Goal: Task Accomplishment & Management: Manage account settings

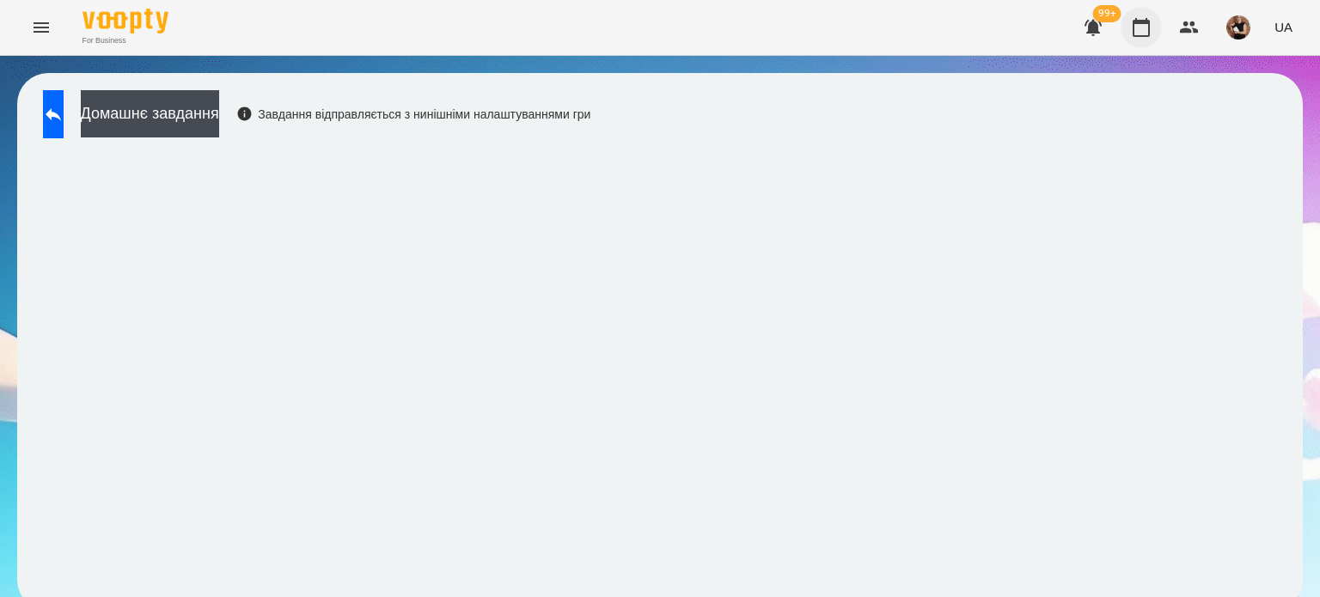
click at [1145, 31] on icon "button" at bounding box center [1141, 27] width 21 height 21
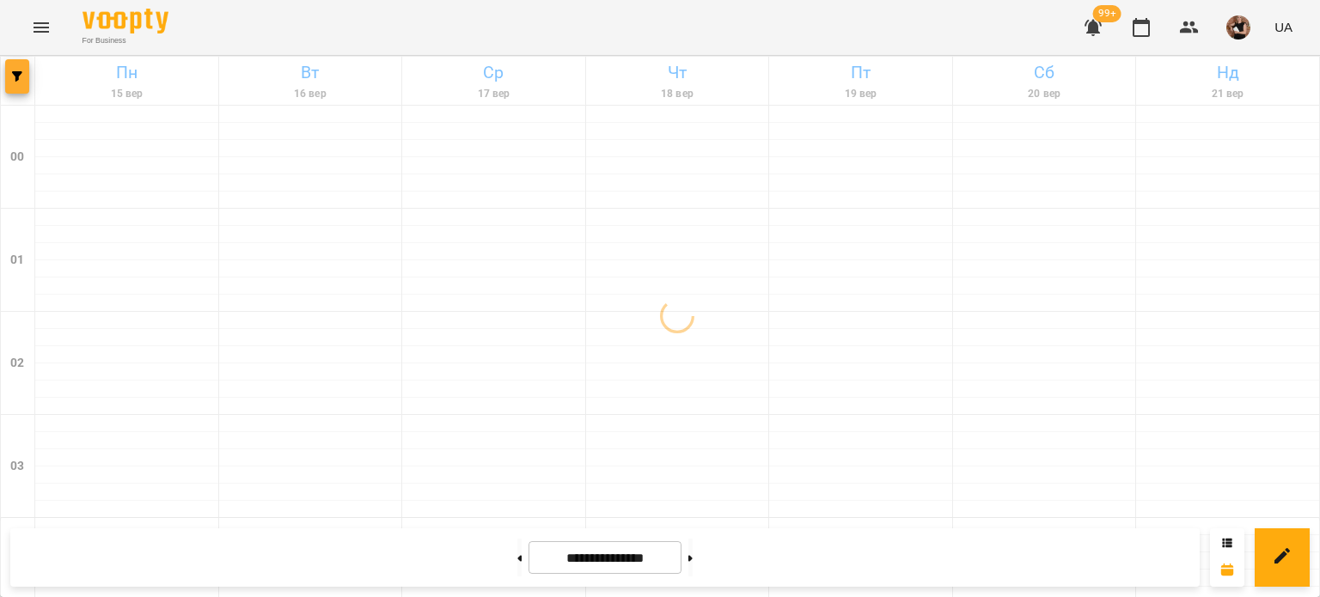
click at [14, 77] on icon "button" at bounding box center [17, 76] width 10 height 10
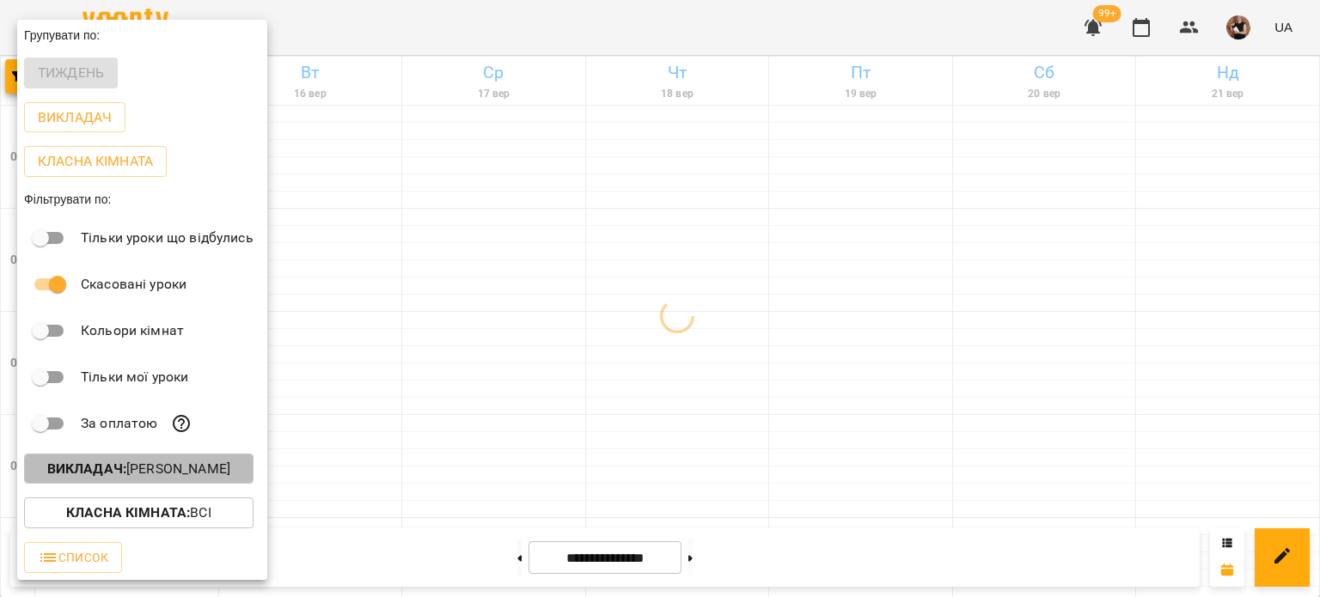
click at [195, 474] on p "Викладач : [PERSON_NAME]" at bounding box center [138, 469] width 183 height 21
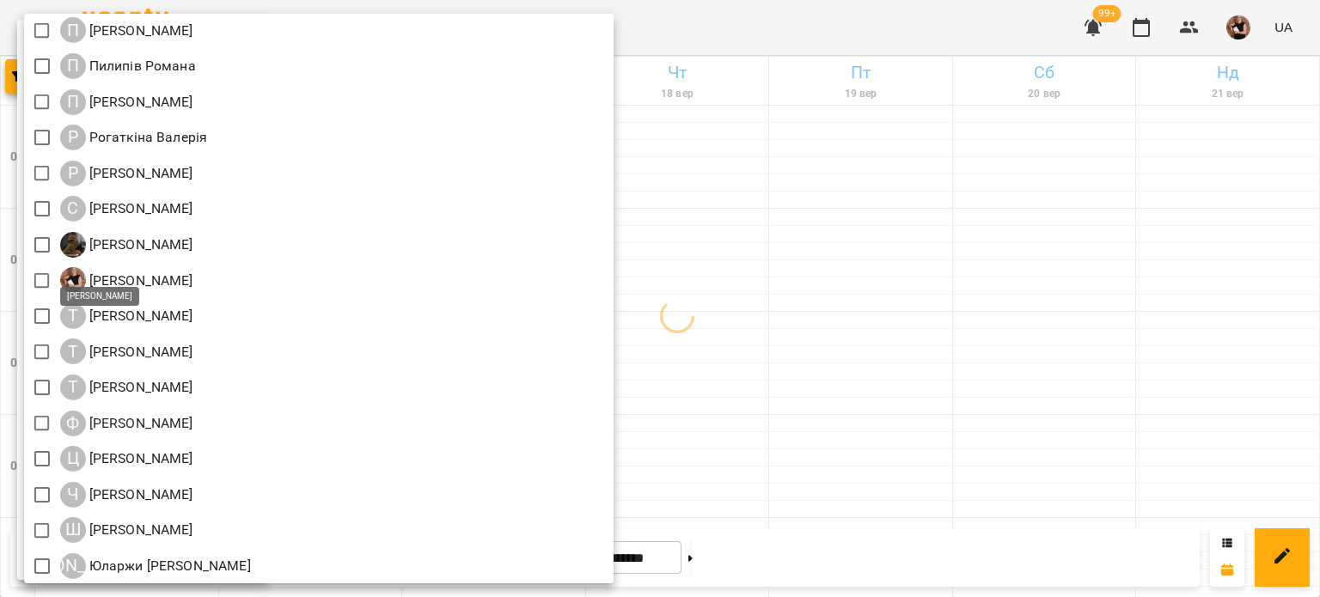
scroll to position [2076, 0]
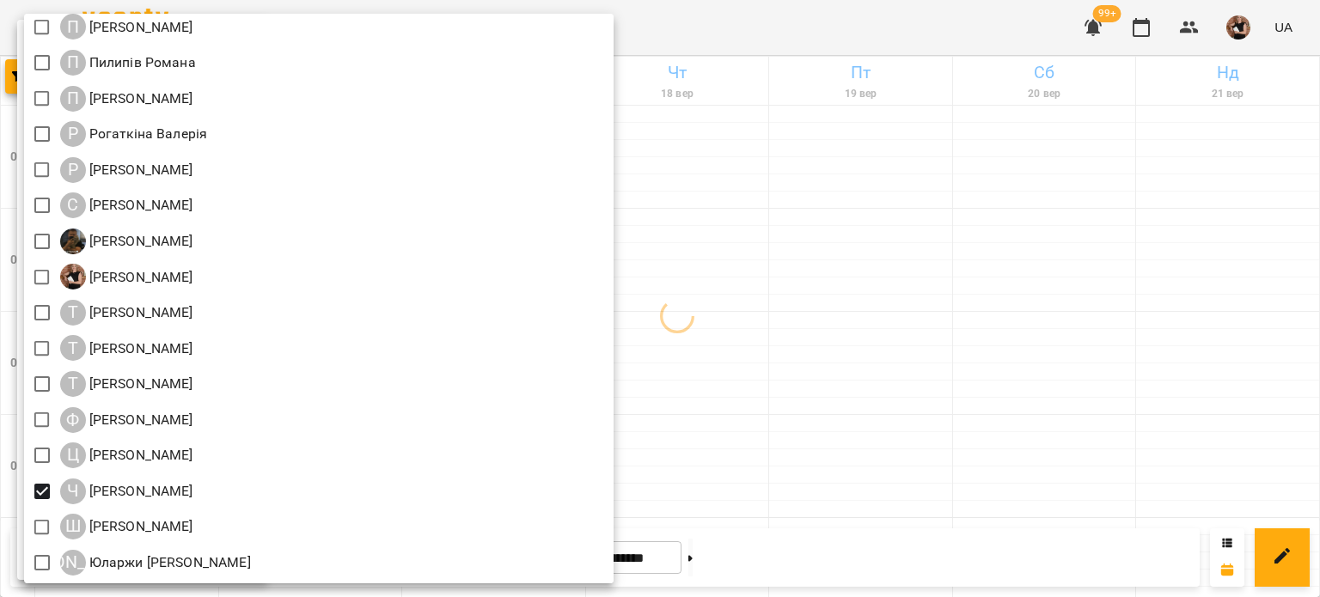
click at [1001, 345] on div at bounding box center [660, 298] width 1320 height 597
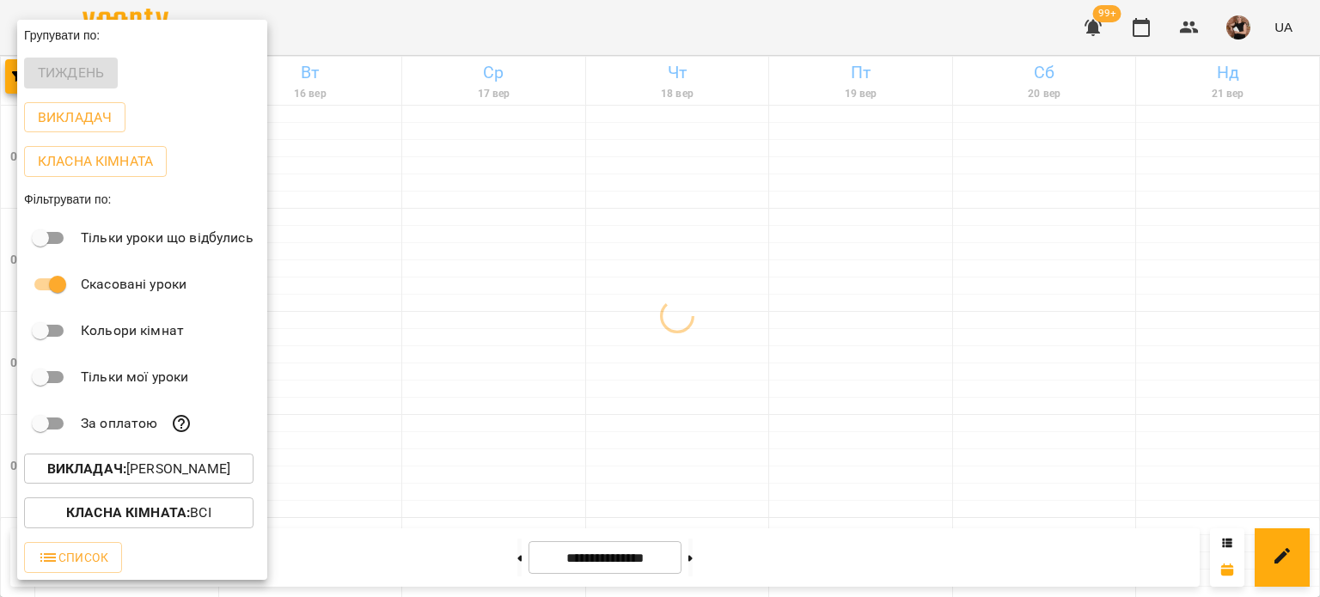
click at [1001, 345] on div at bounding box center [660, 298] width 1320 height 597
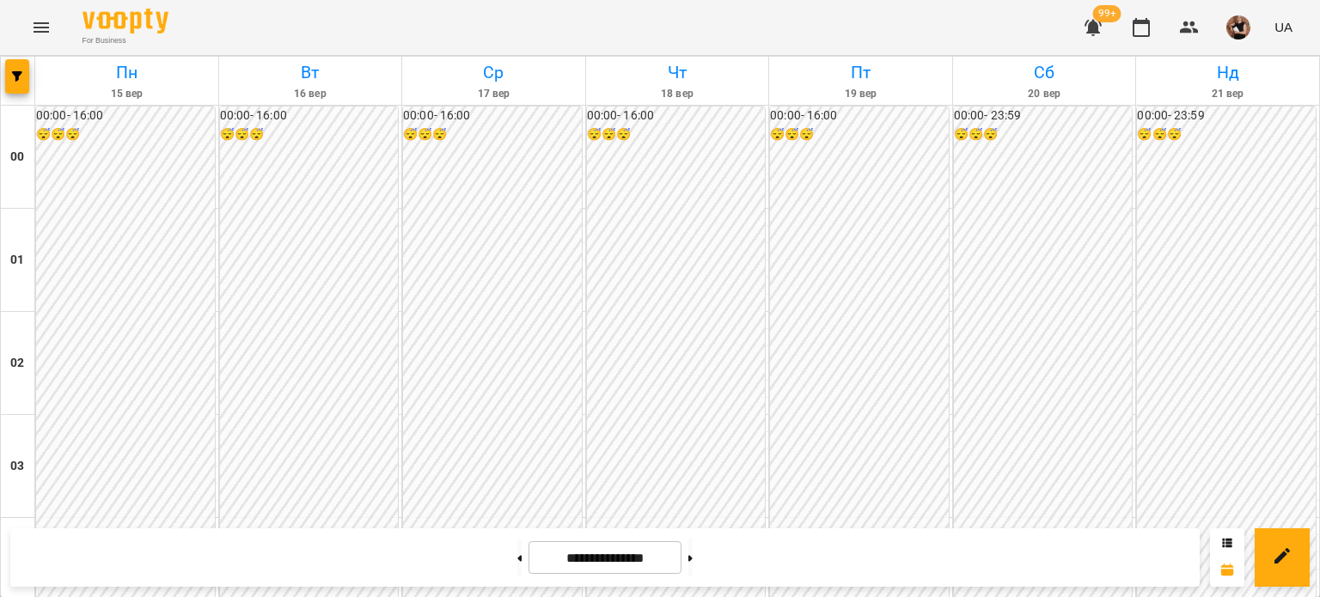
scroll to position [1888, 0]
click at [19, 66] on button "button" at bounding box center [17, 76] width 24 height 34
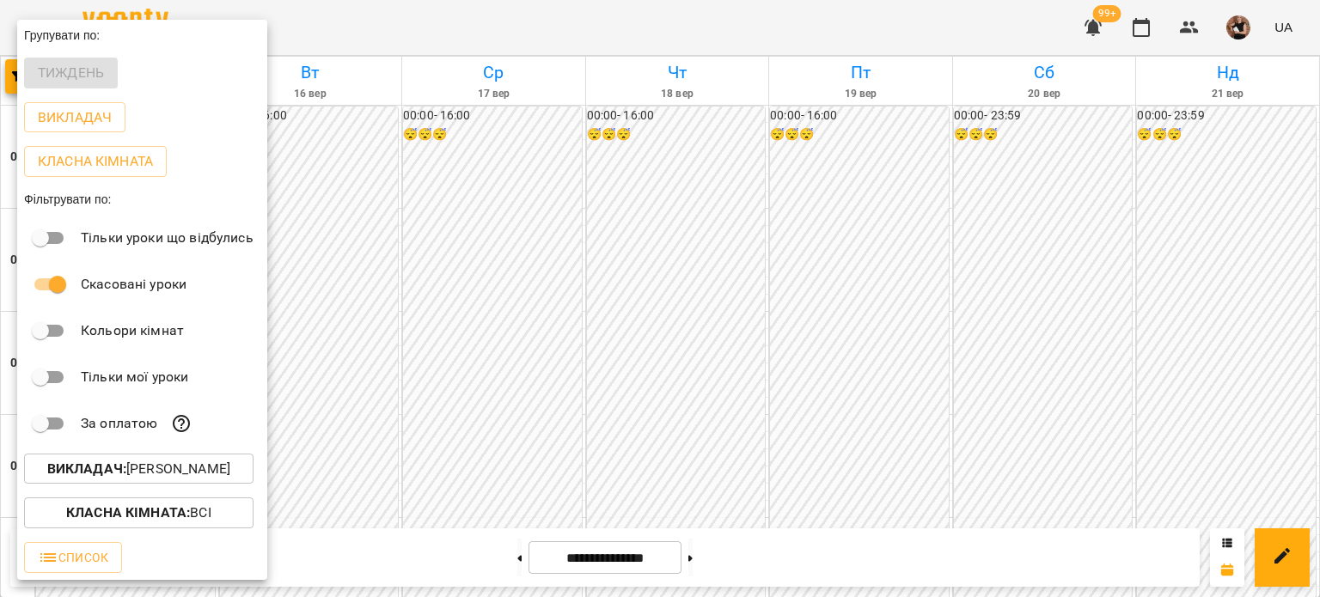
click at [174, 479] on p "Викладач : [PERSON_NAME]" at bounding box center [138, 469] width 183 height 21
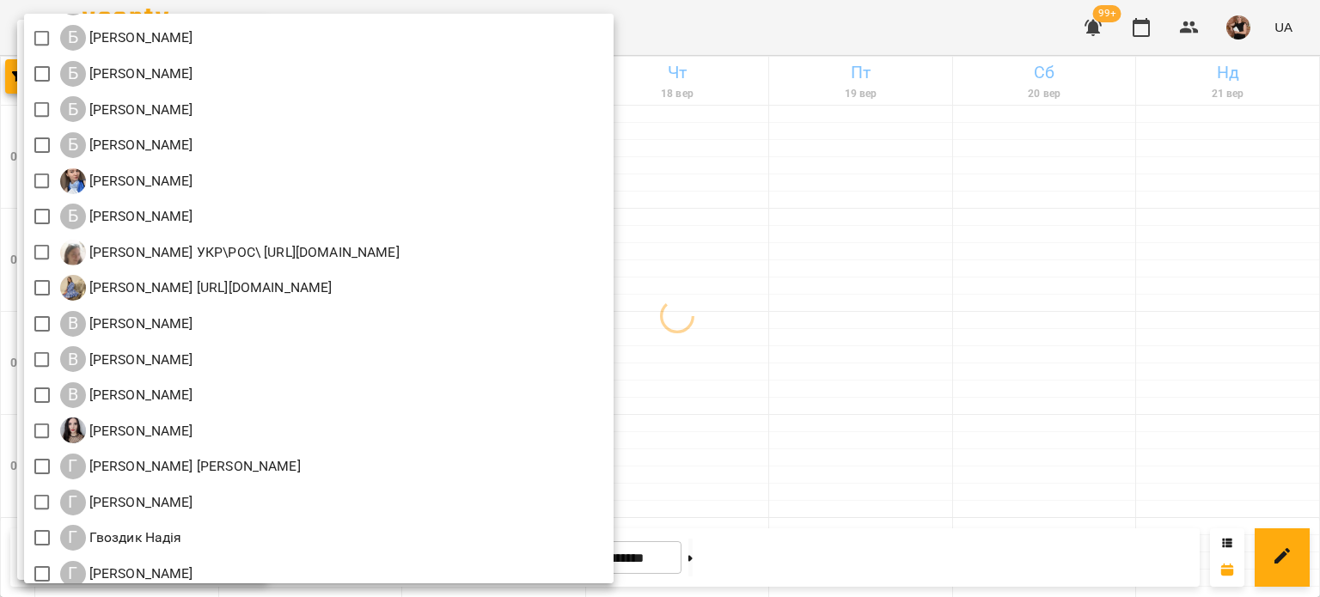
scroll to position [186, 0]
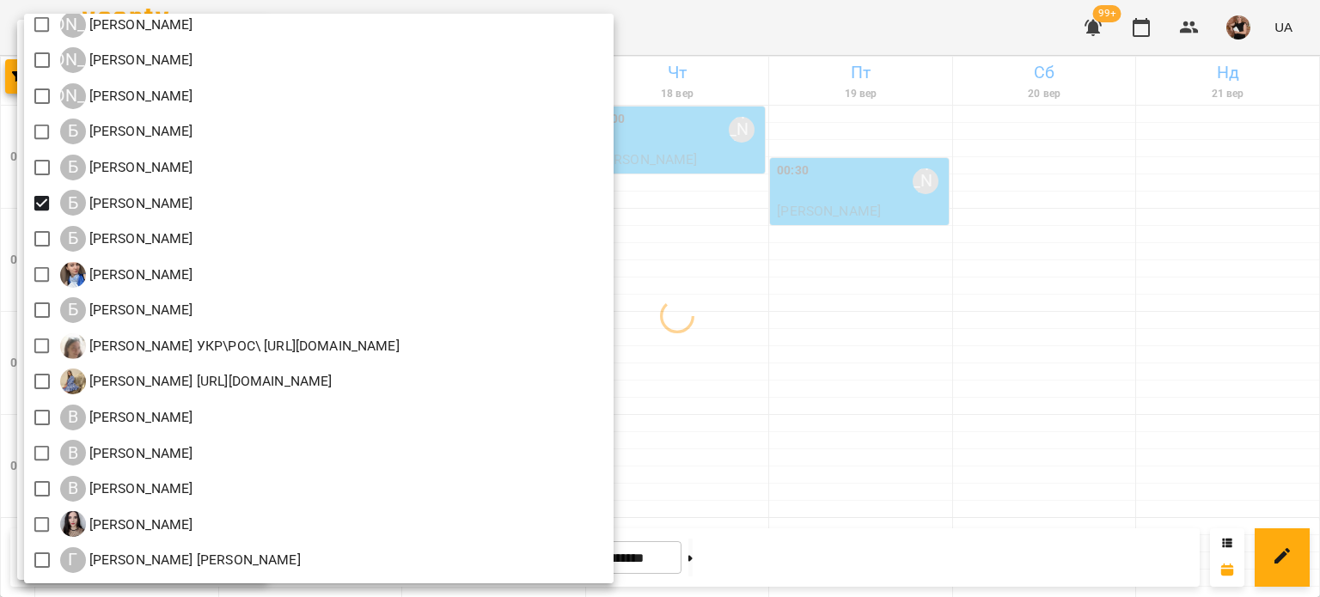
click at [897, 290] on div at bounding box center [660, 298] width 1320 height 597
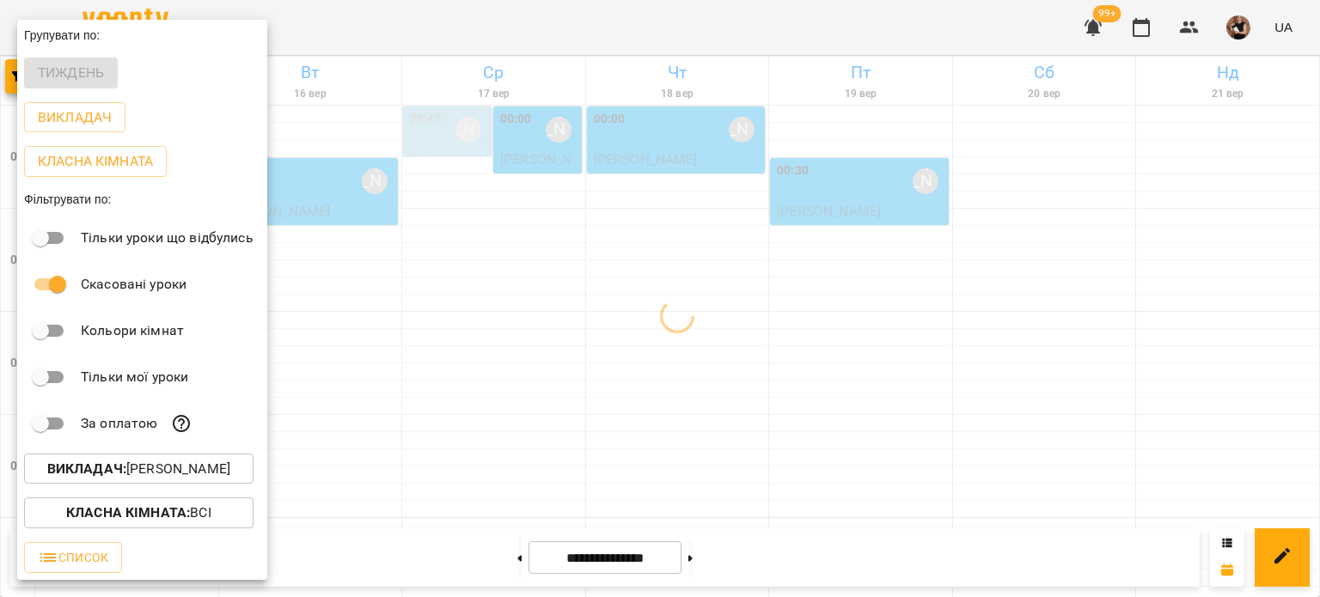
click at [897, 290] on div at bounding box center [660, 298] width 1320 height 597
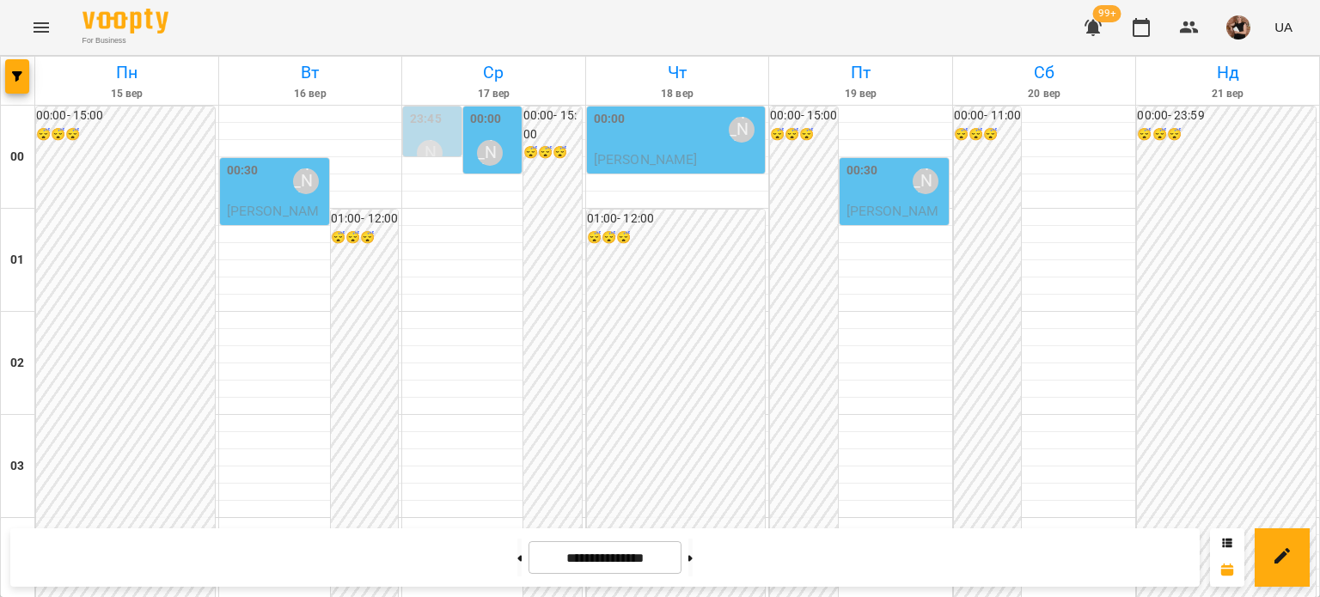
scroll to position [2060, 0]
click at [31, 79] on div at bounding box center [18, 81] width 34 height 48
click at [11, 89] on button "button" at bounding box center [17, 76] width 24 height 34
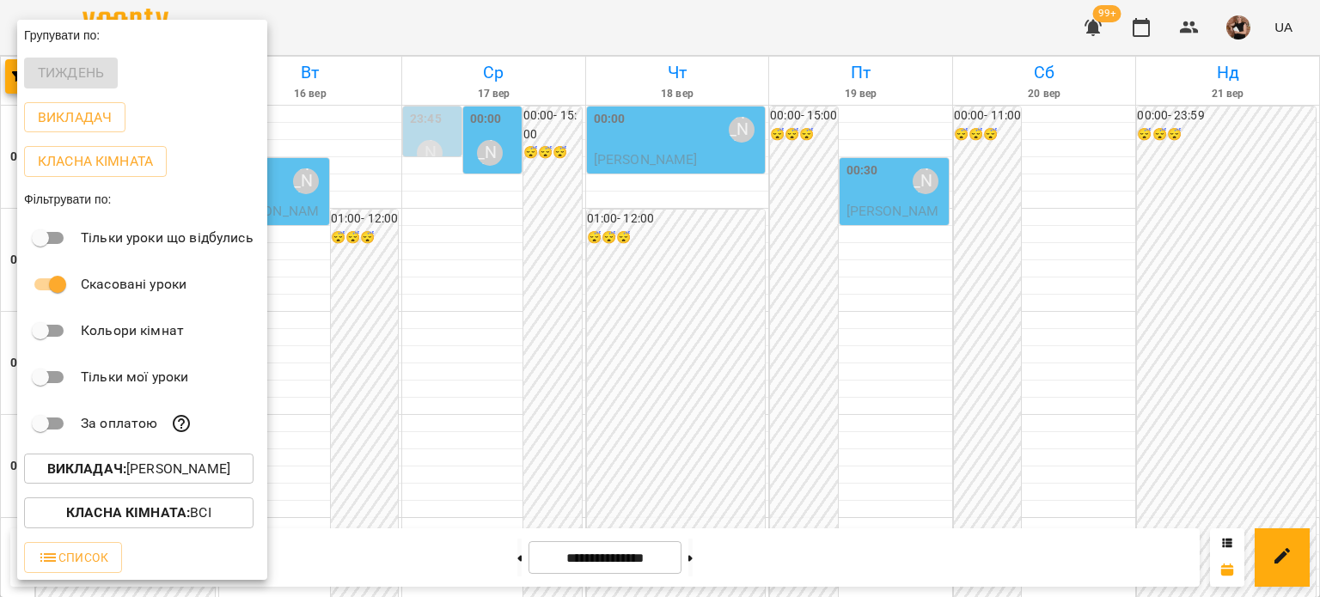
click at [126, 468] on b "Викладач :" at bounding box center [86, 469] width 79 height 16
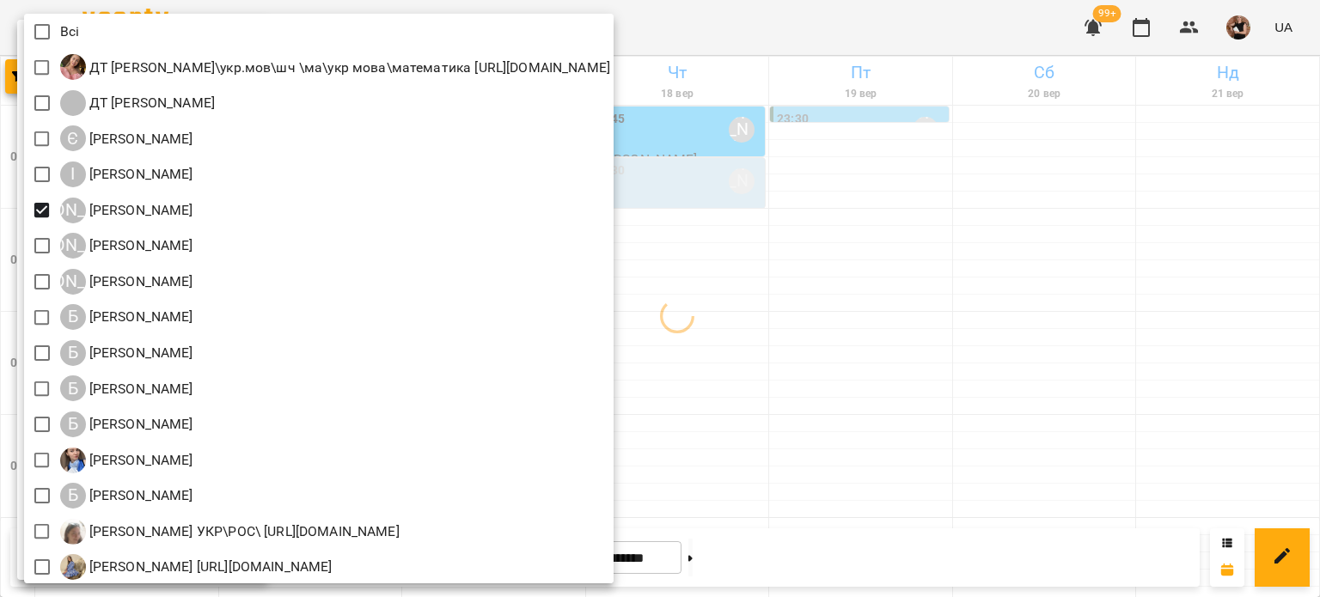
click at [879, 287] on div at bounding box center [660, 298] width 1320 height 597
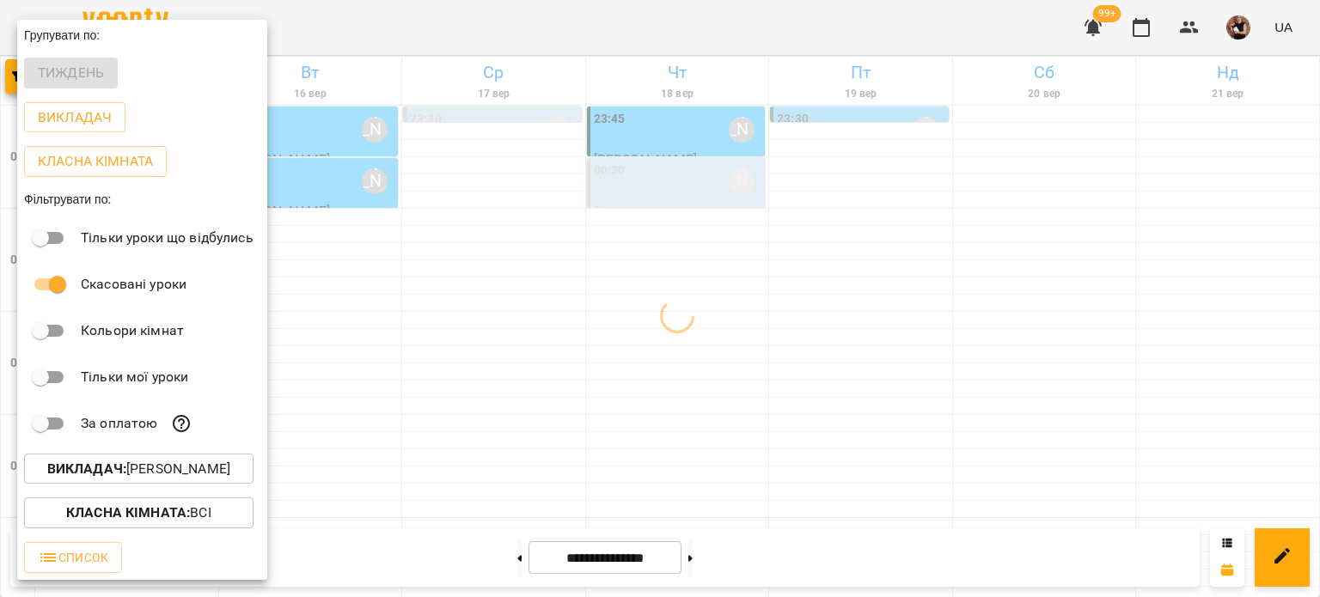
click at [879, 287] on div at bounding box center [660, 298] width 1320 height 597
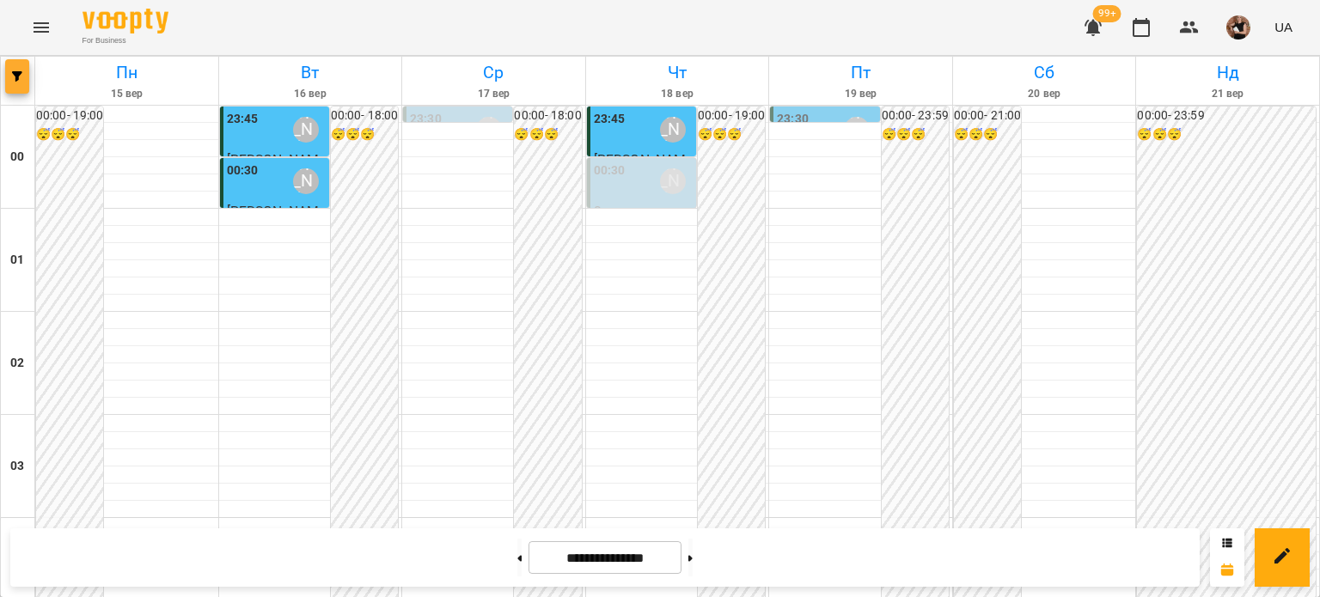
click at [15, 79] on icon "button" at bounding box center [17, 76] width 10 height 10
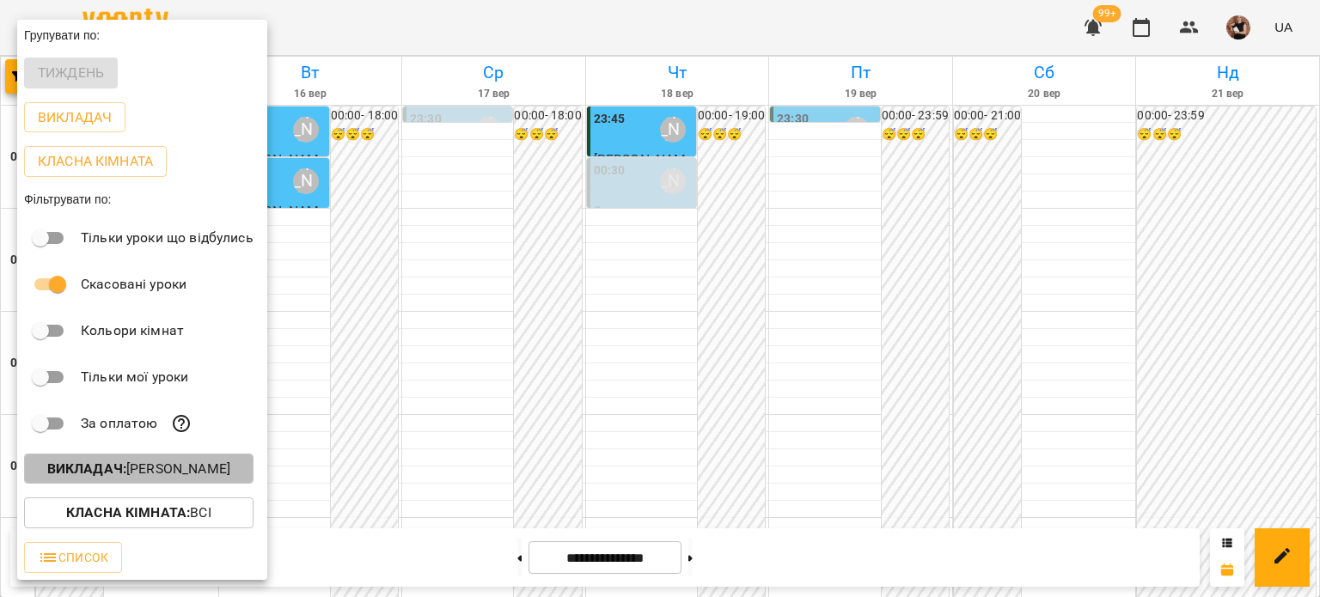
click at [113, 466] on b "Викладач :" at bounding box center [86, 469] width 79 height 16
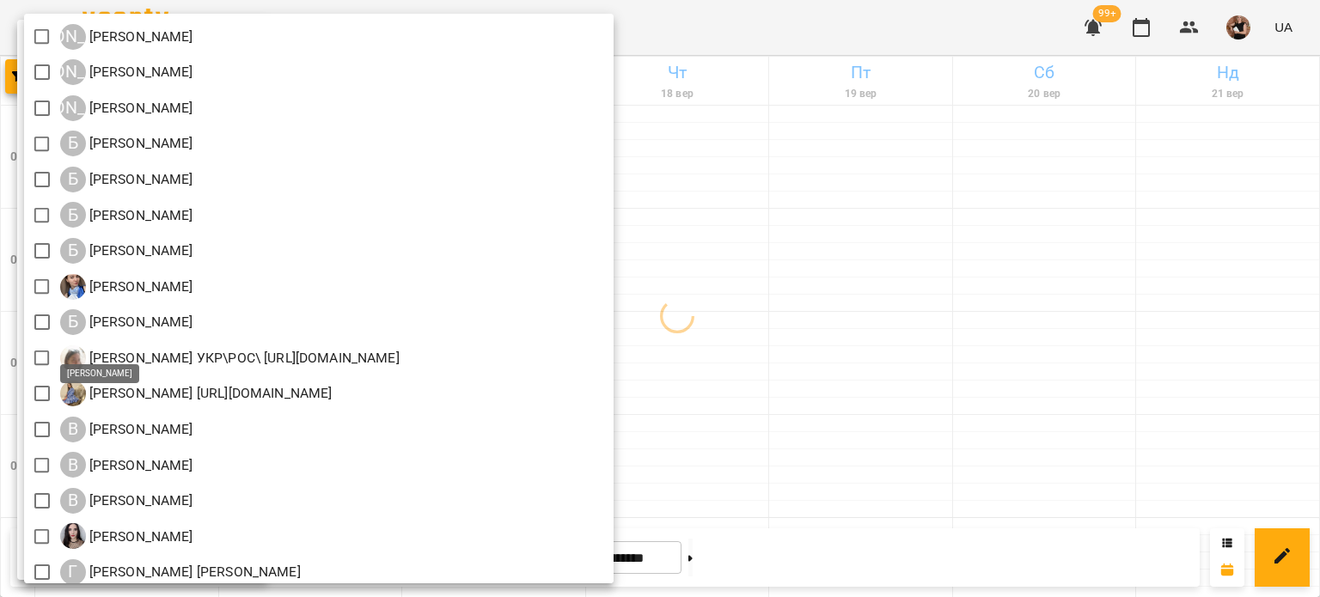
scroll to position [258, 0]
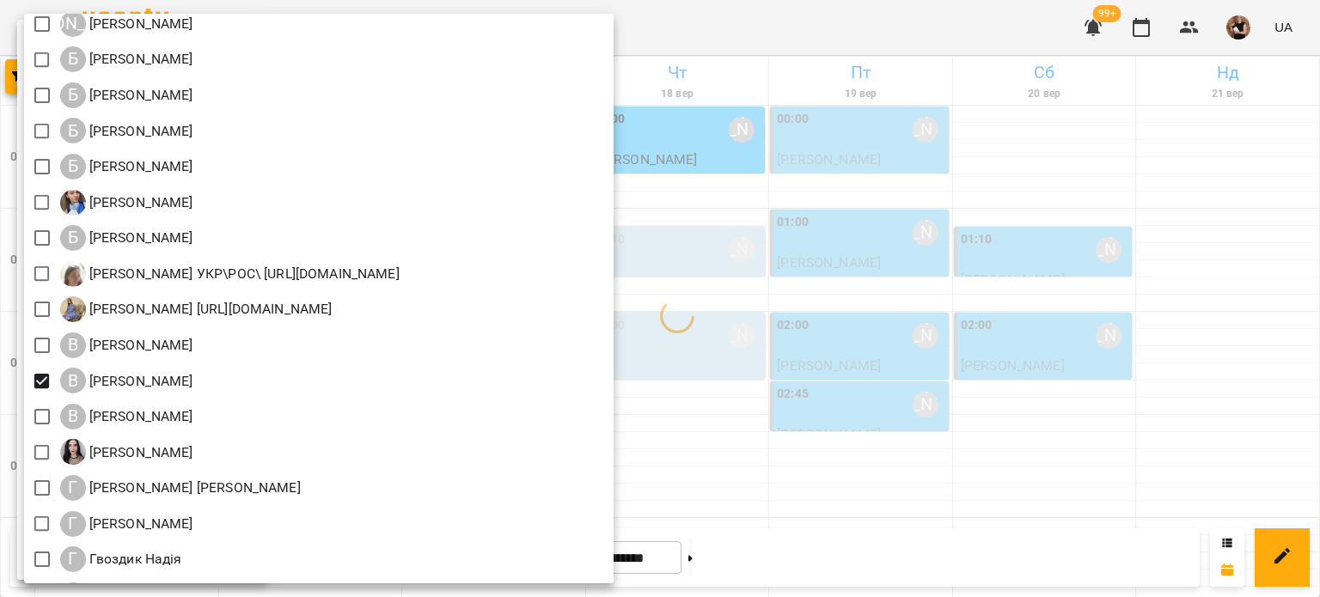
click at [1021, 275] on div at bounding box center [660, 298] width 1320 height 597
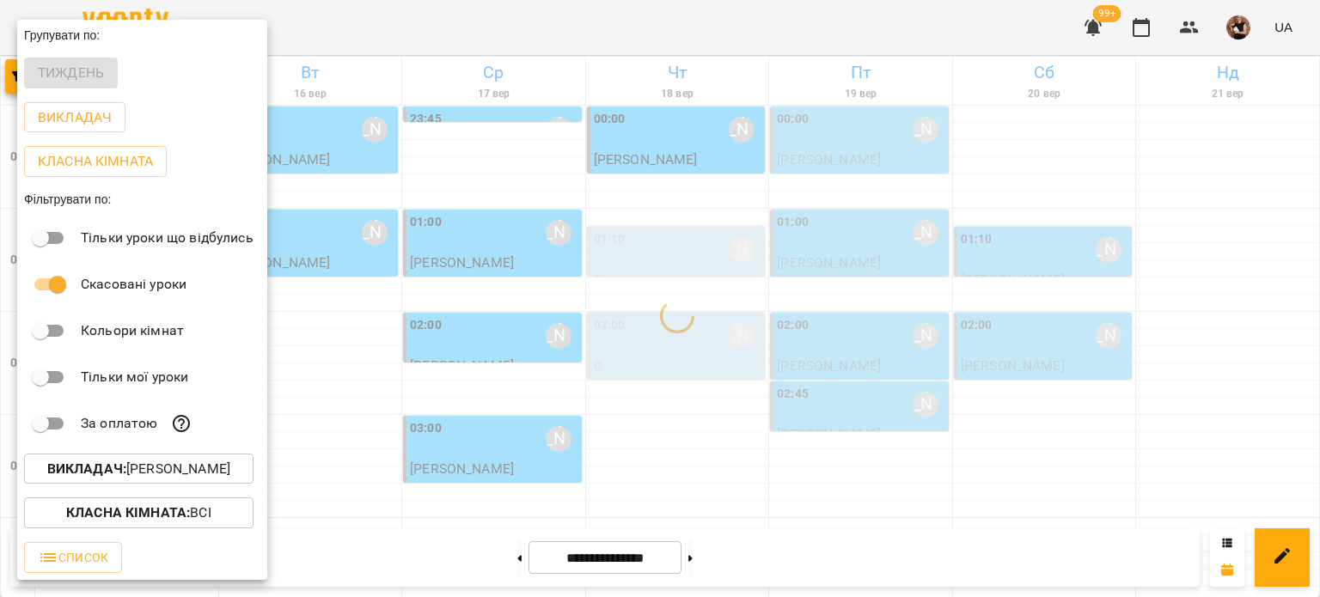
click at [1054, 276] on div at bounding box center [660, 298] width 1320 height 597
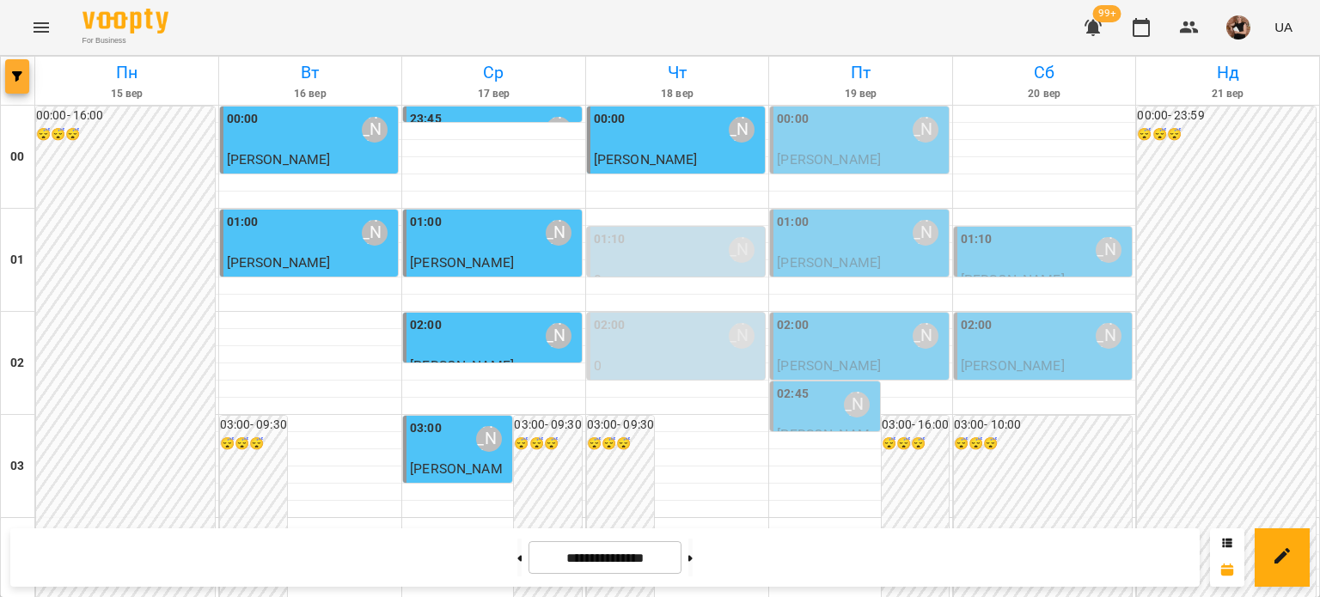
click at [24, 75] on span "button" at bounding box center [17, 76] width 24 height 10
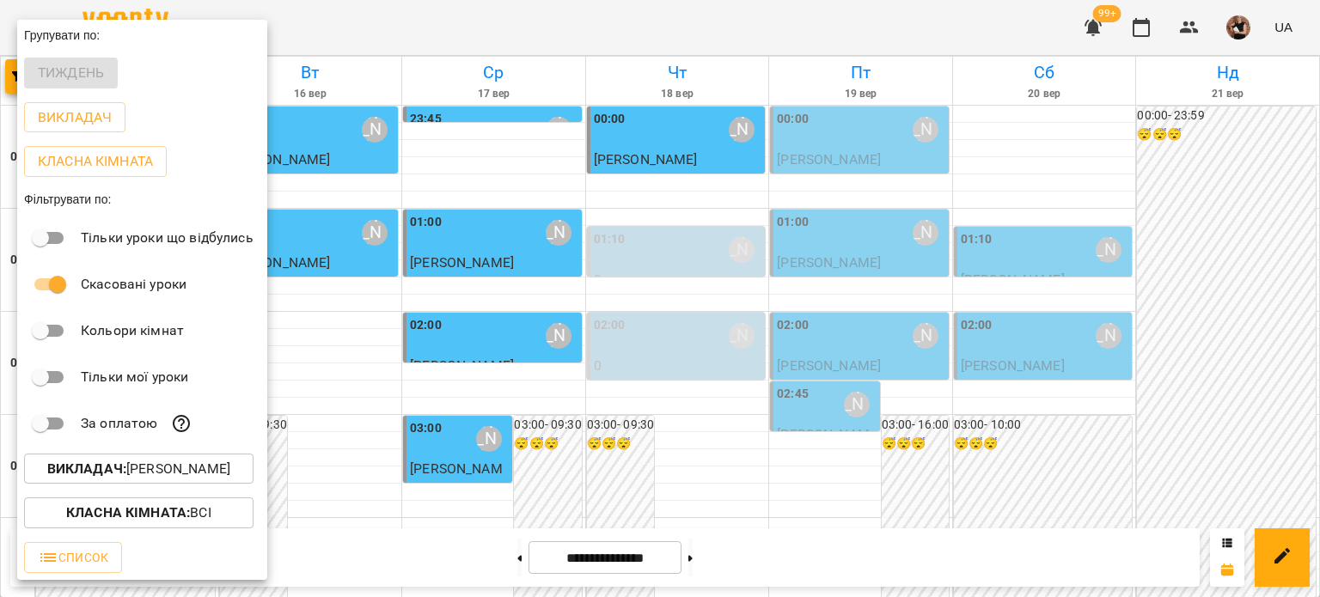
click at [203, 474] on p "Викладач : [PERSON_NAME]" at bounding box center [138, 469] width 183 height 21
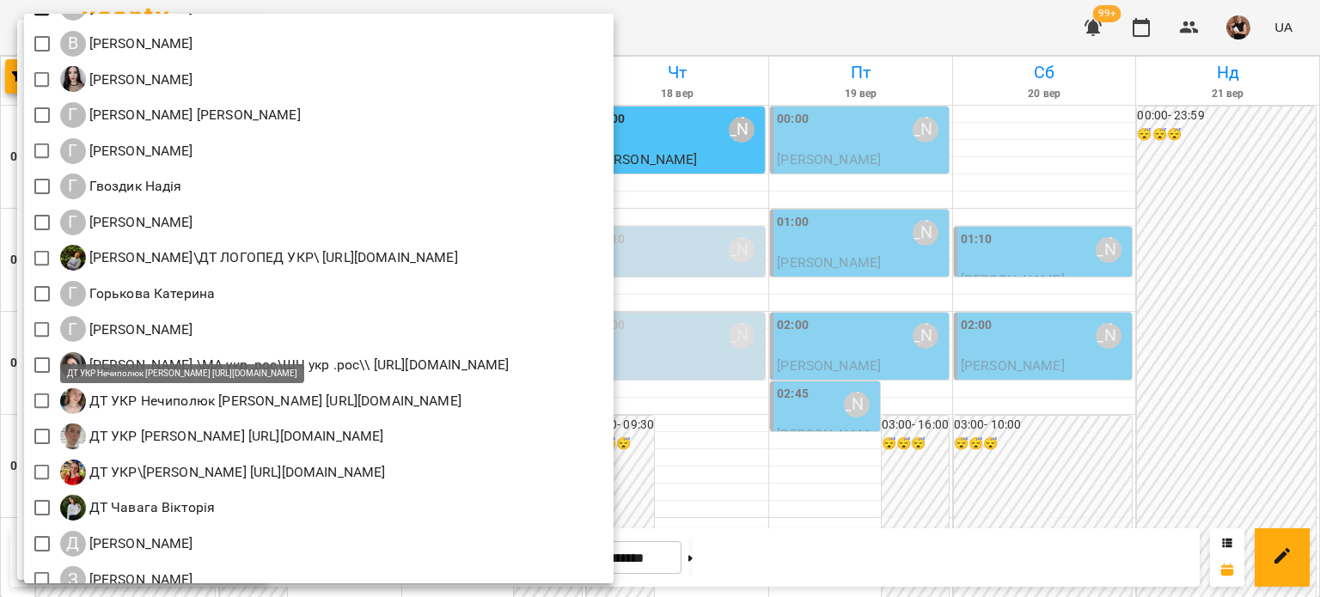
scroll to position [602, 0]
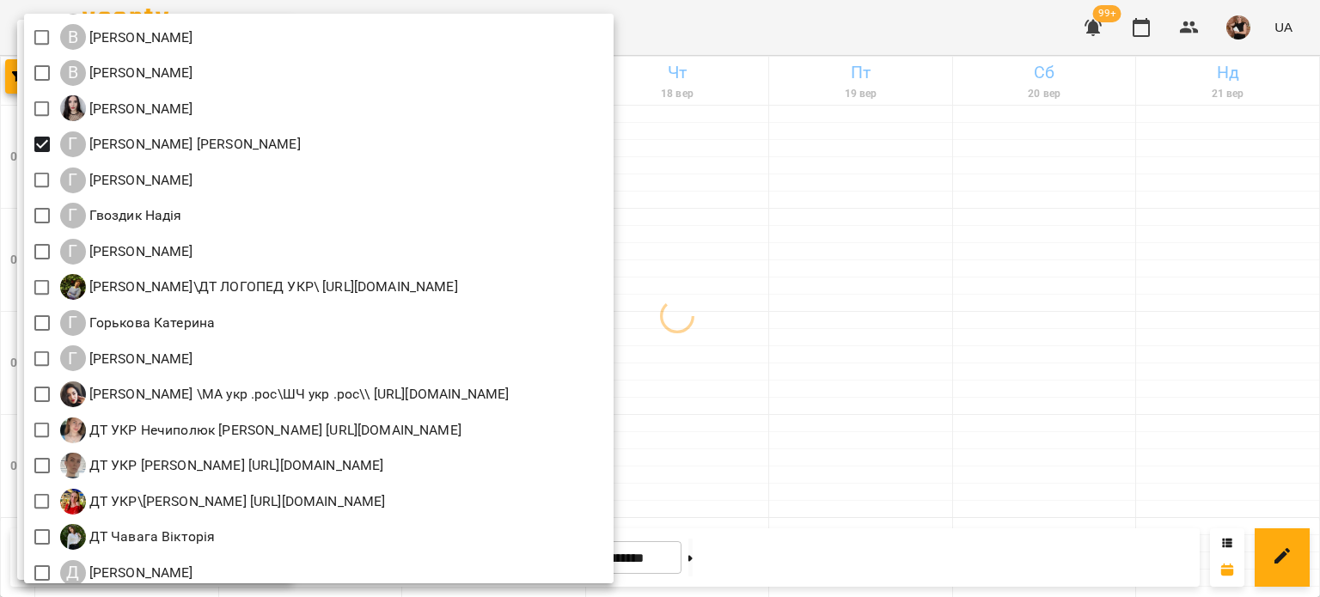
click at [894, 305] on div at bounding box center [660, 298] width 1320 height 597
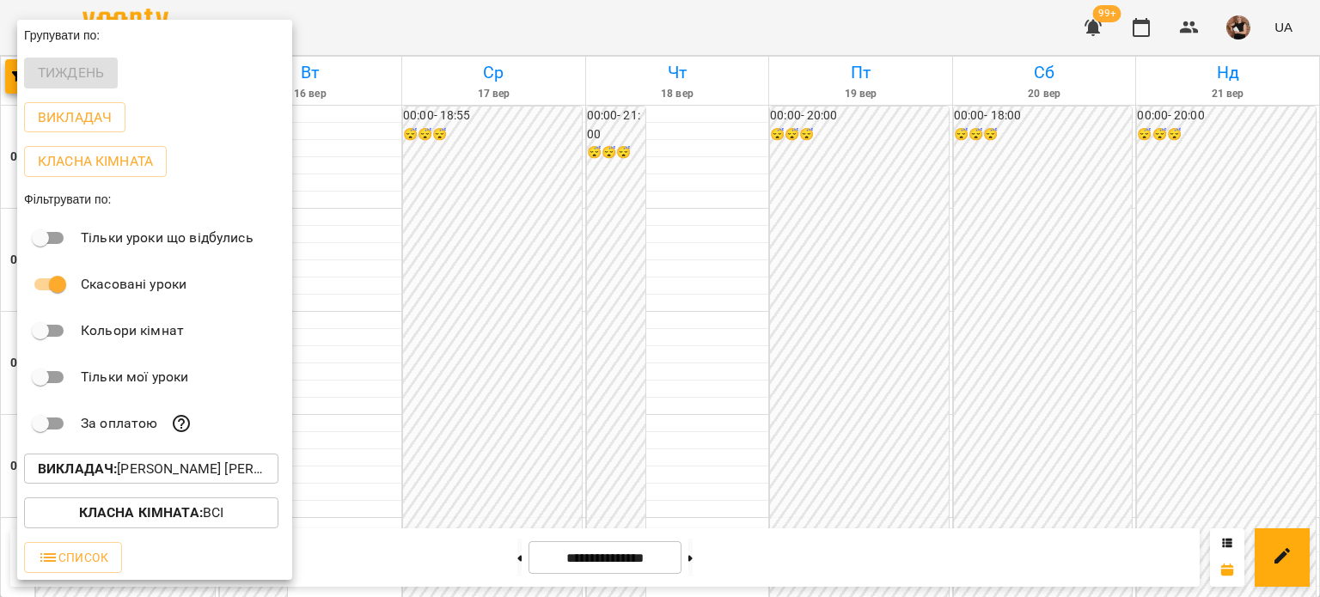
click at [191, 457] on button "Викладач : Гаврилевська [PERSON_NAME]" at bounding box center [151, 469] width 254 height 31
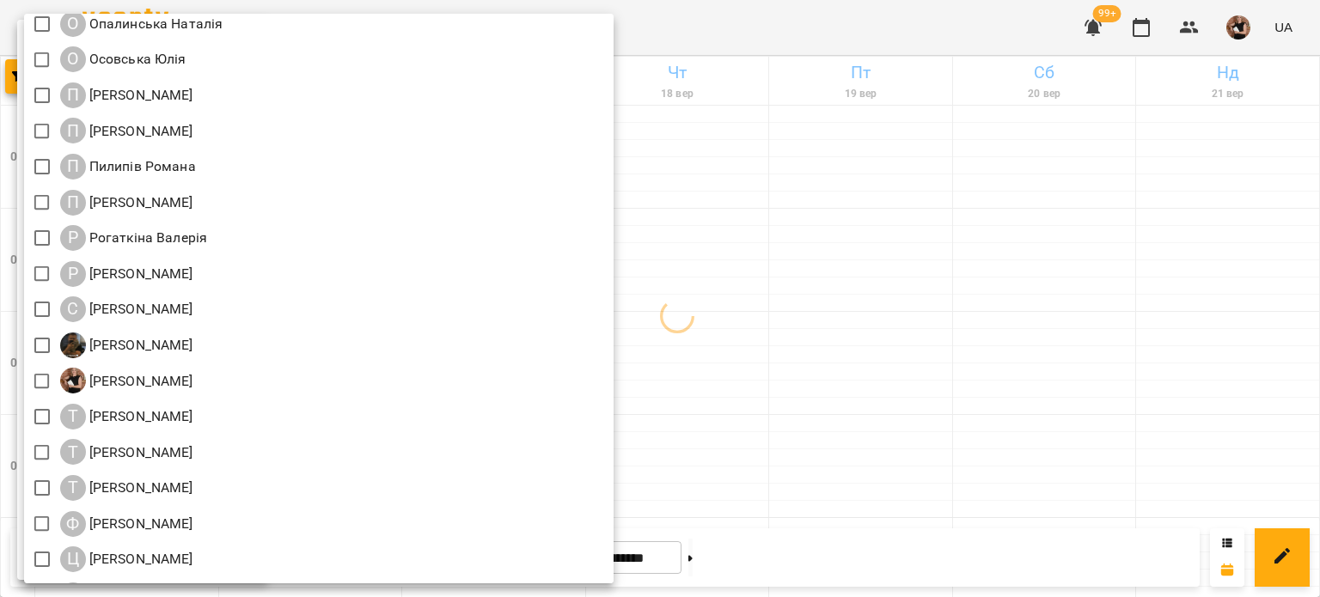
scroll to position [1977, 0]
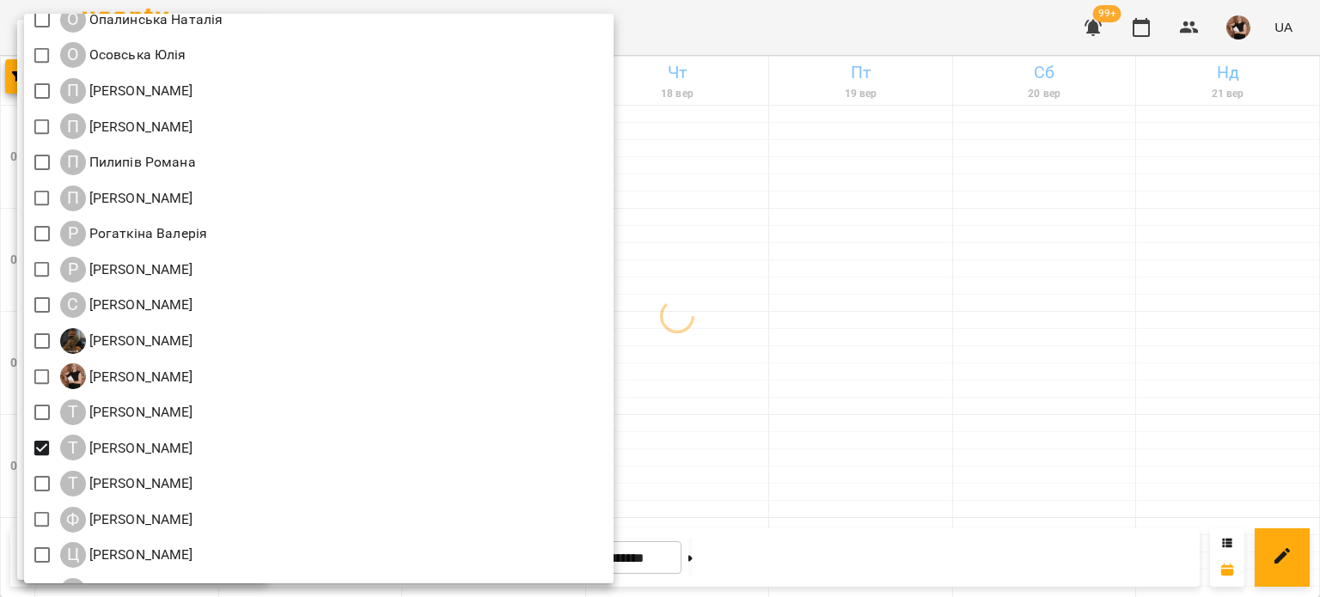
click at [871, 244] on div at bounding box center [660, 298] width 1320 height 597
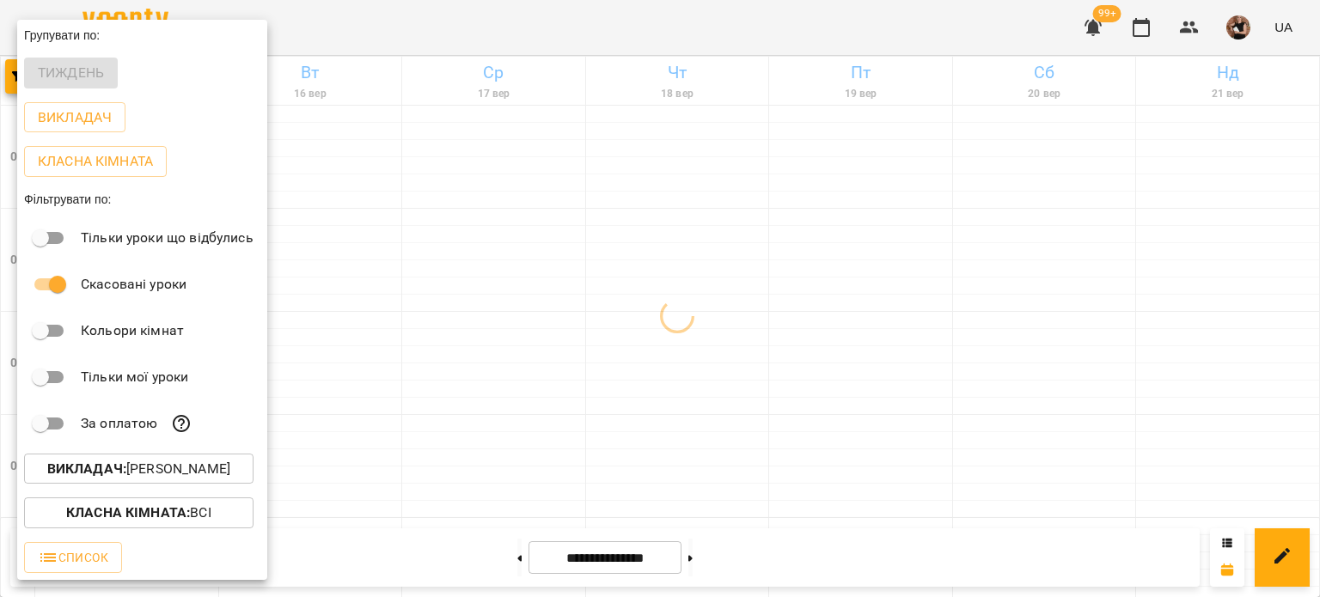
click at [691, 329] on div at bounding box center [660, 298] width 1320 height 597
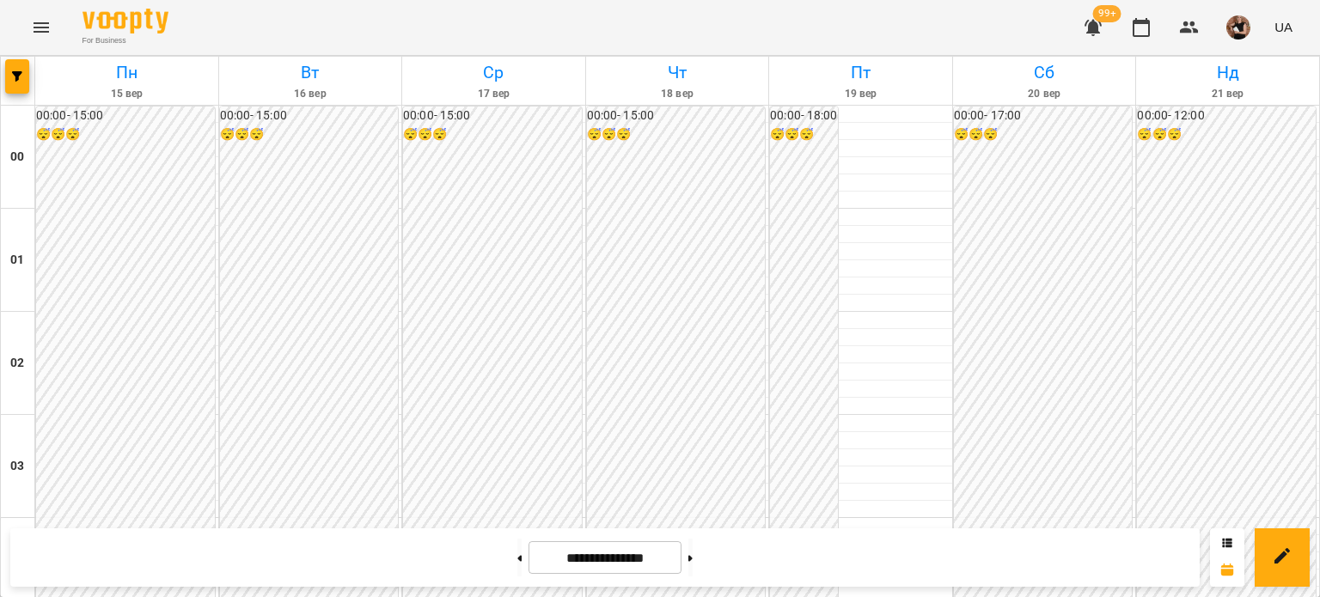
scroll to position [2060, 0]
click at [13, 73] on icon "button" at bounding box center [17, 76] width 10 height 10
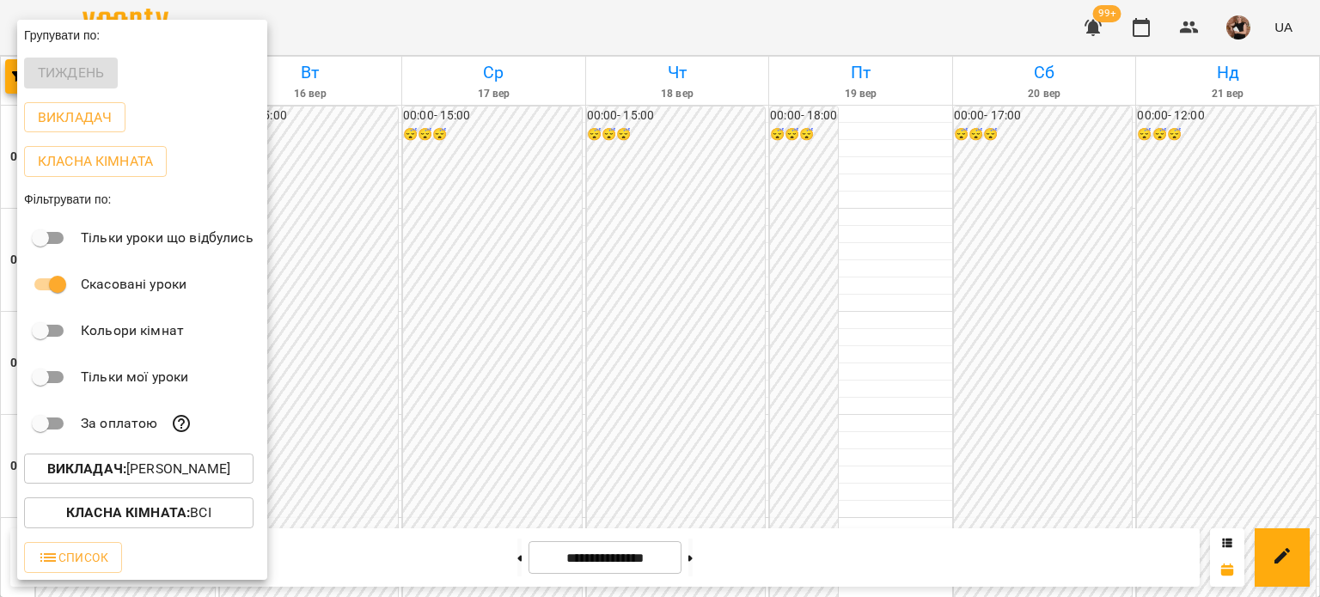
click at [162, 472] on p "Викладач : [PERSON_NAME]" at bounding box center [138, 469] width 183 height 21
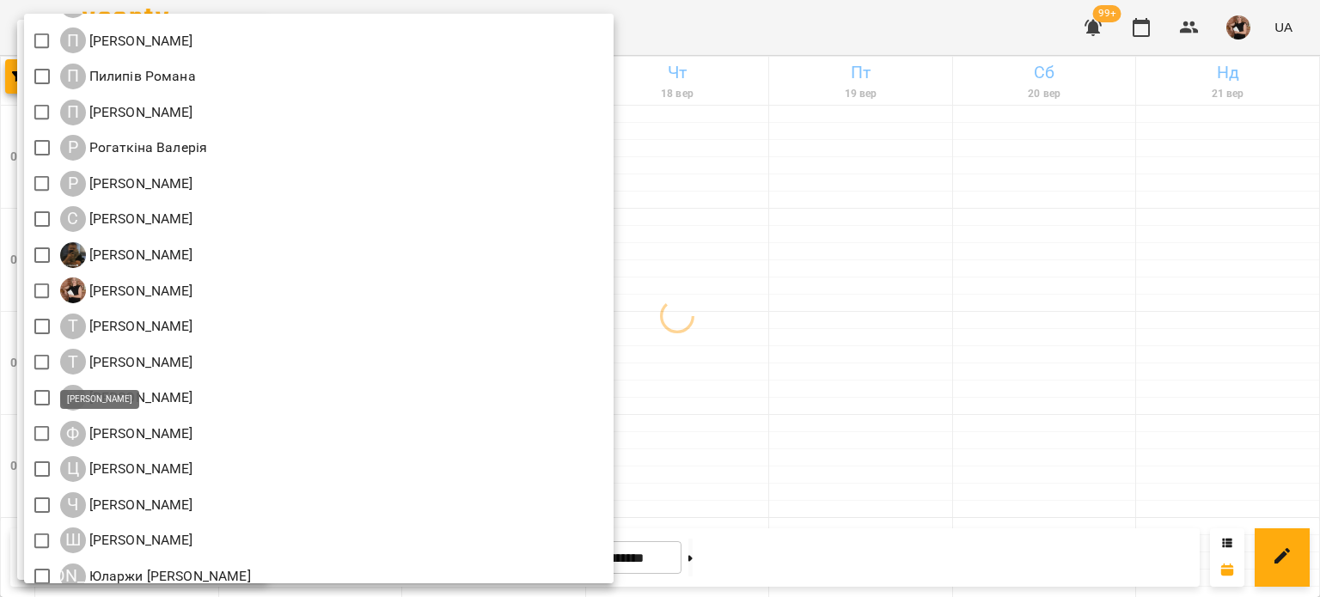
scroll to position [2076, 0]
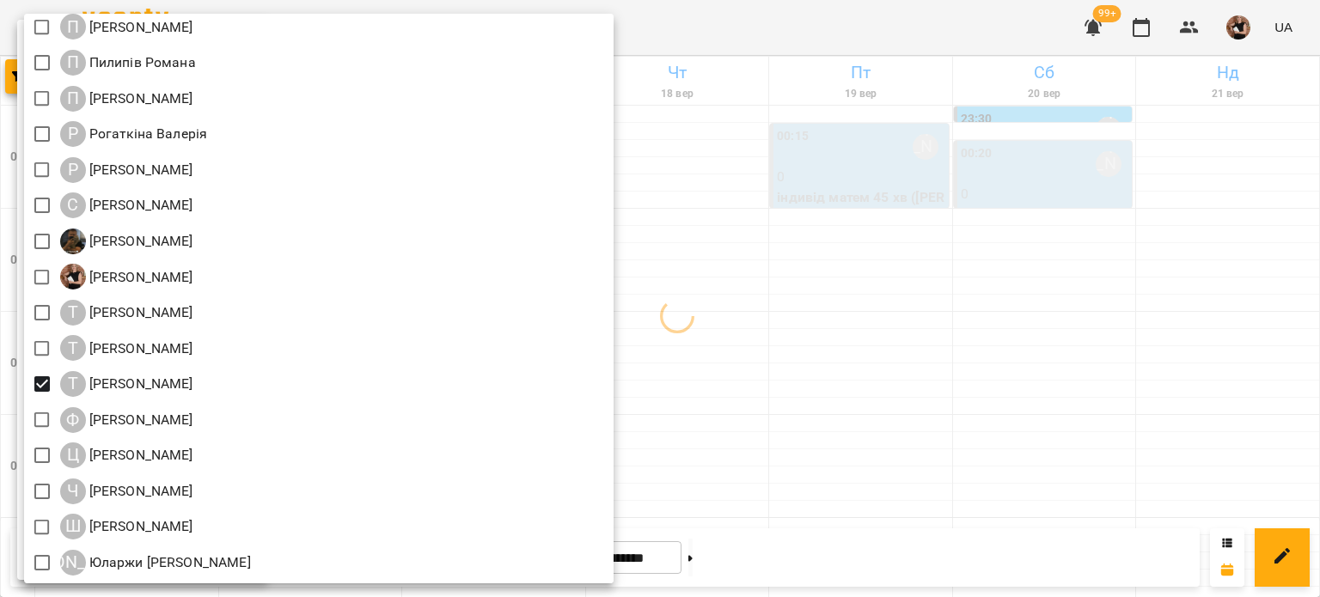
click at [814, 394] on div at bounding box center [660, 298] width 1320 height 597
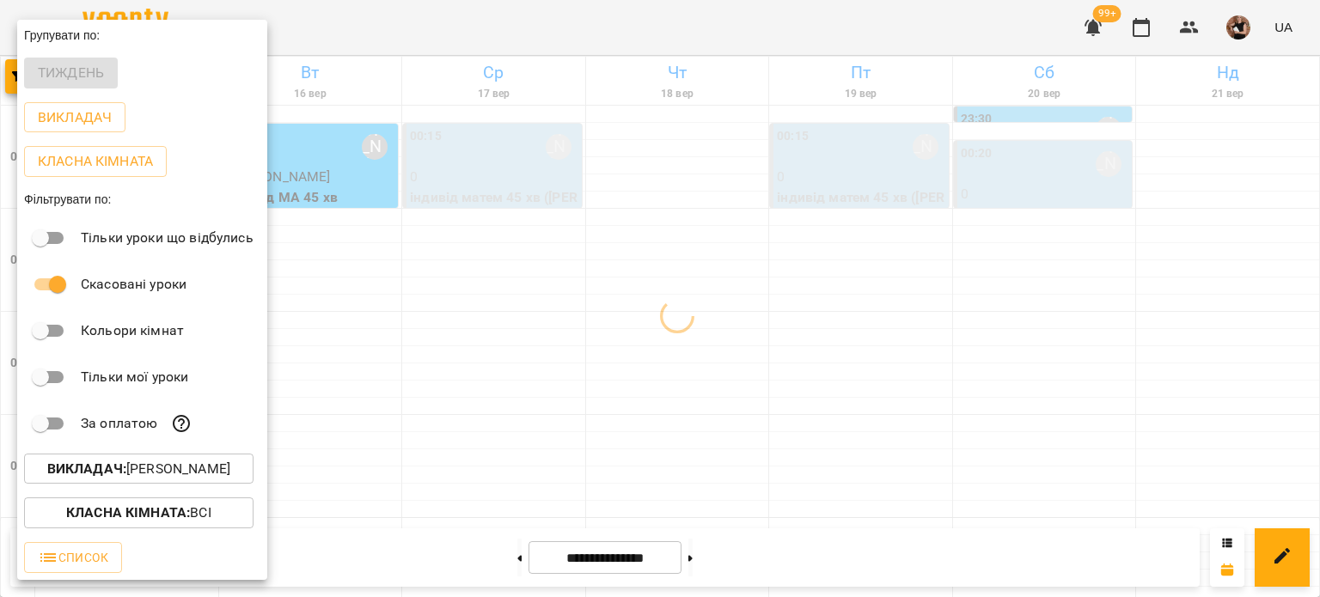
click at [595, 390] on div at bounding box center [660, 298] width 1320 height 597
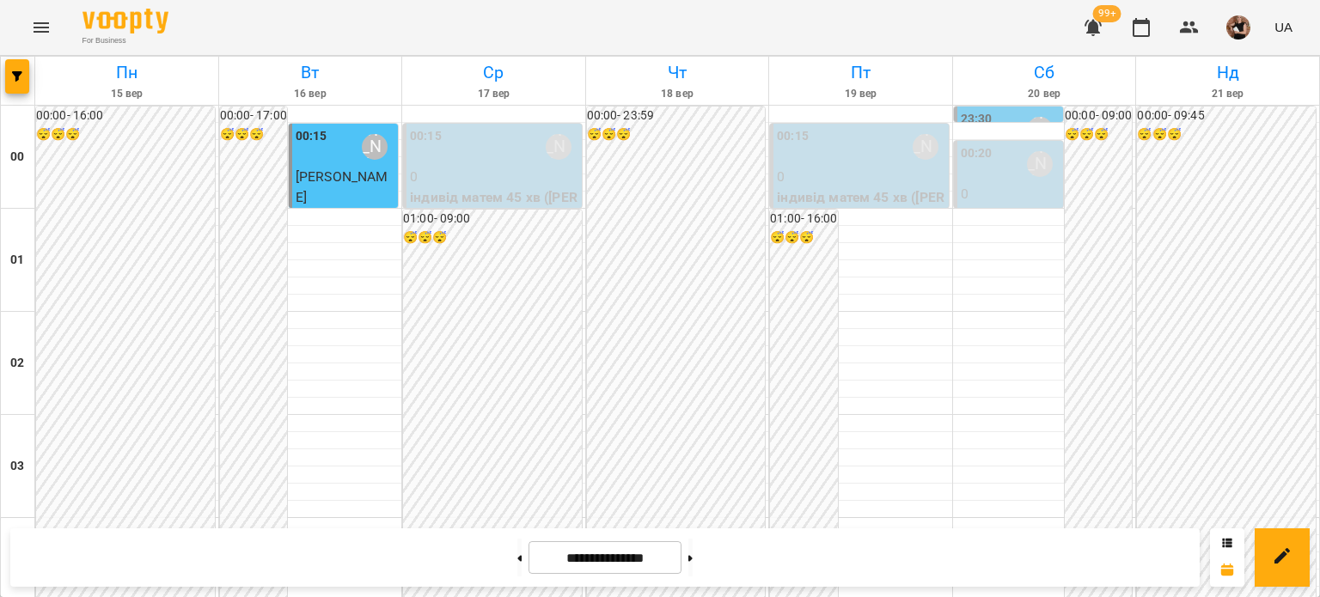
scroll to position [1974, 0]
click at [693, 547] on button at bounding box center [690, 558] width 4 height 38
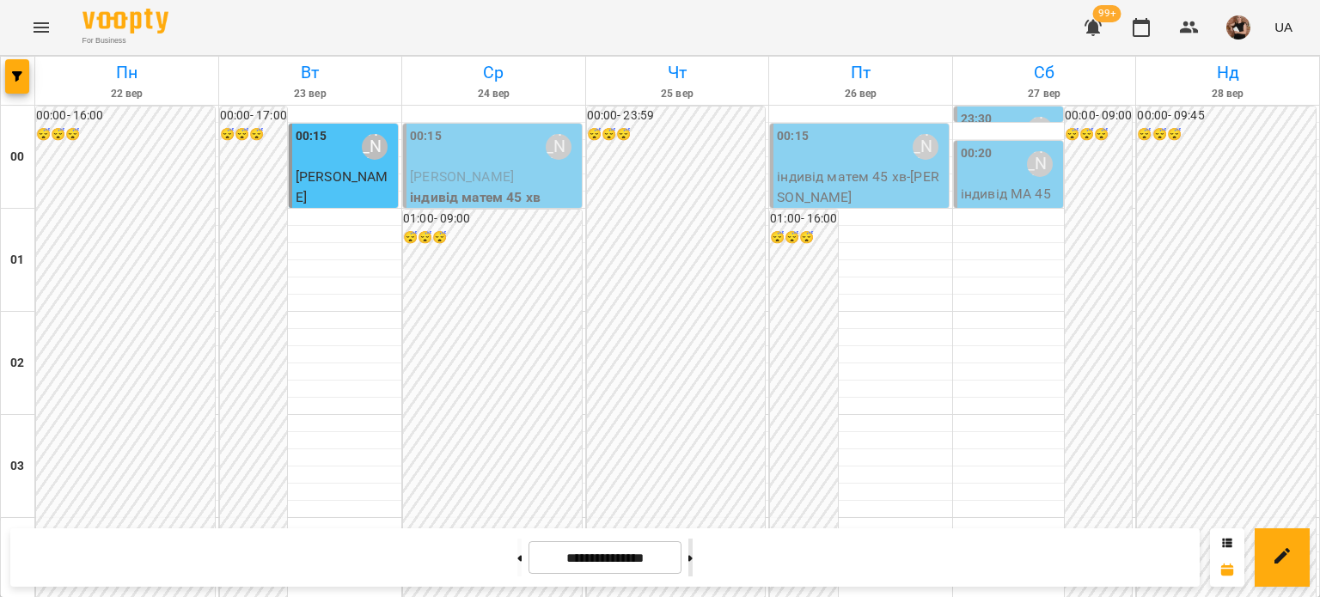
click at [693, 547] on button at bounding box center [690, 558] width 4 height 38
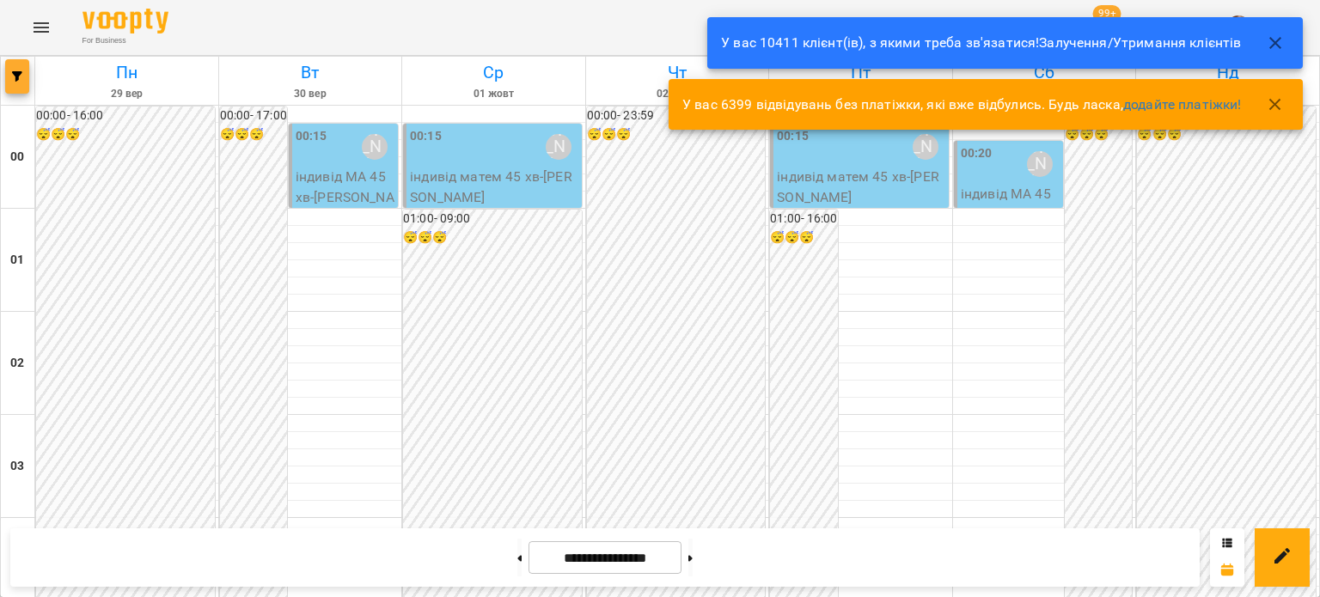
click at [14, 82] on button "button" at bounding box center [17, 76] width 24 height 34
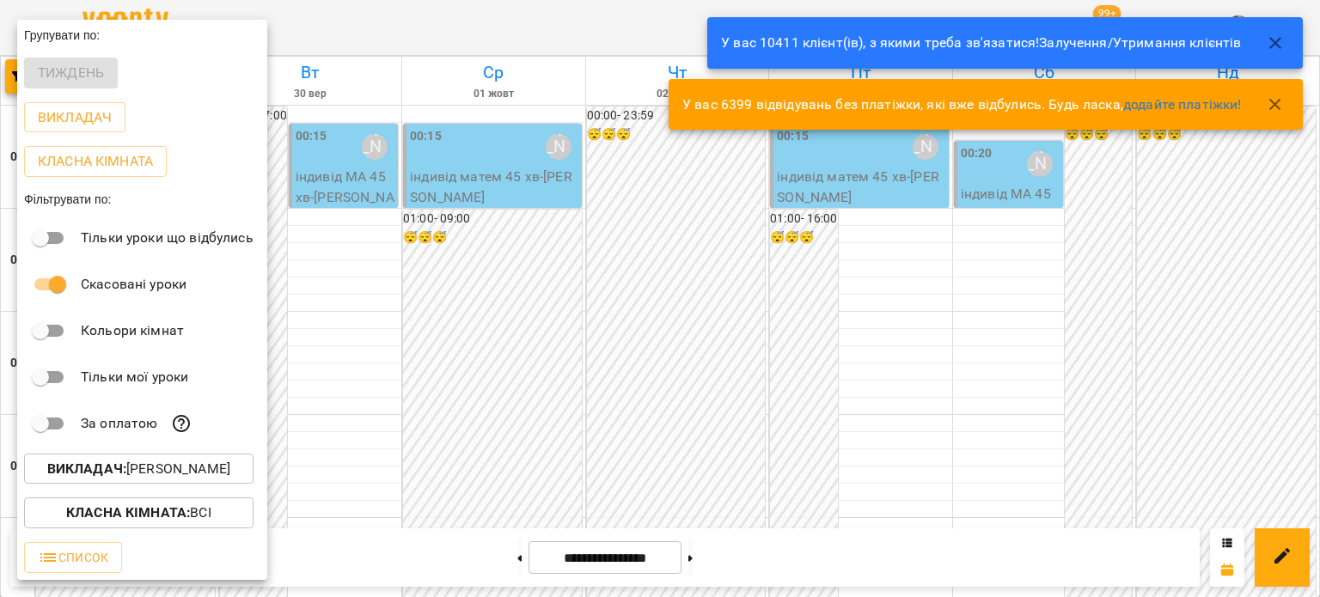
click at [178, 470] on p "Викладач : [PERSON_NAME]" at bounding box center [138, 469] width 183 height 21
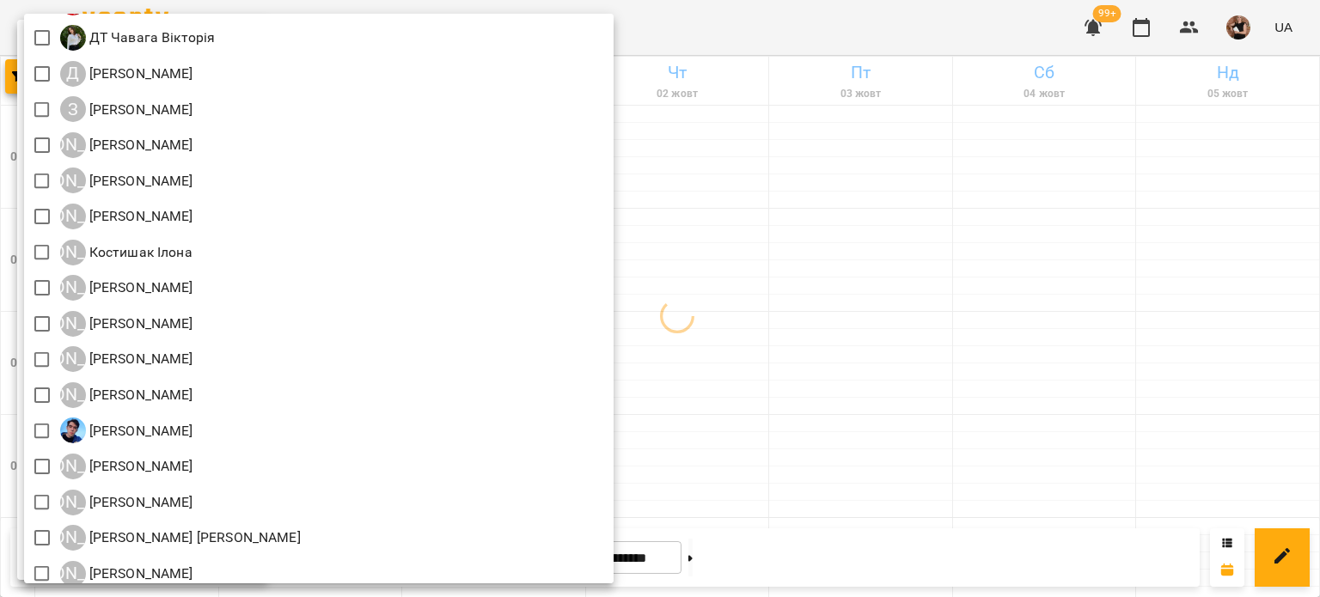
scroll to position [1131, 0]
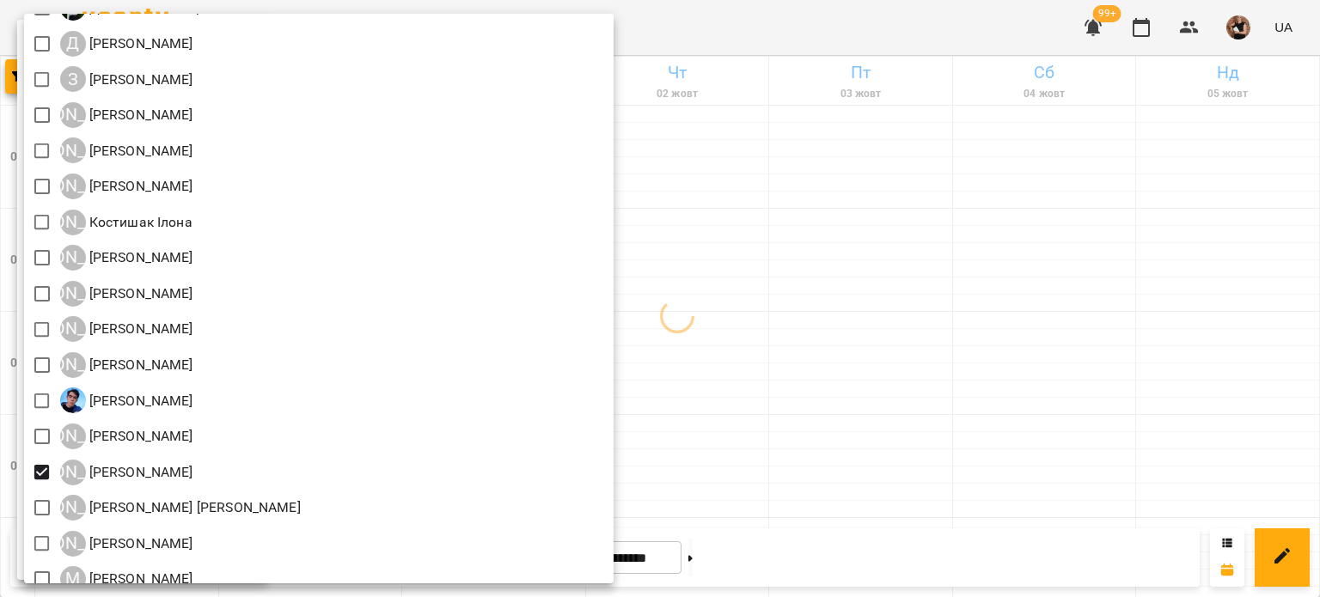
click at [951, 315] on div at bounding box center [660, 298] width 1320 height 597
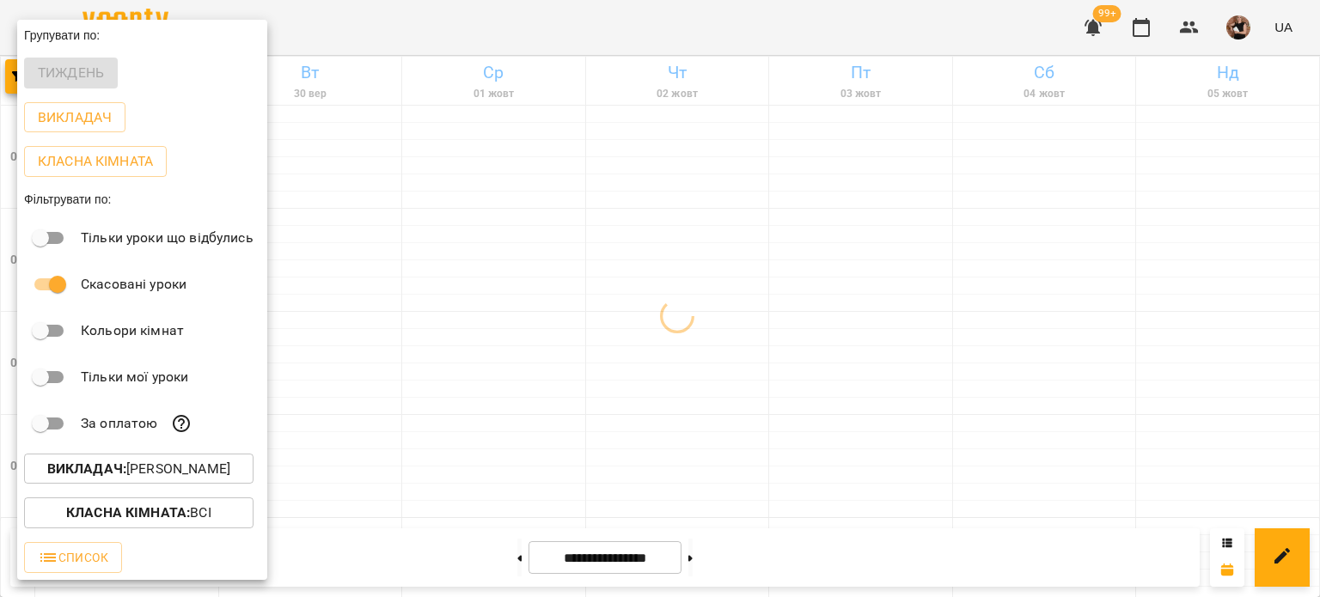
click at [951, 315] on div "Всі ДТ [PERSON_NAME]\укр.мов\шч \ма\укр мова\математика [URL][DOMAIN_NAME] ДТ […" at bounding box center [660, 298] width 1320 height 597
click at [951, 315] on div at bounding box center [660, 298] width 1320 height 597
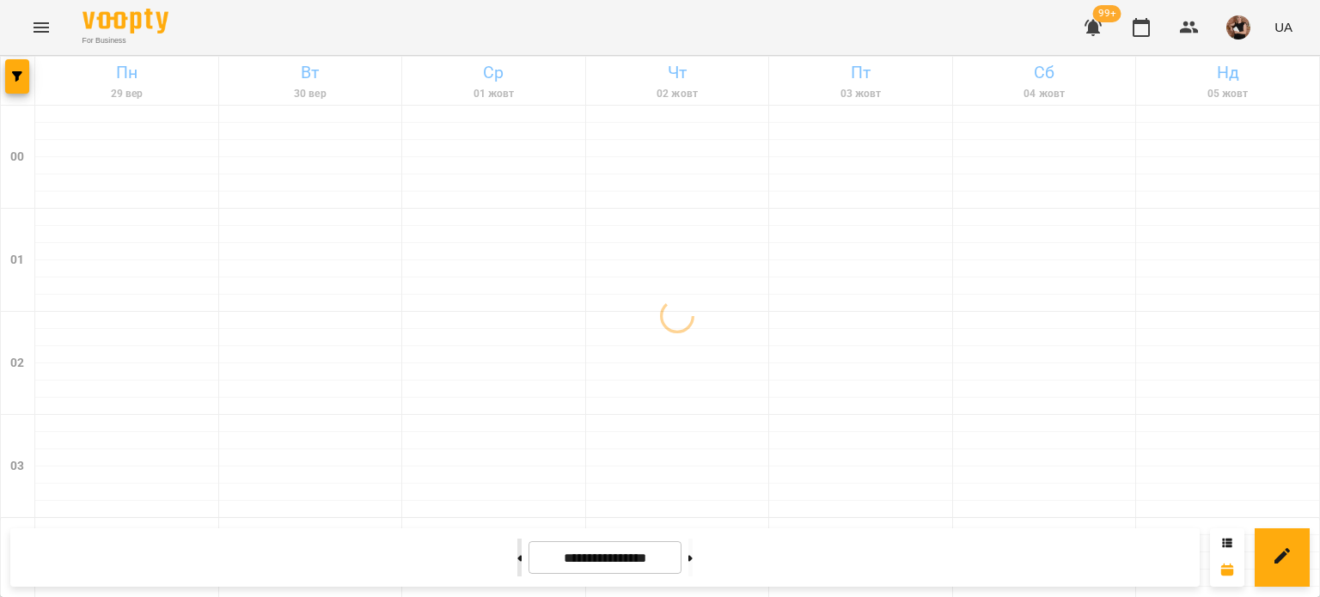
click at [517, 553] on button at bounding box center [519, 558] width 4 height 38
type input "**********"
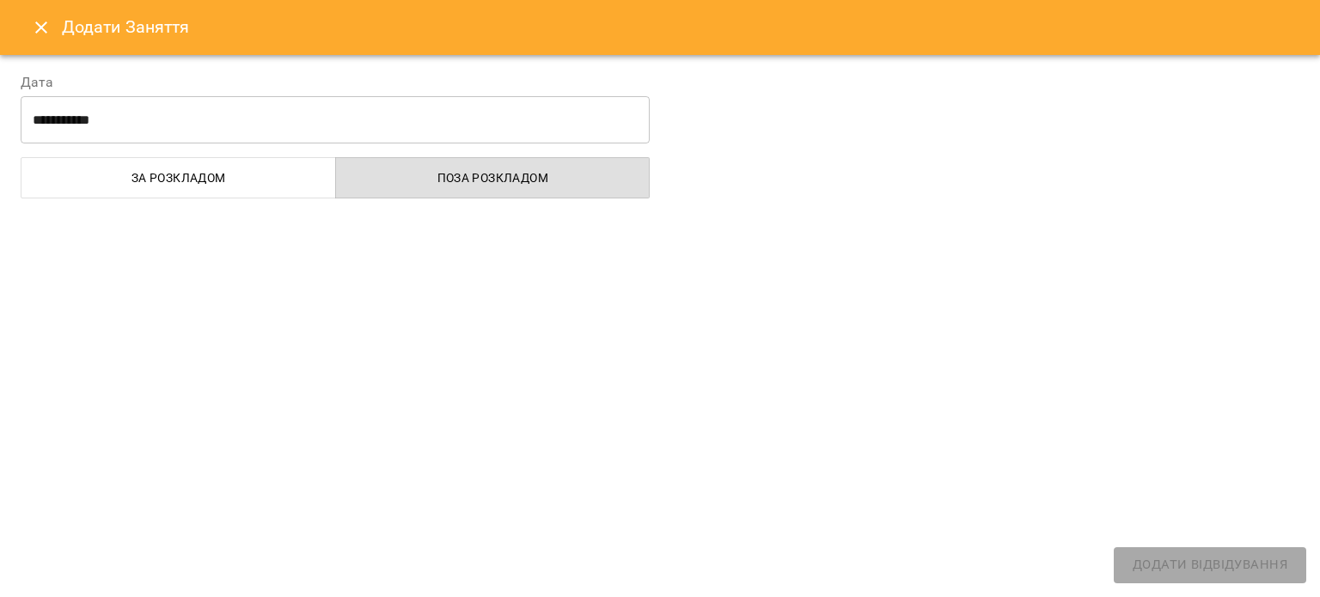
select select "**********"
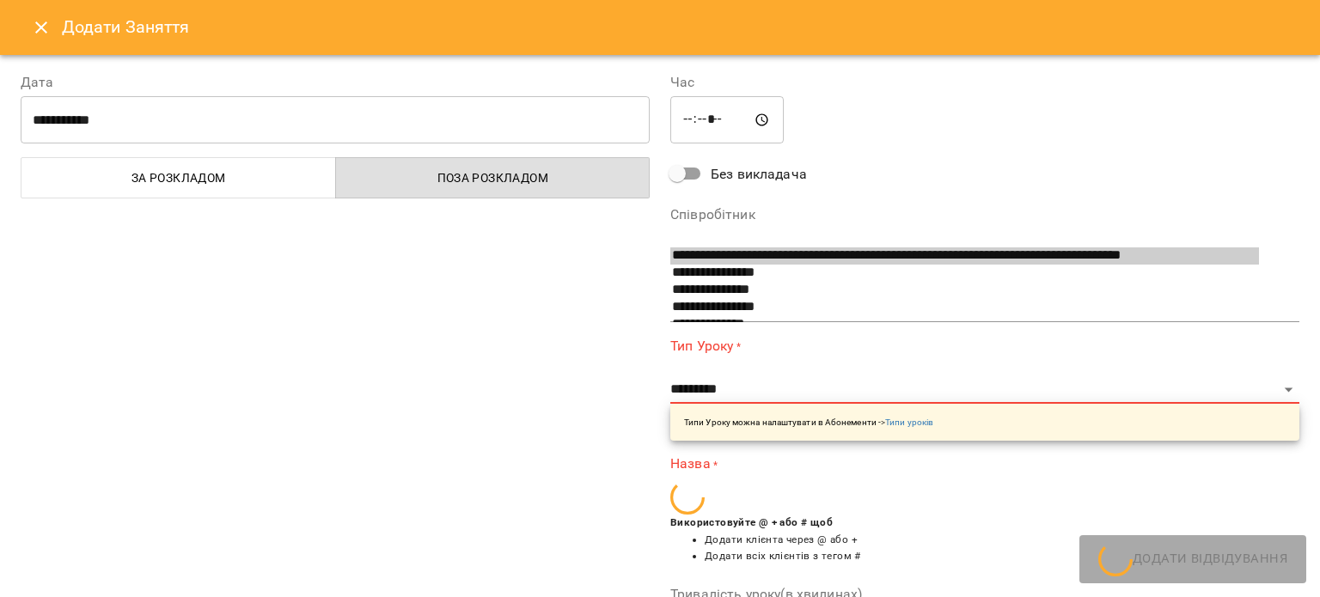
scroll to position [1053, 0]
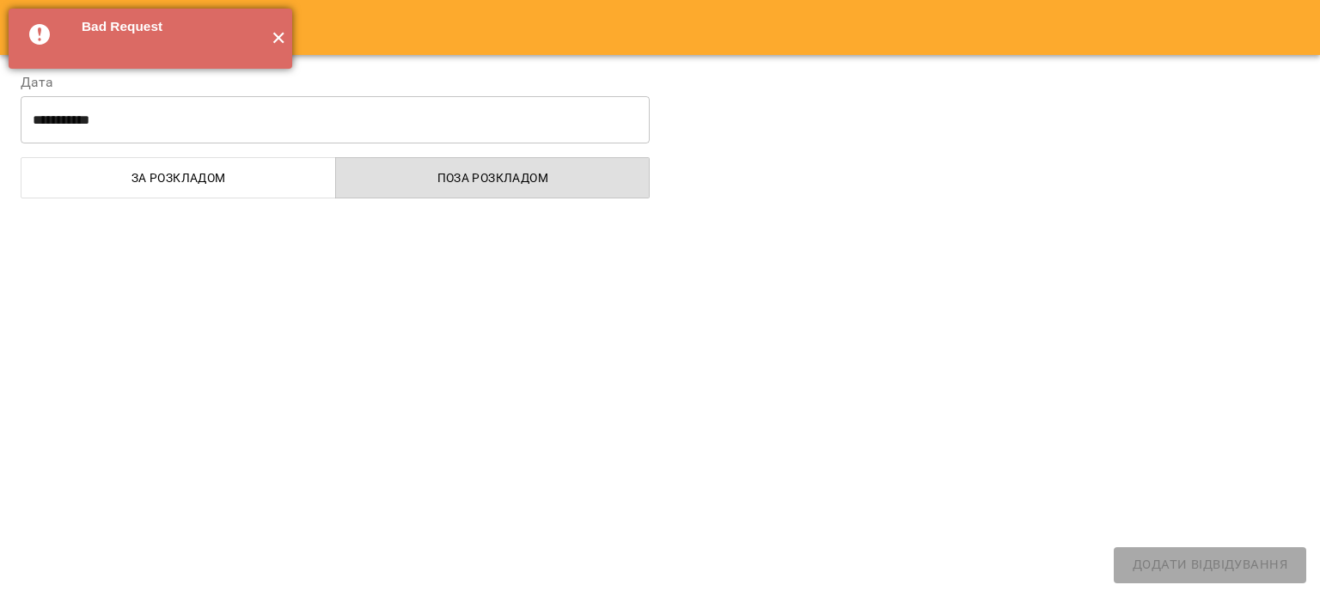
click at [277, 40] on button "✕" at bounding box center [278, 39] width 28 height 60
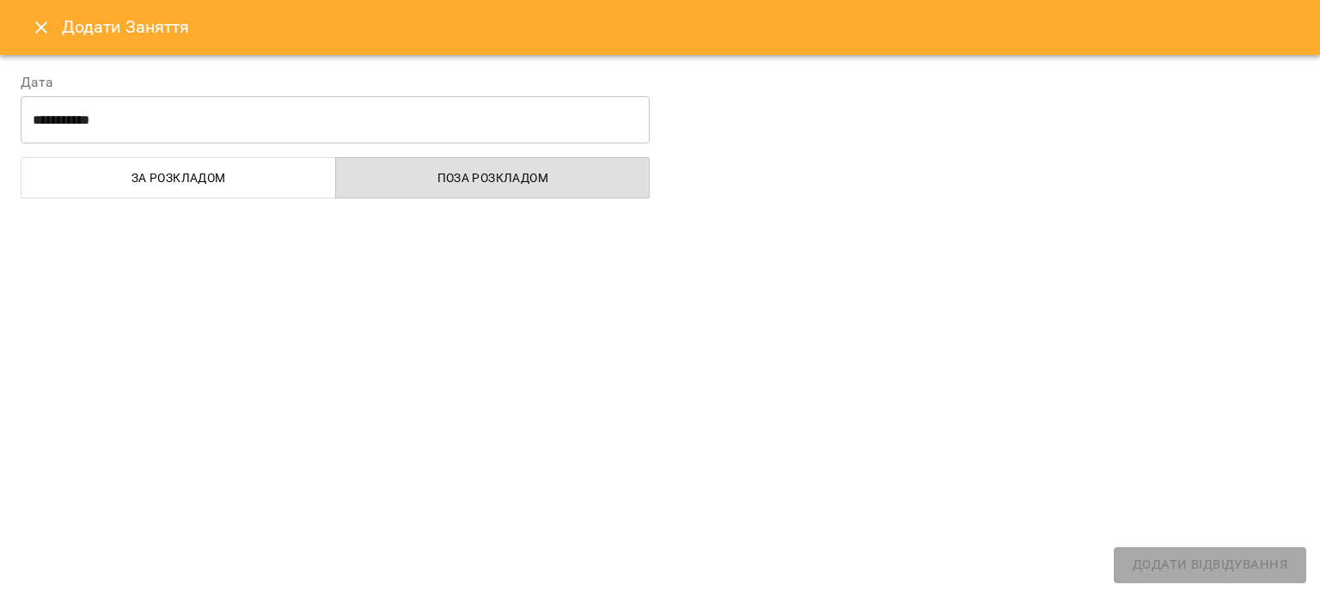
click at [38, 23] on div "Додати Заняття" at bounding box center [660, 27] width 1320 height 55
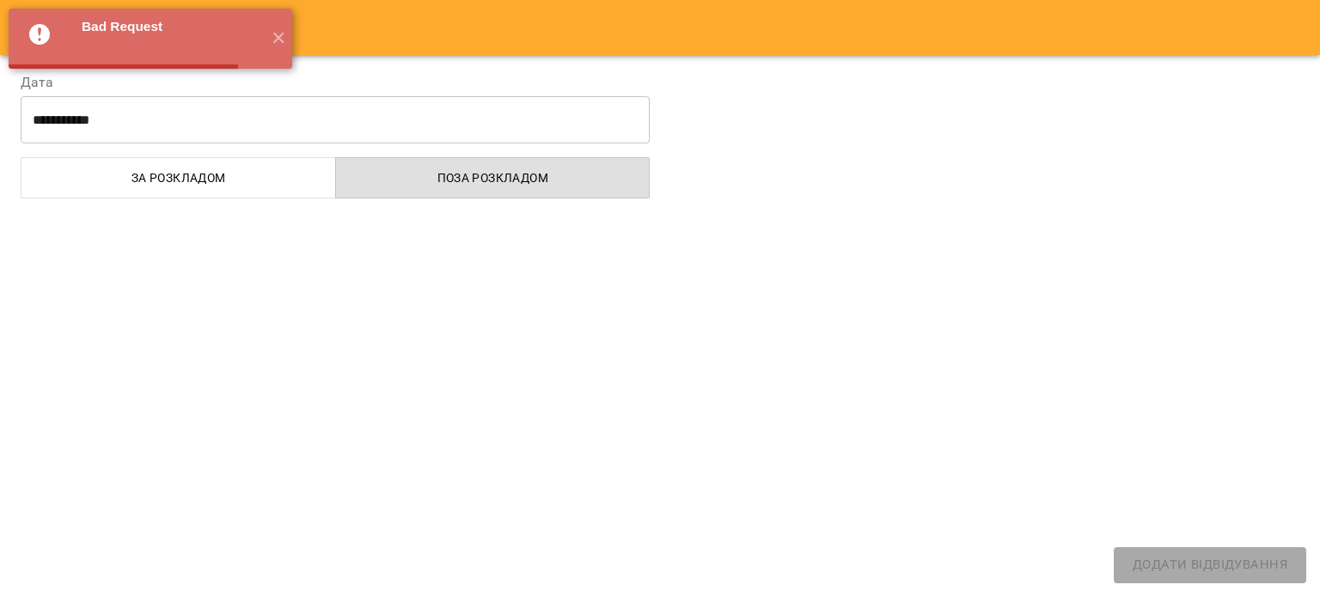
click at [38, 24] on icon at bounding box center [39, 34] width 21 height 21
click at [278, 34] on button "✕" at bounding box center [278, 39] width 28 height 60
click at [56, 27] on icon at bounding box center [43, 38] width 28 height 28
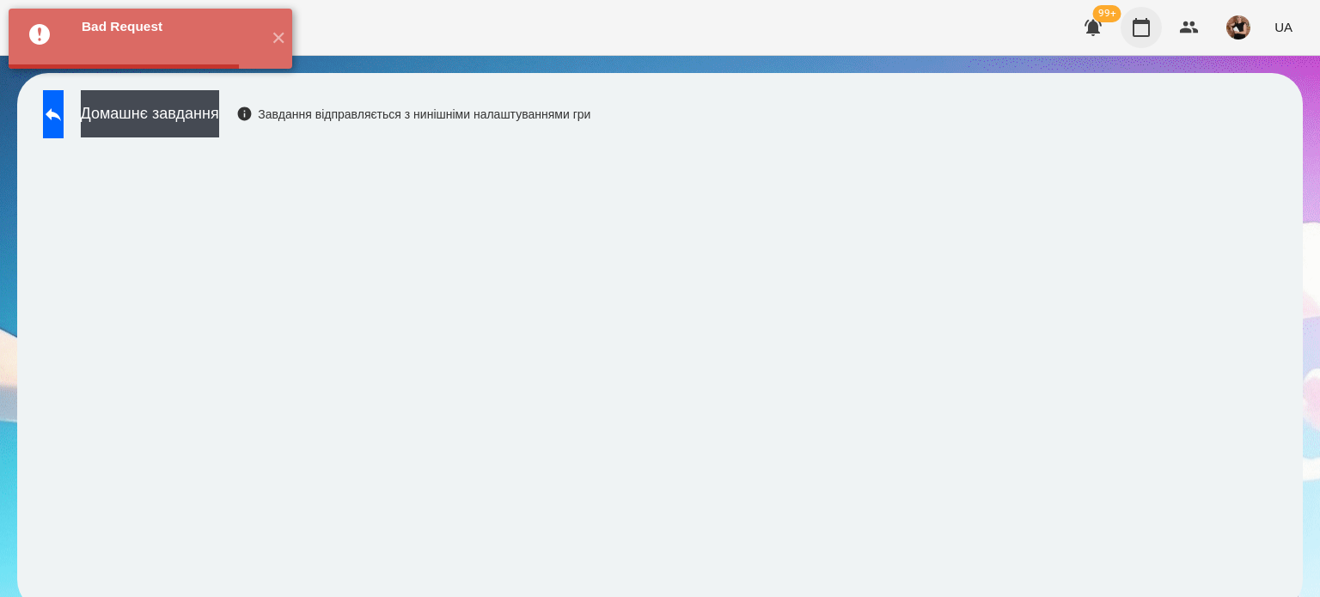
click at [1141, 25] on icon "button" at bounding box center [1141, 27] width 21 height 21
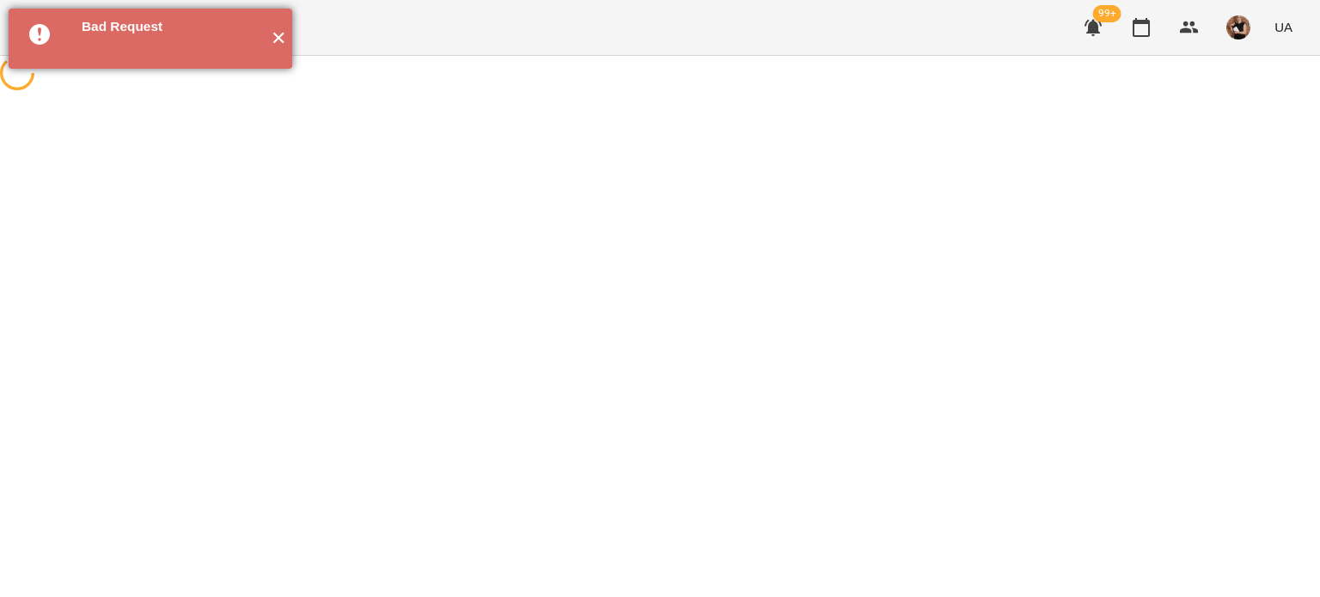
click at [278, 38] on button "✕" at bounding box center [278, 39] width 28 height 60
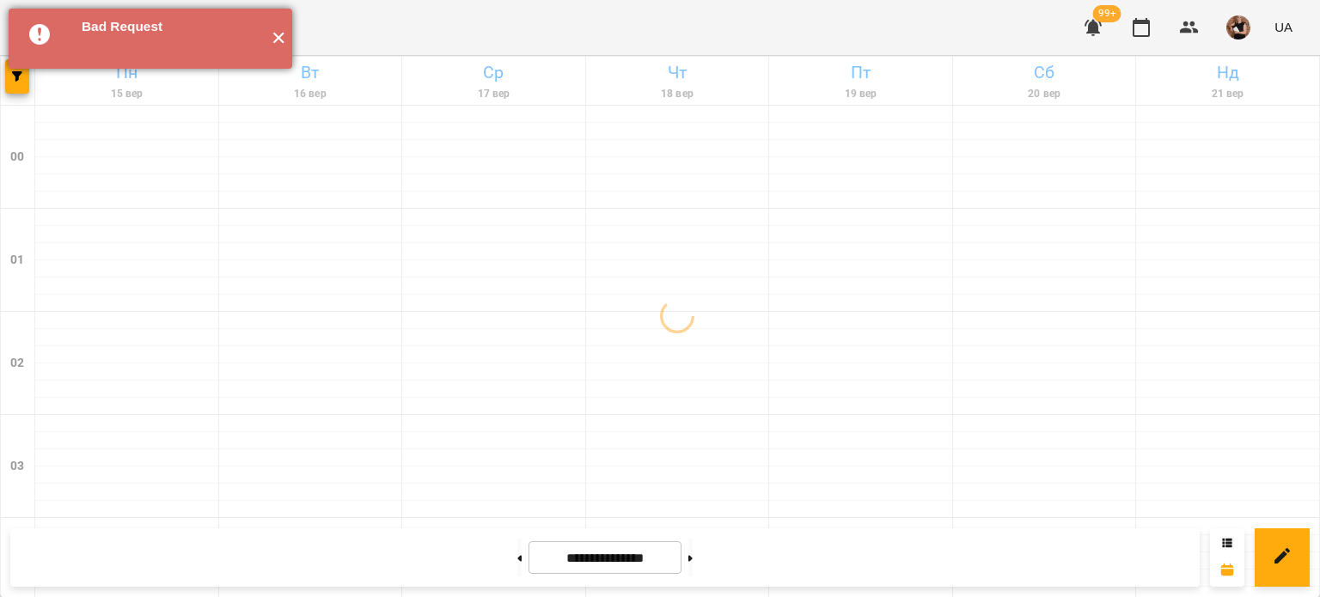
click at [275, 37] on button "✕" at bounding box center [278, 39] width 28 height 60
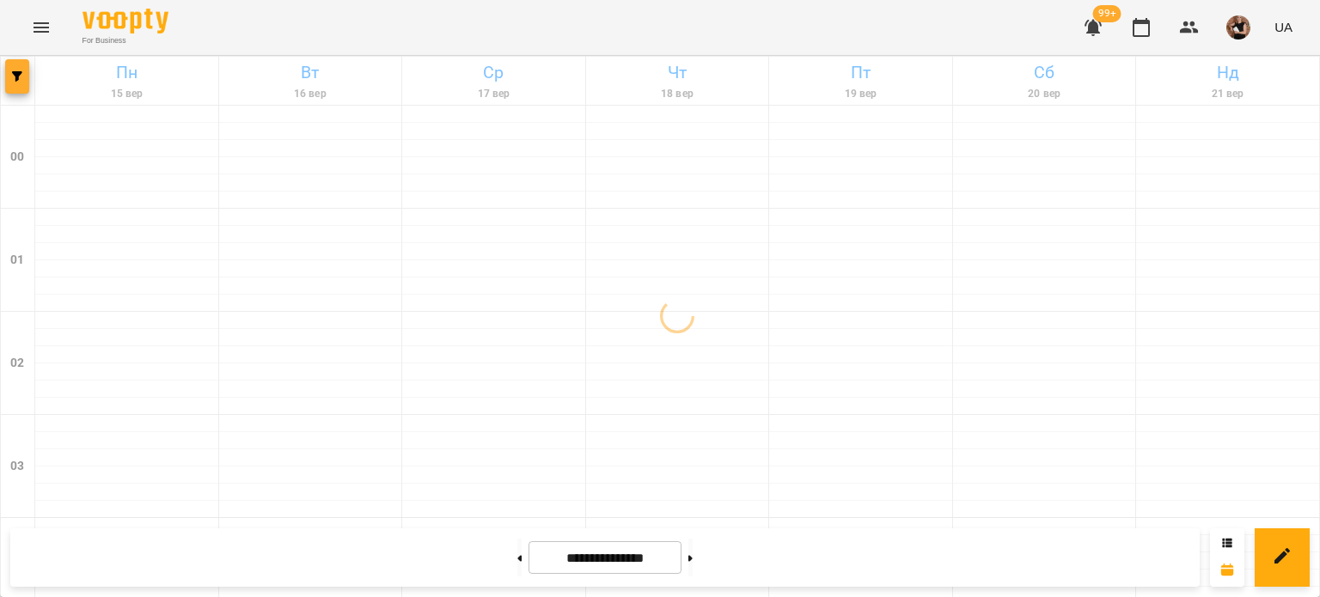
click at [11, 83] on button "button" at bounding box center [17, 76] width 24 height 34
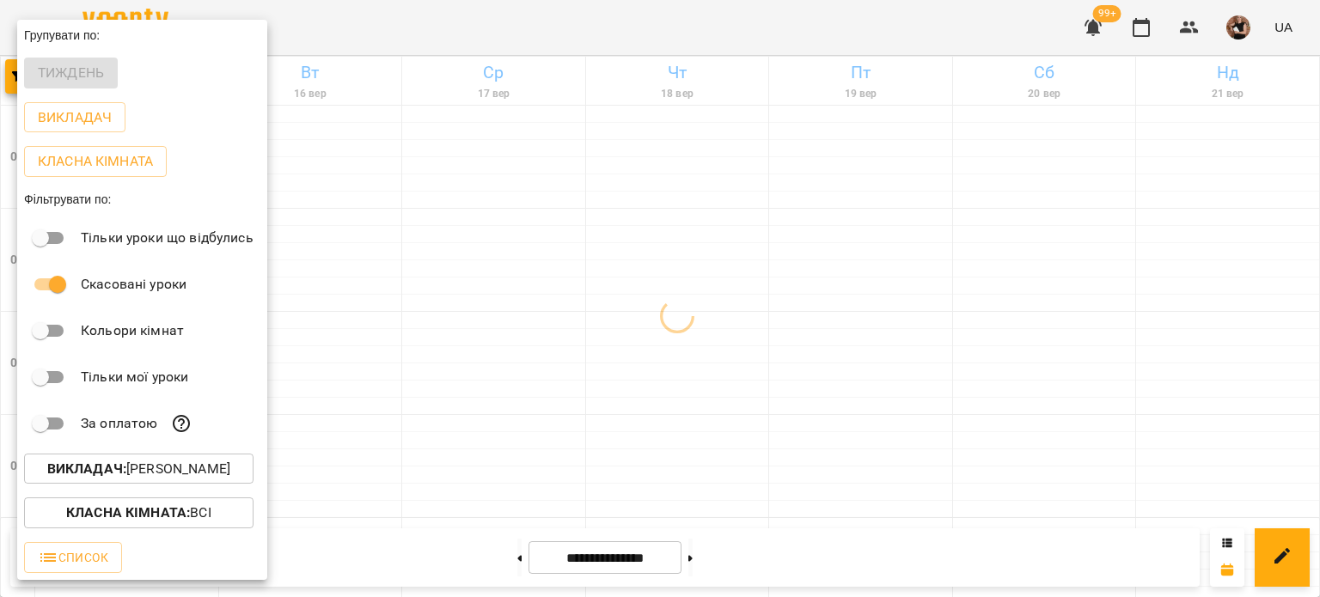
click at [718, 330] on div at bounding box center [660, 298] width 1320 height 597
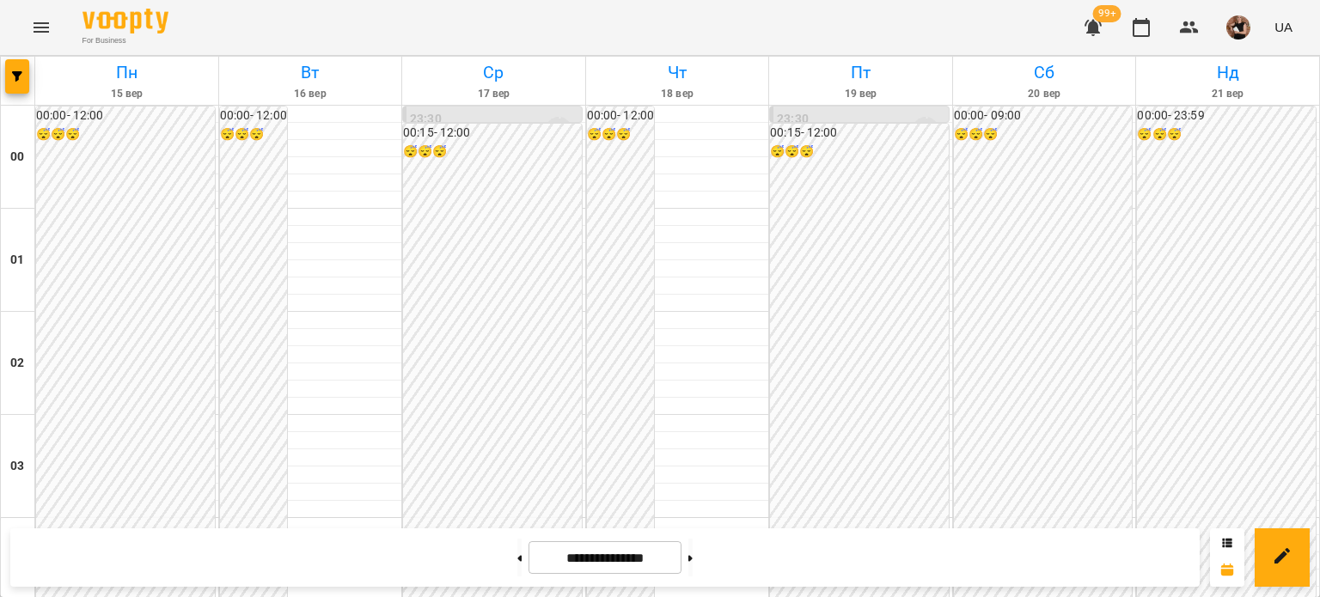
scroll to position [1117, 0]
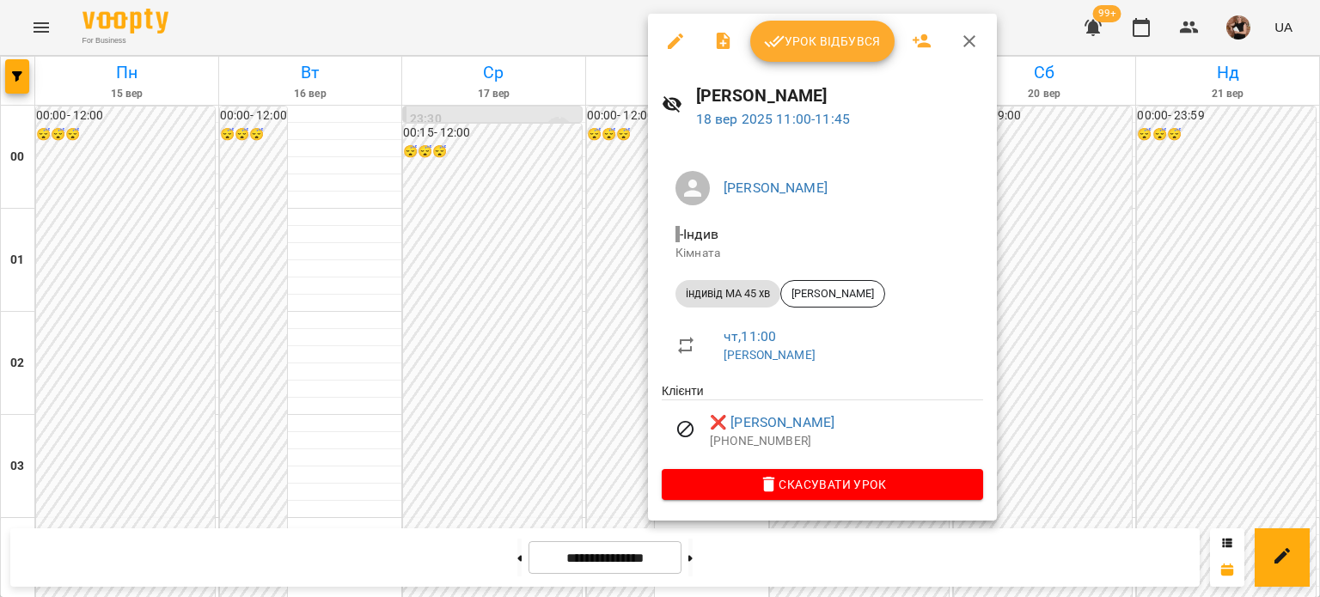
click at [966, 40] on icon "button" at bounding box center [969, 41] width 12 height 12
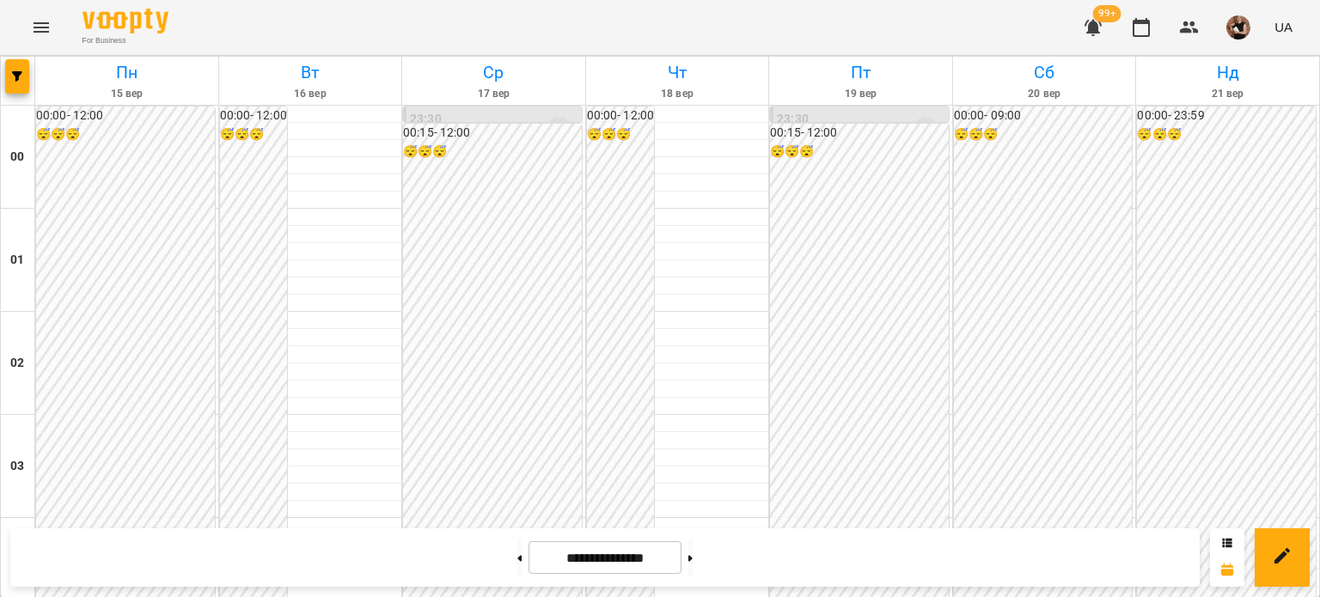
scroll to position [1461, 0]
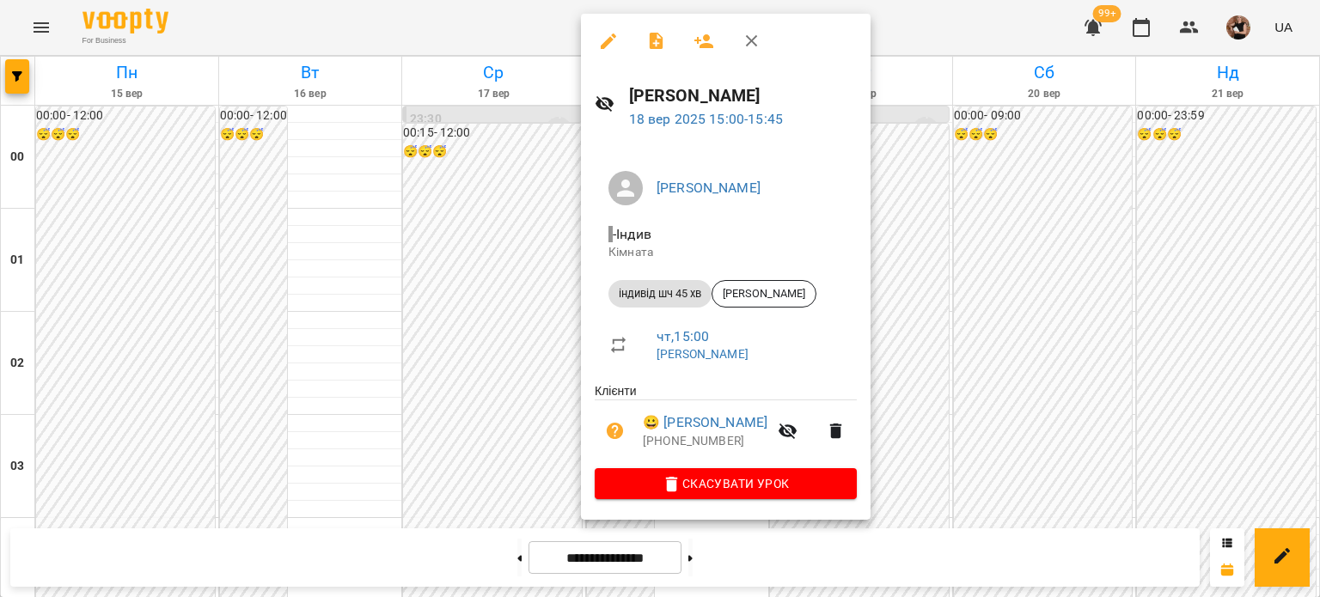
click at [602, 28] on button "button" at bounding box center [608, 41] width 41 height 41
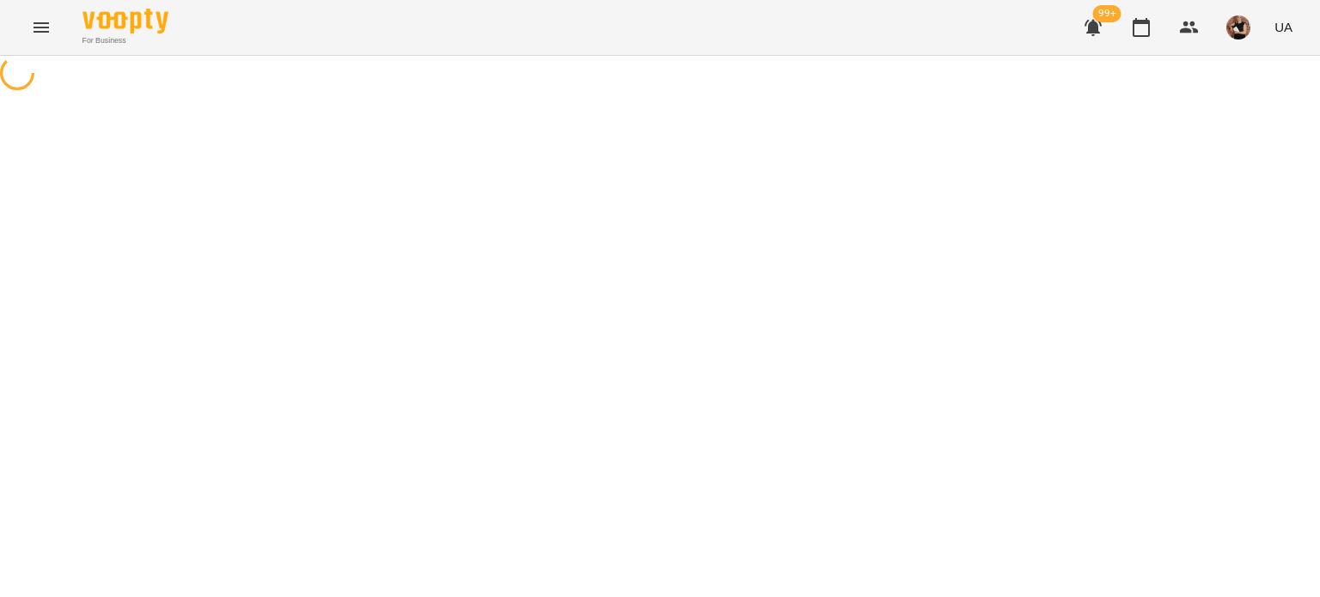
select select "**********"
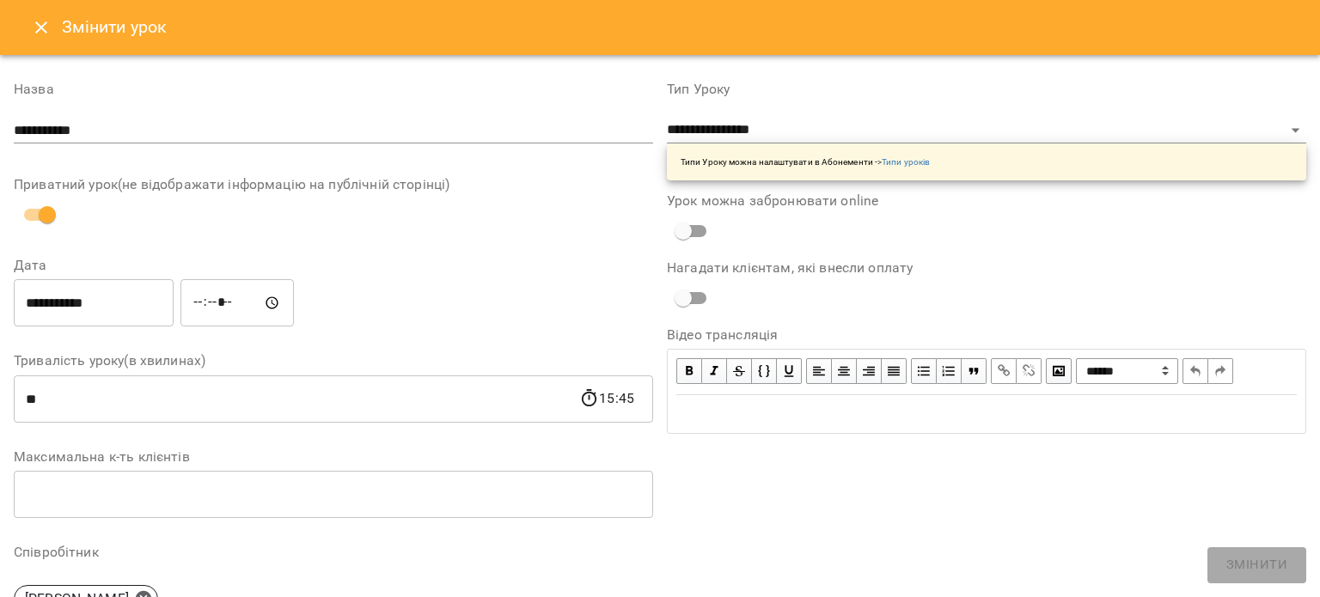
click at [52, 16] on button "Close" at bounding box center [41, 27] width 41 height 41
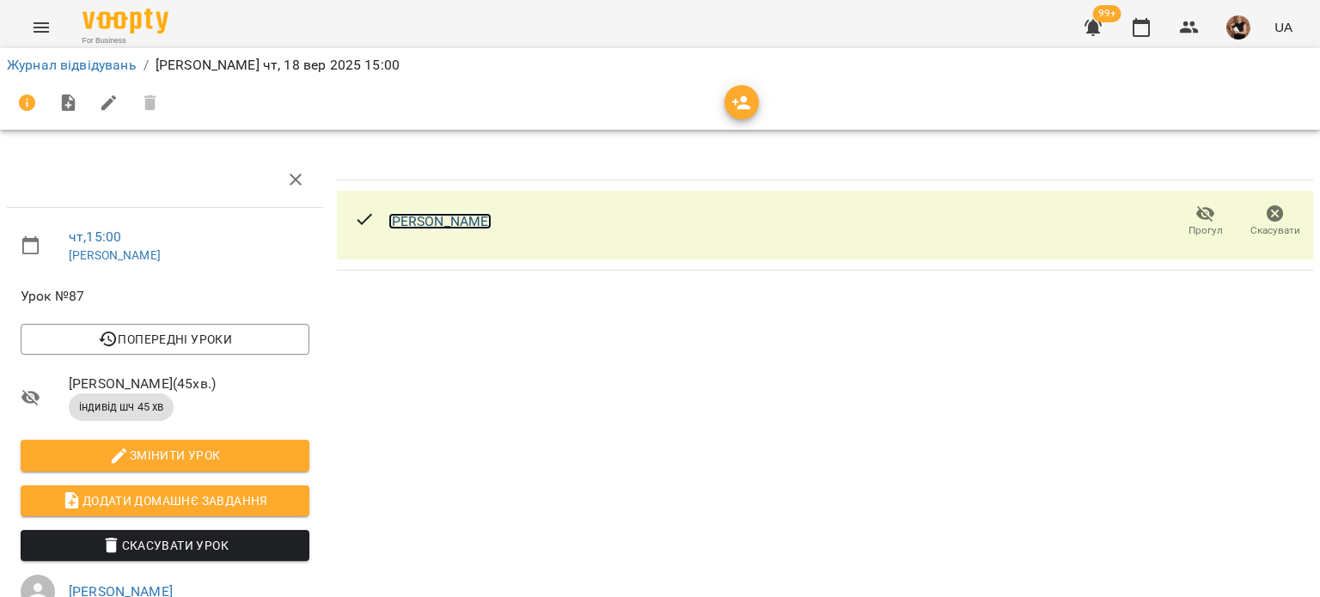
click at [454, 220] on link "[PERSON_NAME]" at bounding box center [440, 221] width 104 height 16
click at [1196, 216] on icon "button" at bounding box center [1205, 214] width 19 height 16
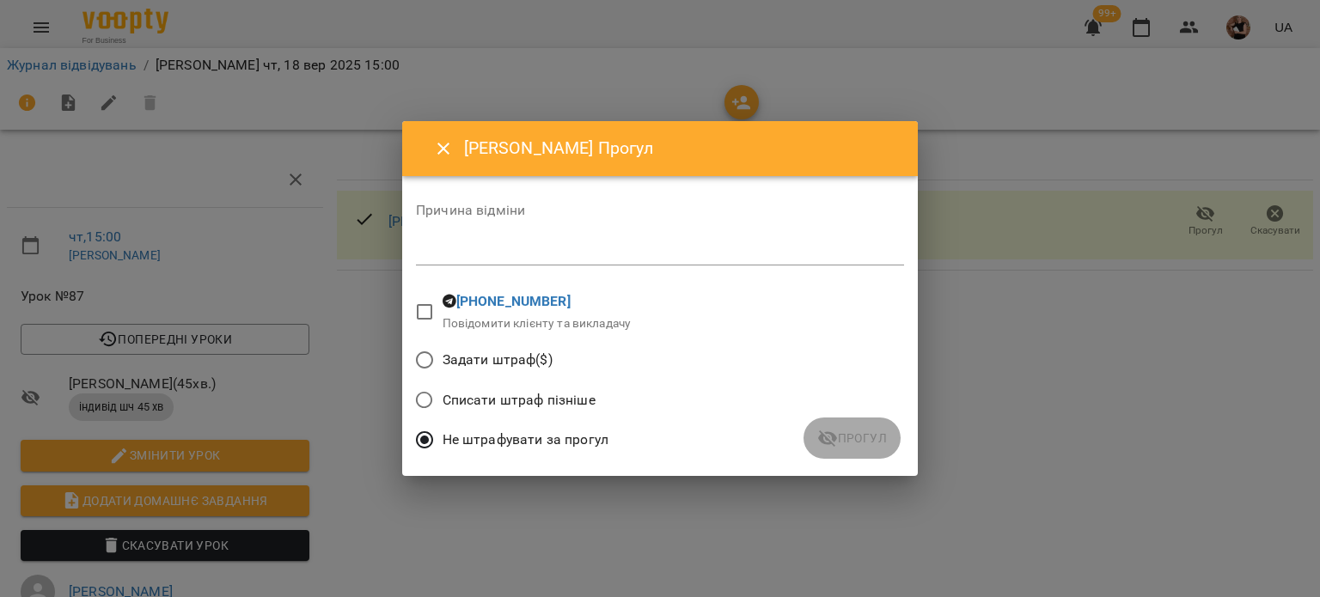
click at [566, 251] on textarea at bounding box center [660, 251] width 488 height 16
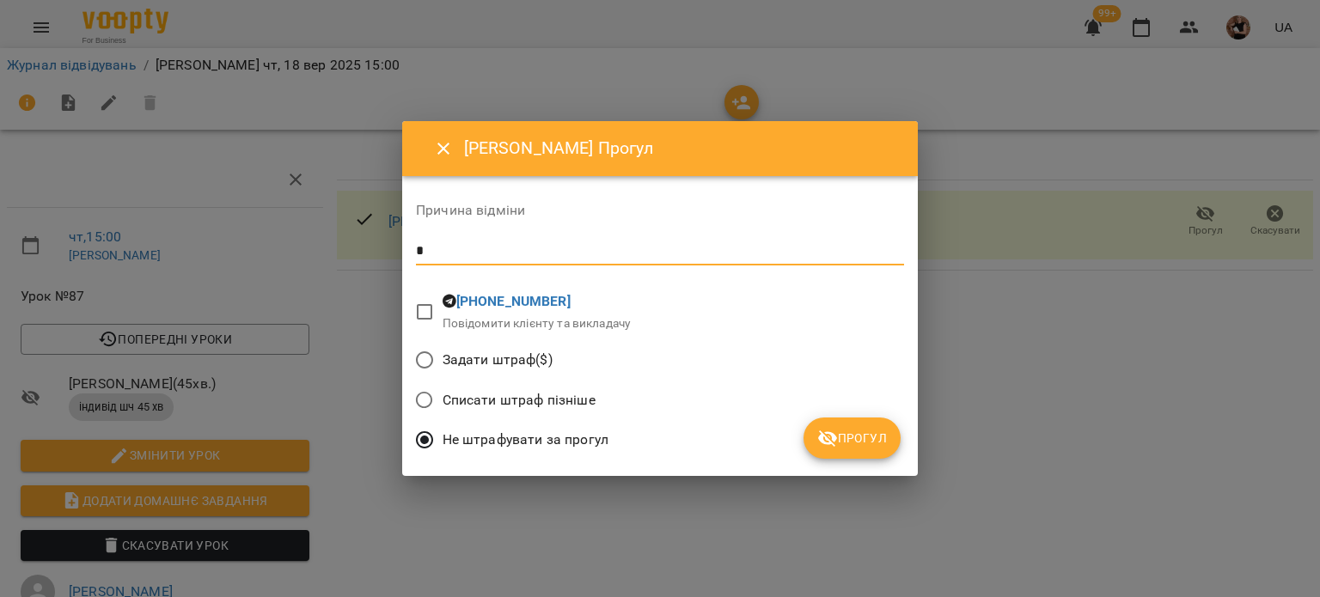
click at [838, 422] on button "Прогул" at bounding box center [852, 438] width 97 height 41
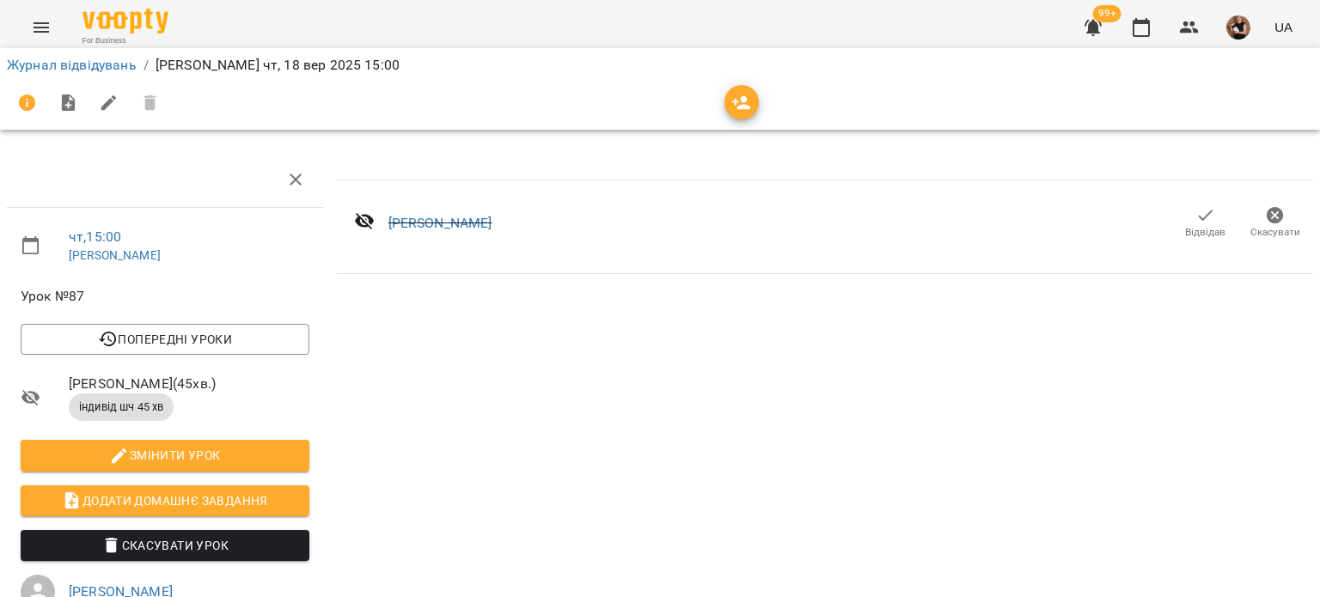
click at [1185, 230] on span "Відвідав" at bounding box center [1205, 232] width 40 height 15
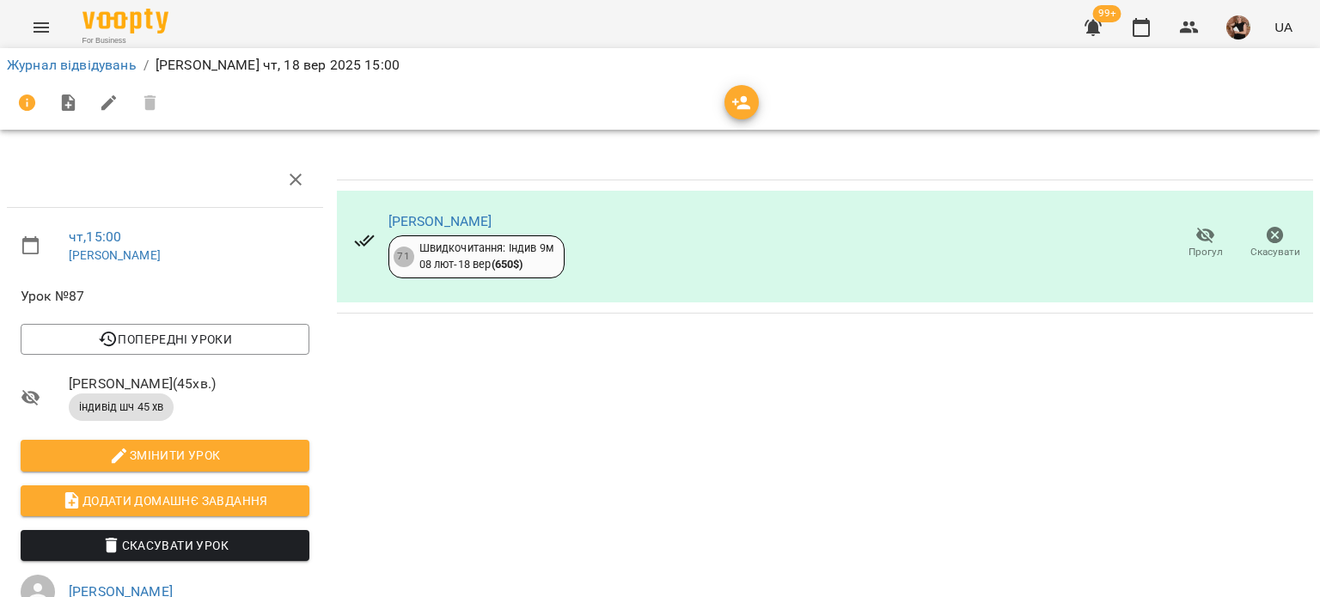
click at [1213, 352] on div "[PERSON_NAME] 71 Швидкочитання: Індив 9м [DATE] - [DATE] ( 650 $ ) Прогул Скасу…" at bounding box center [825, 486] width 990 height 683
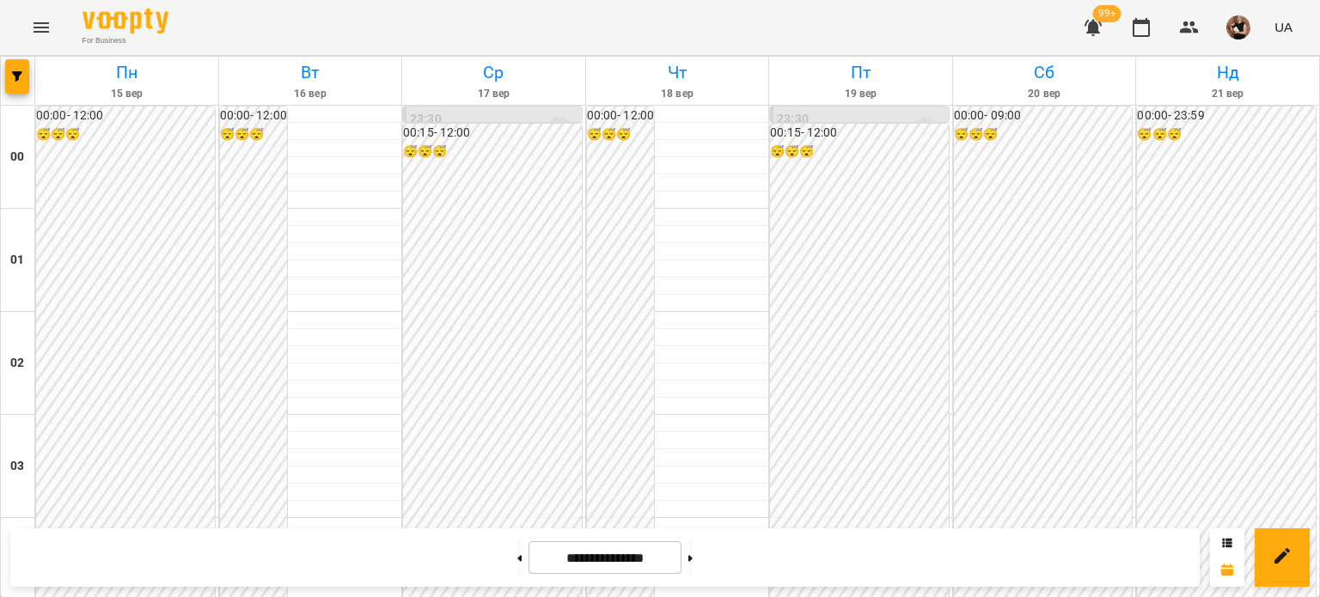
scroll to position [1547, 0]
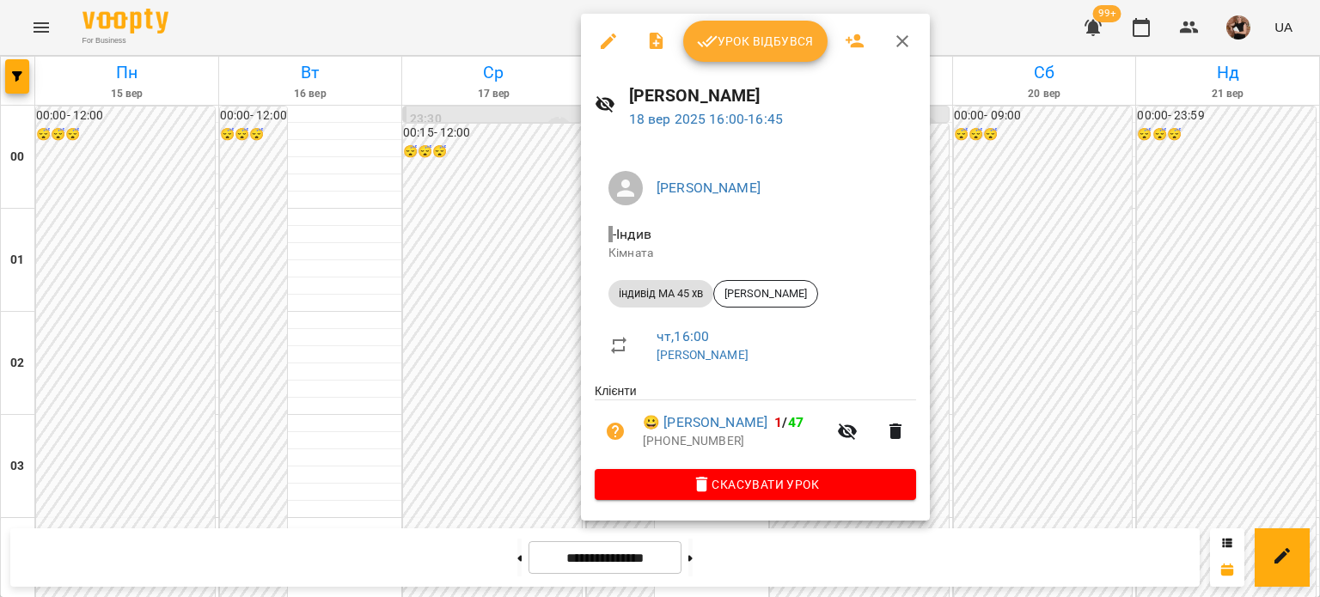
click at [904, 47] on icon "button" at bounding box center [902, 41] width 21 height 21
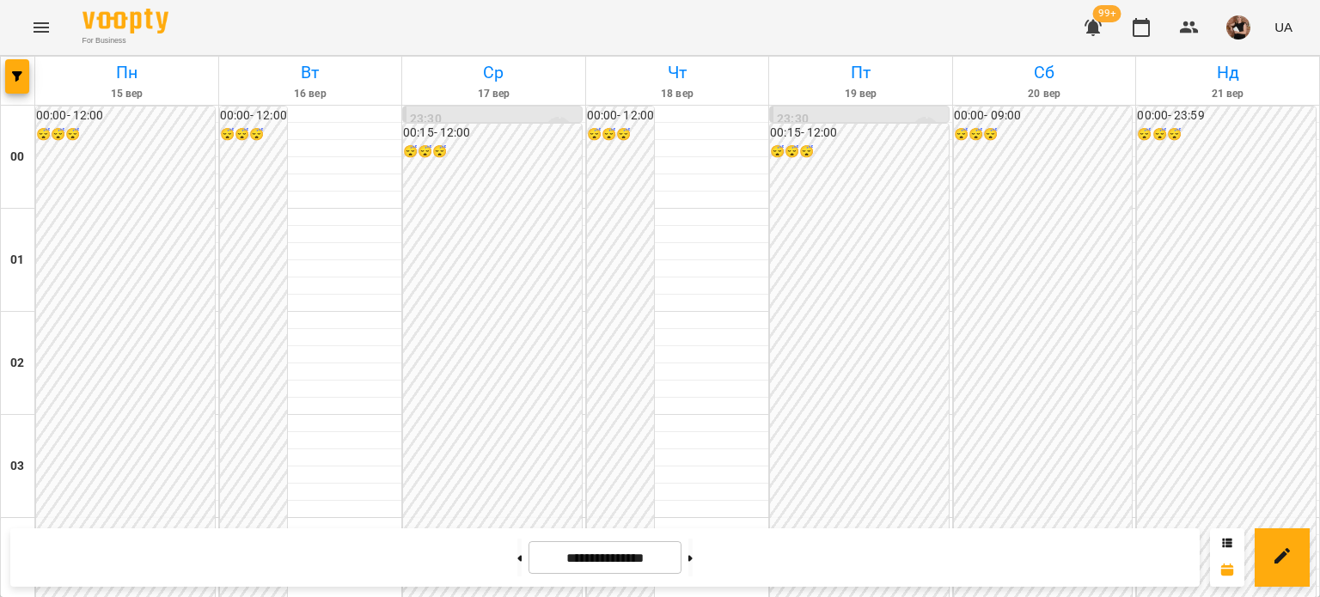
scroll to position [2060, 0]
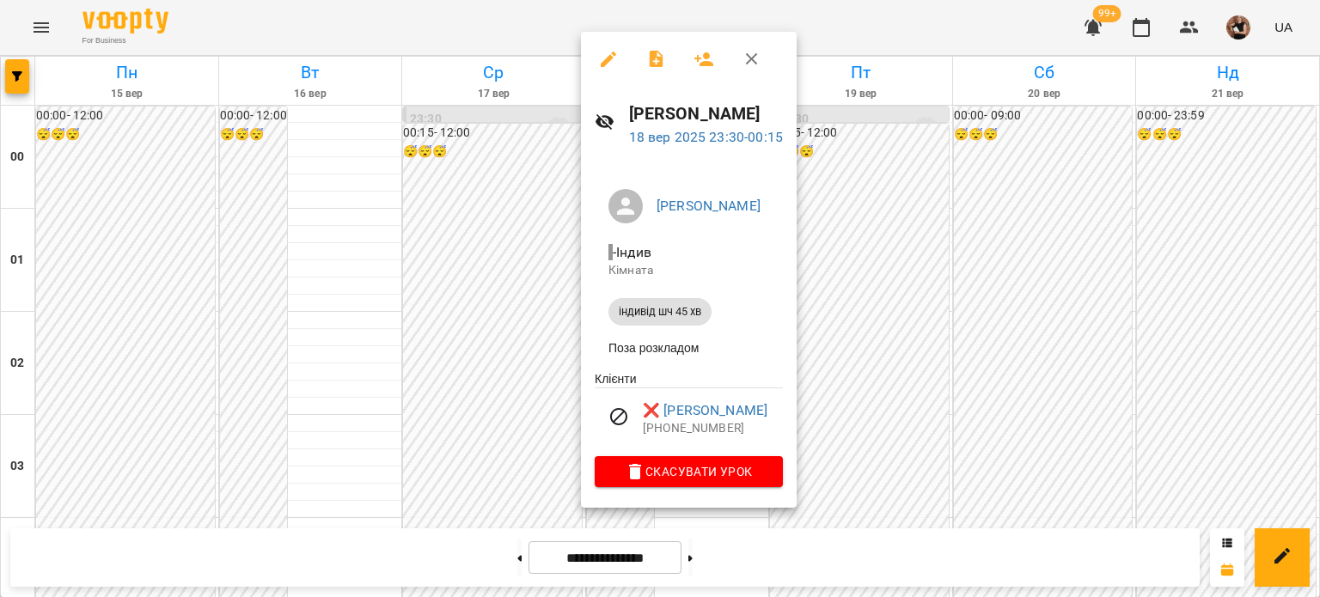
drag, startPoint x: 753, startPoint y: 57, endPoint x: 601, endPoint y: 166, distance: 187.2
click at [753, 57] on icon "button" at bounding box center [752, 59] width 12 height 12
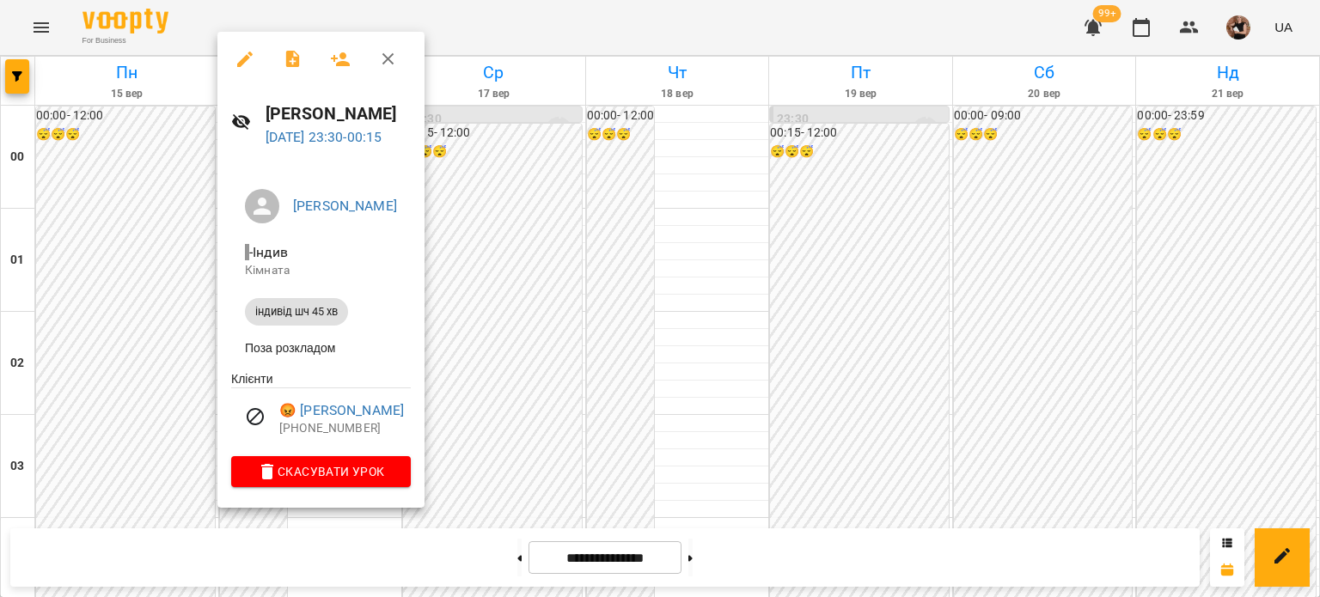
click at [835, 365] on div at bounding box center [660, 298] width 1320 height 597
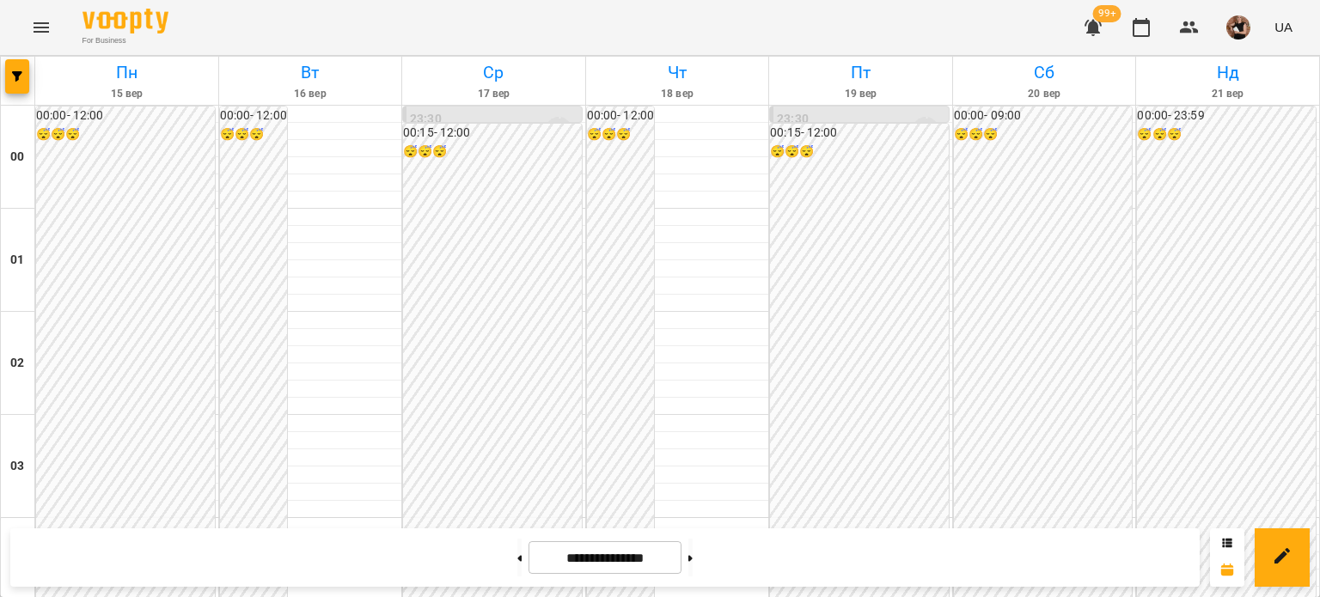
scroll to position [1544, 0]
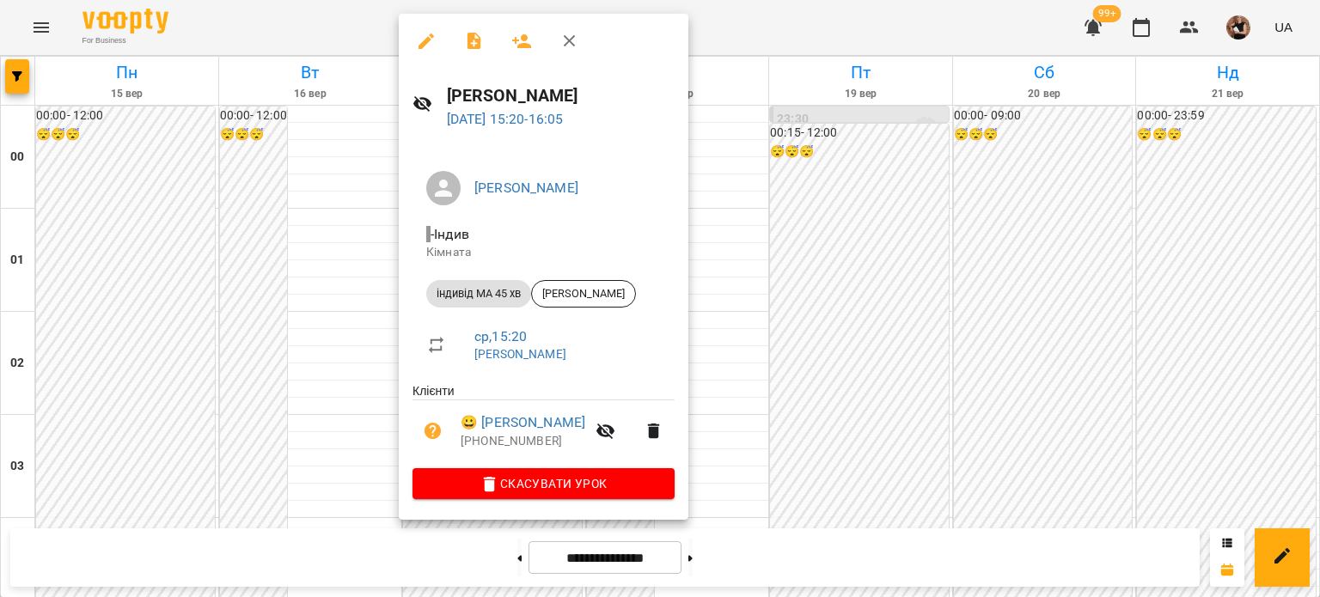
click at [426, 31] on icon "button" at bounding box center [426, 41] width 21 height 21
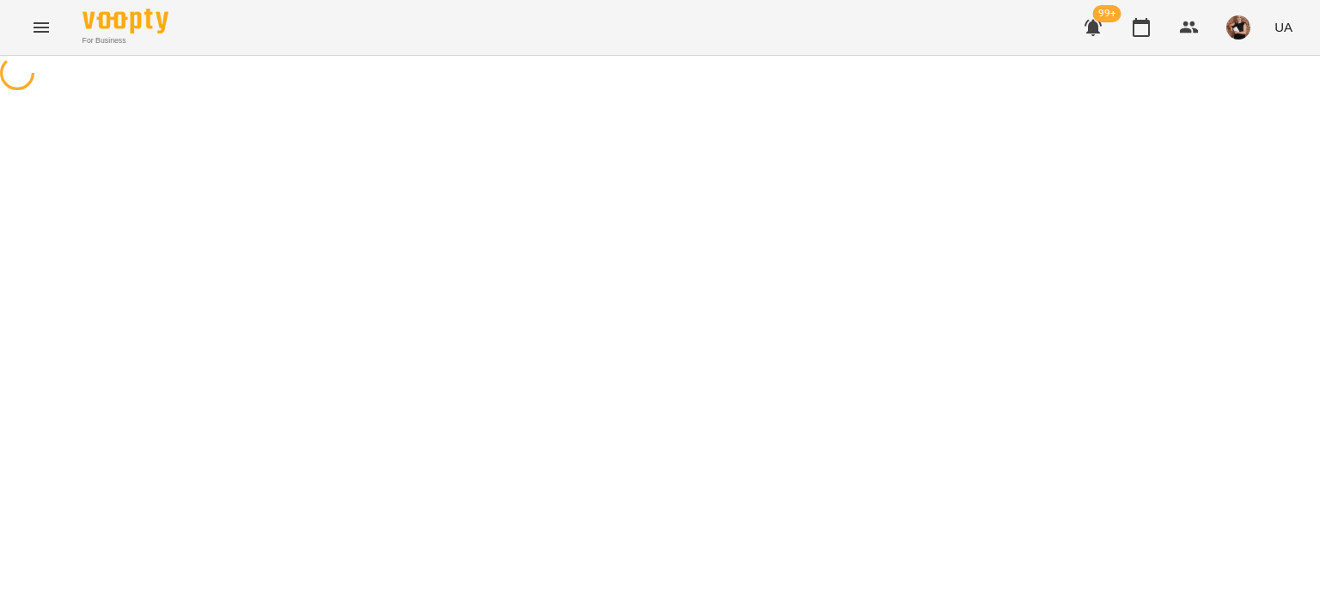
select select "**********"
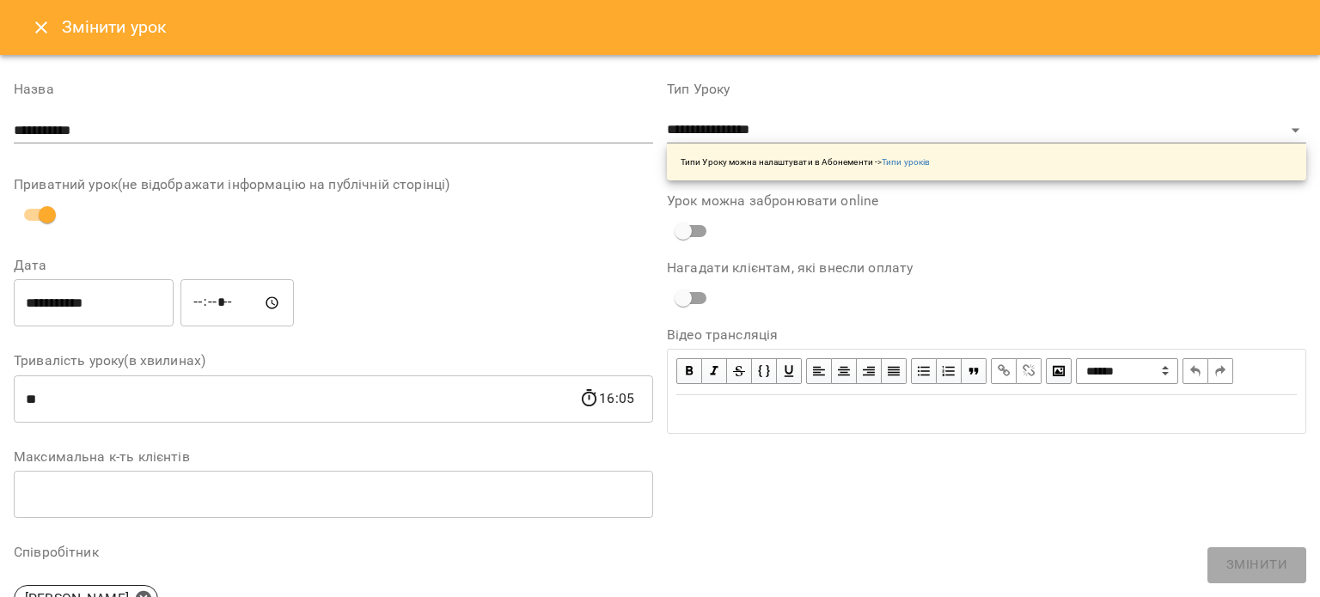
click at [43, 17] on icon "Close" at bounding box center [41, 27] width 21 height 21
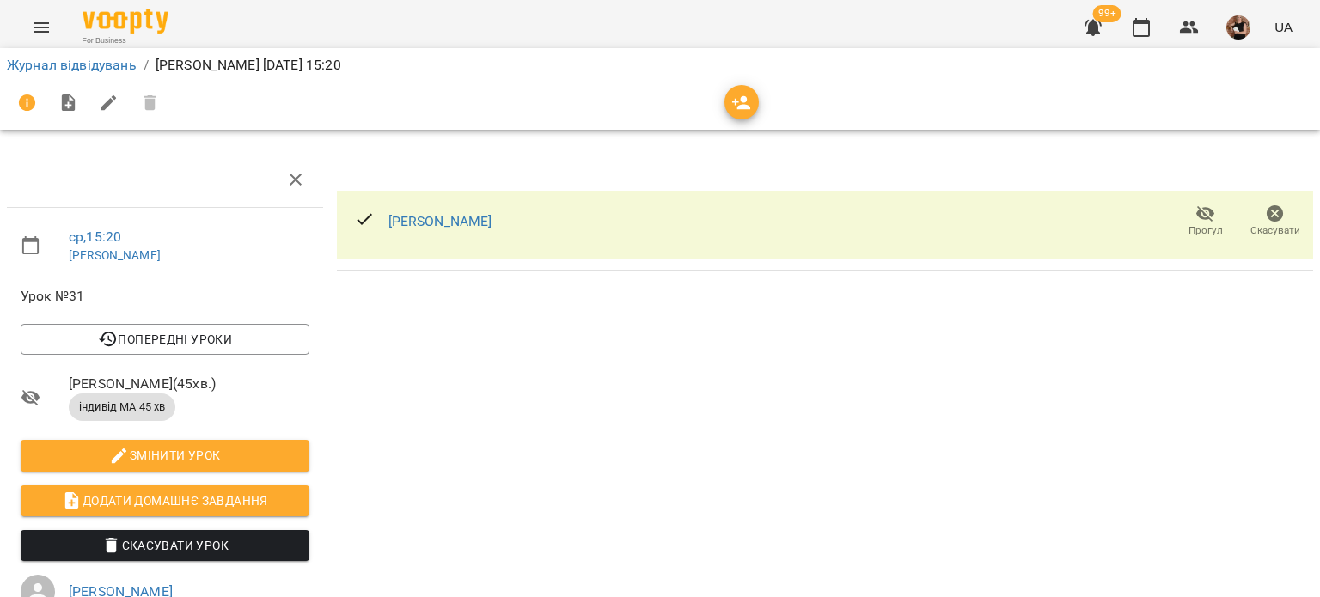
click at [492, 221] on div "[PERSON_NAME]" at bounding box center [422, 221] width 165 height 55
click at [474, 221] on link "[PERSON_NAME]" at bounding box center [440, 221] width 104 height 16
click at [1196, 217] on icon "button" at bounding box center [1205, 214] width 19 height 16
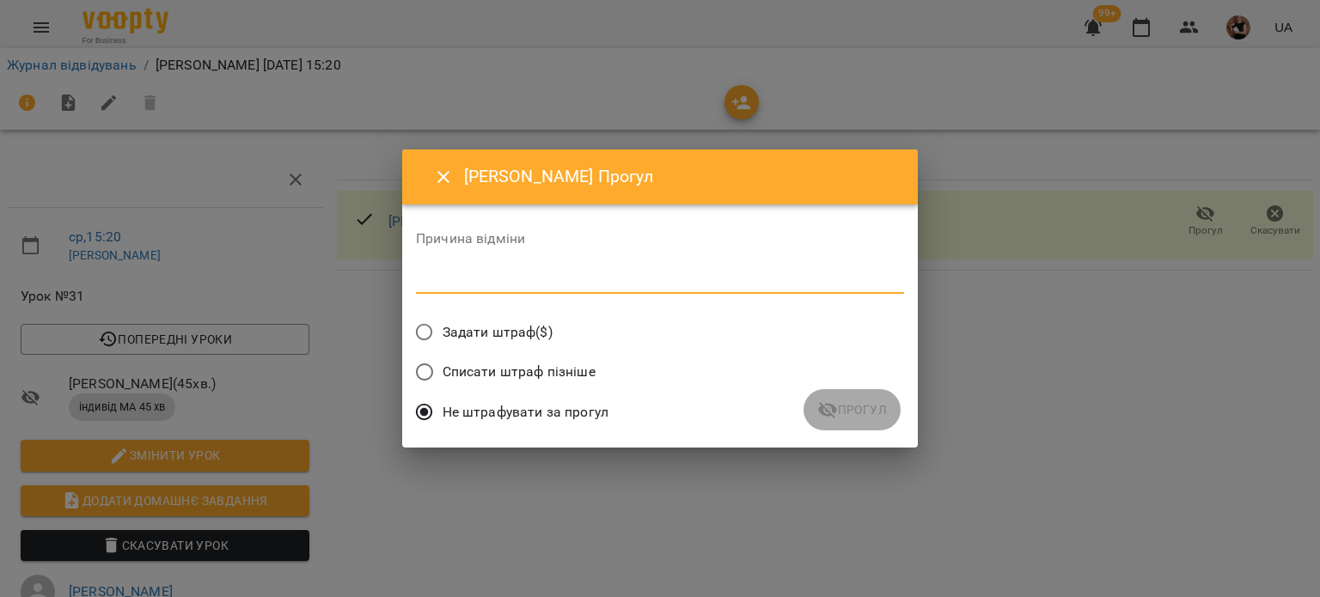
click at [535, 281] on textarea at bounding box center [660, 280] width 488 height 16
click at [873, 400] on span "Прогул" at bounding box center [852, 410] width 70 height 21
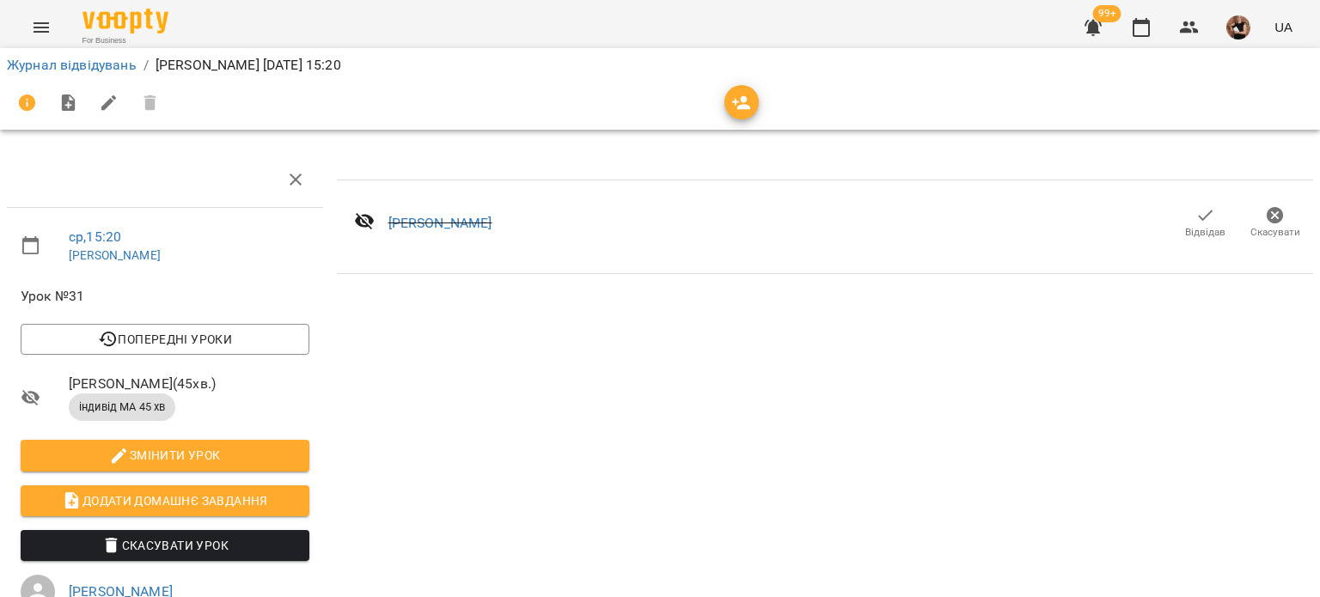
click at [1200, 217] on icon "button" at bounding box center [1205, 215] width 21 height 21
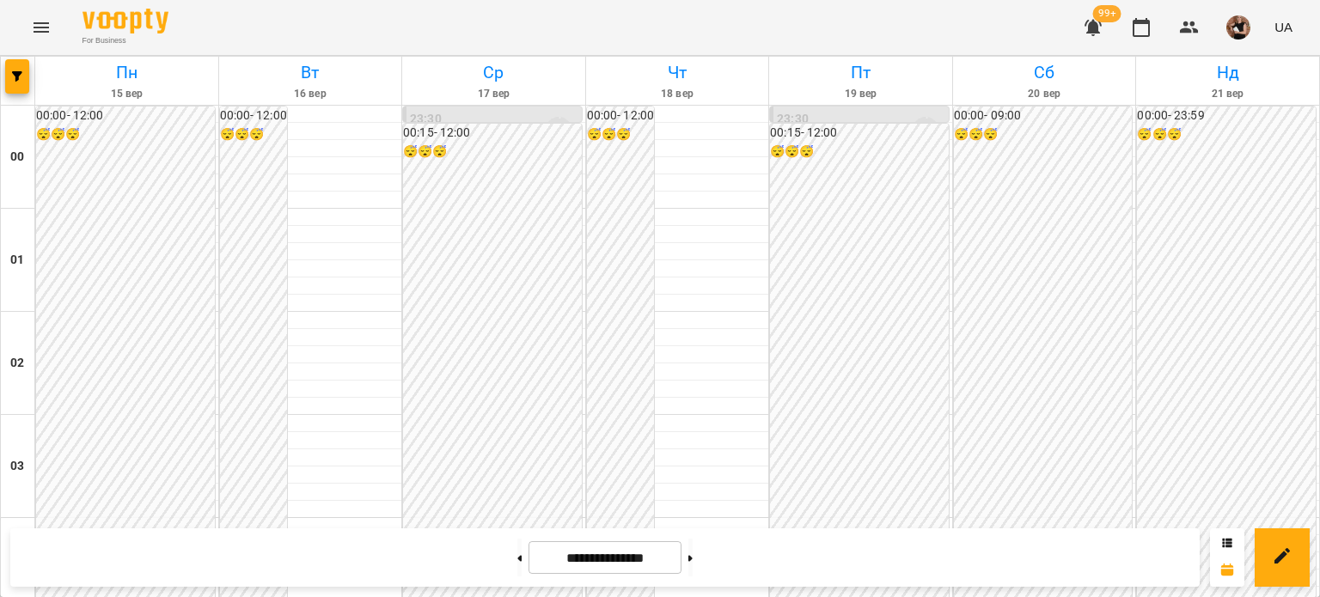
click at [31, 32] on icon "Menu" at bounding box center [41, 27] width 21 height 21
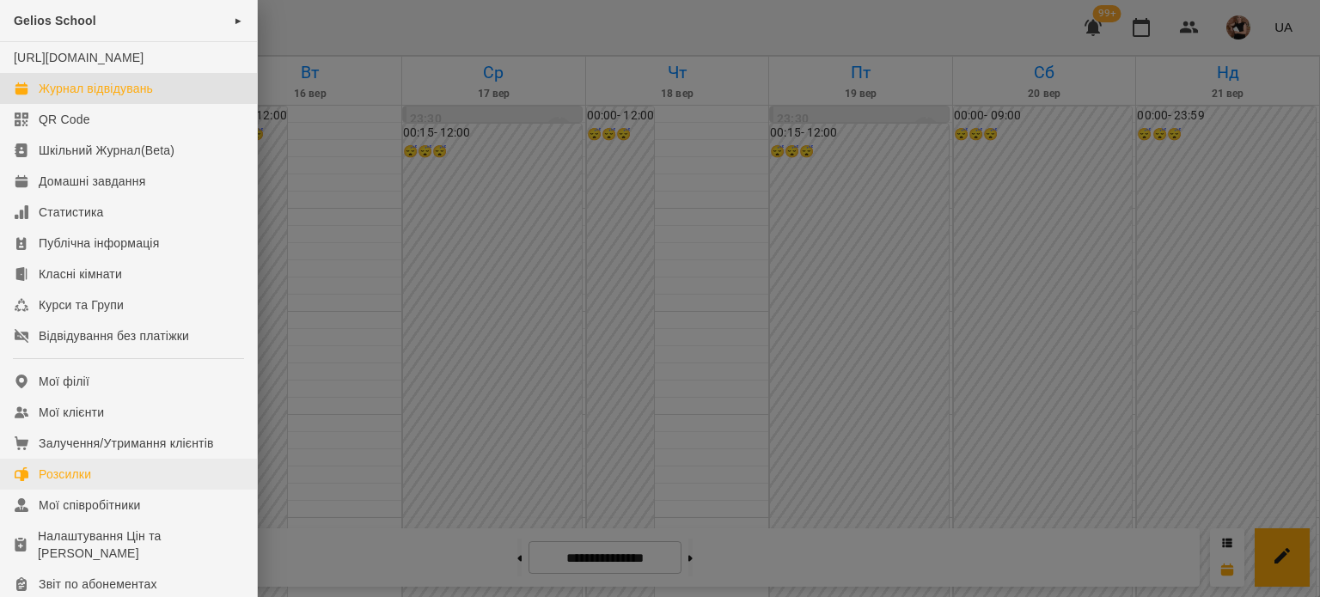
scroll to position [320, 0]
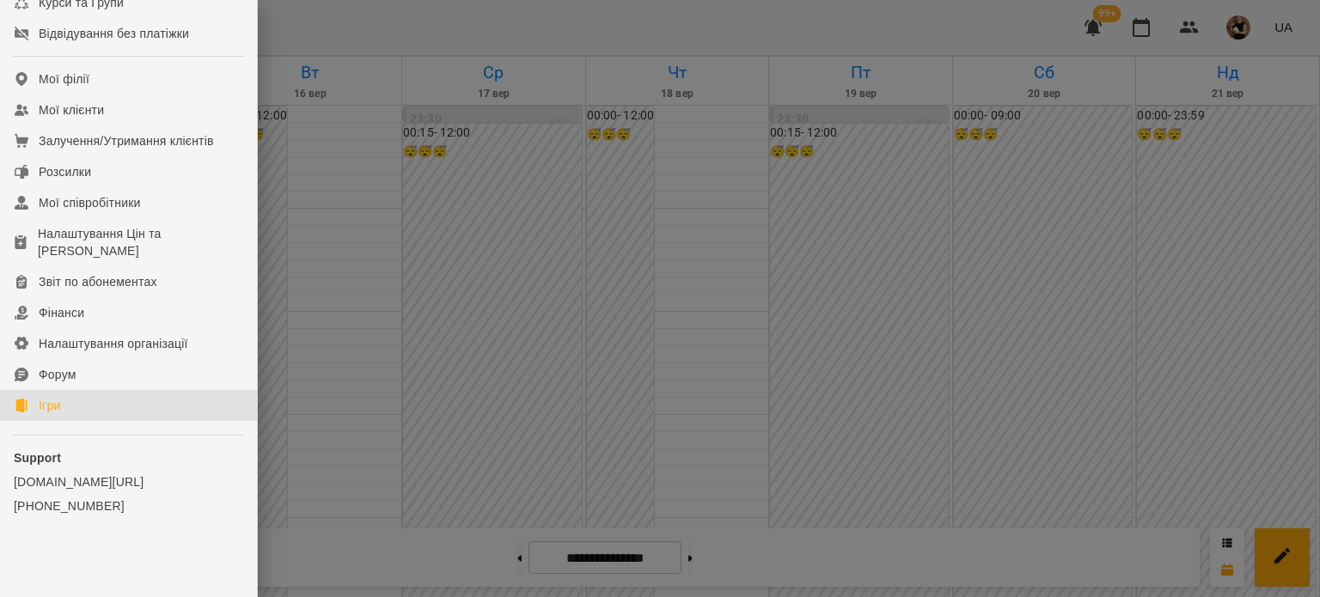
click at [30, 405] on link "Ігри" at bounding box center [128, 405] width 257 height 31
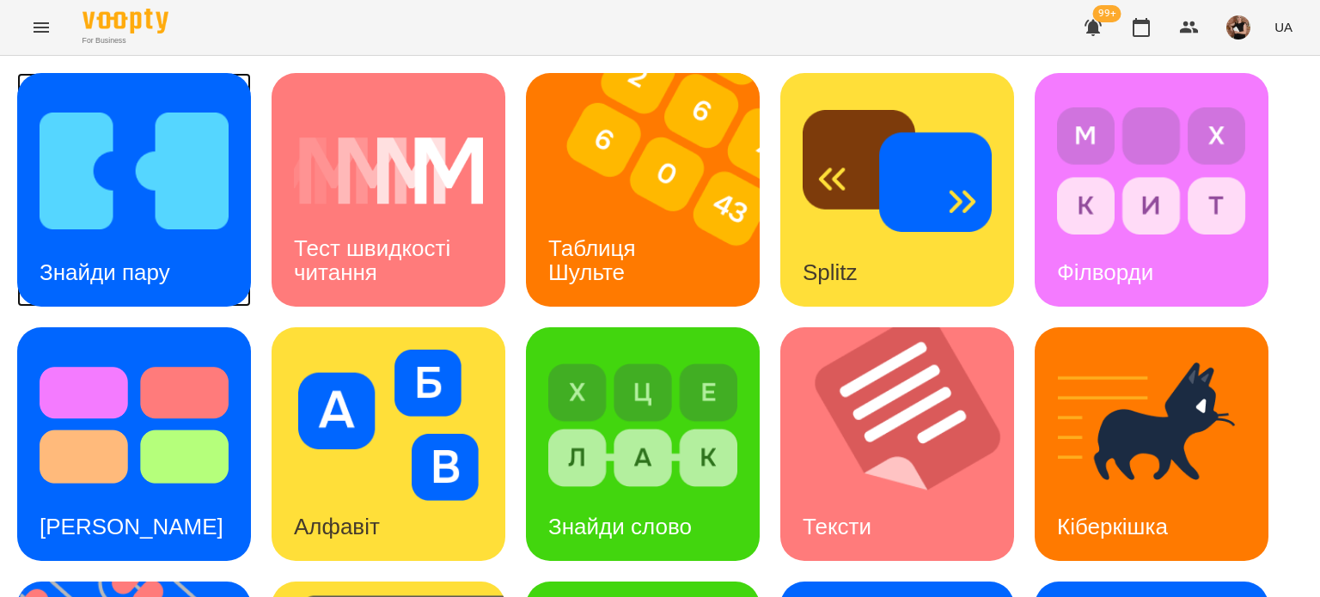
click at [150, 230] on img at bounding box center [134, 170] width 189 height 151
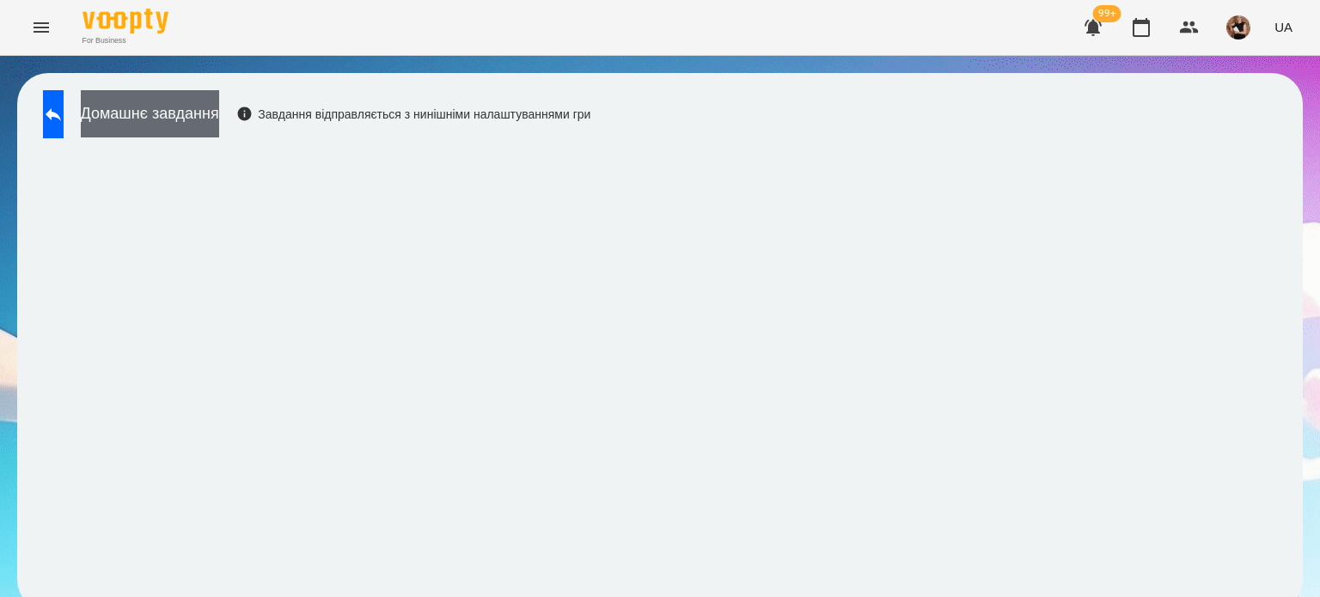
click at [219, 125] on button "Домашнє завдання" at bounding box center [150, 113] width 138 height 47
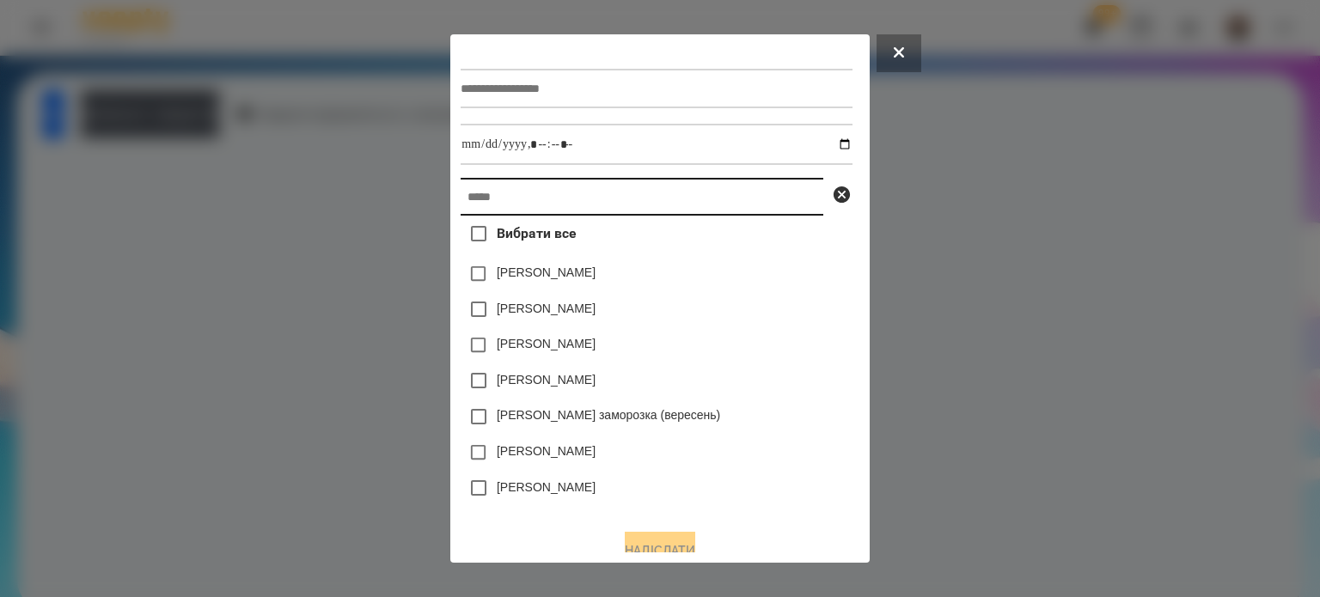
paste input "**********"
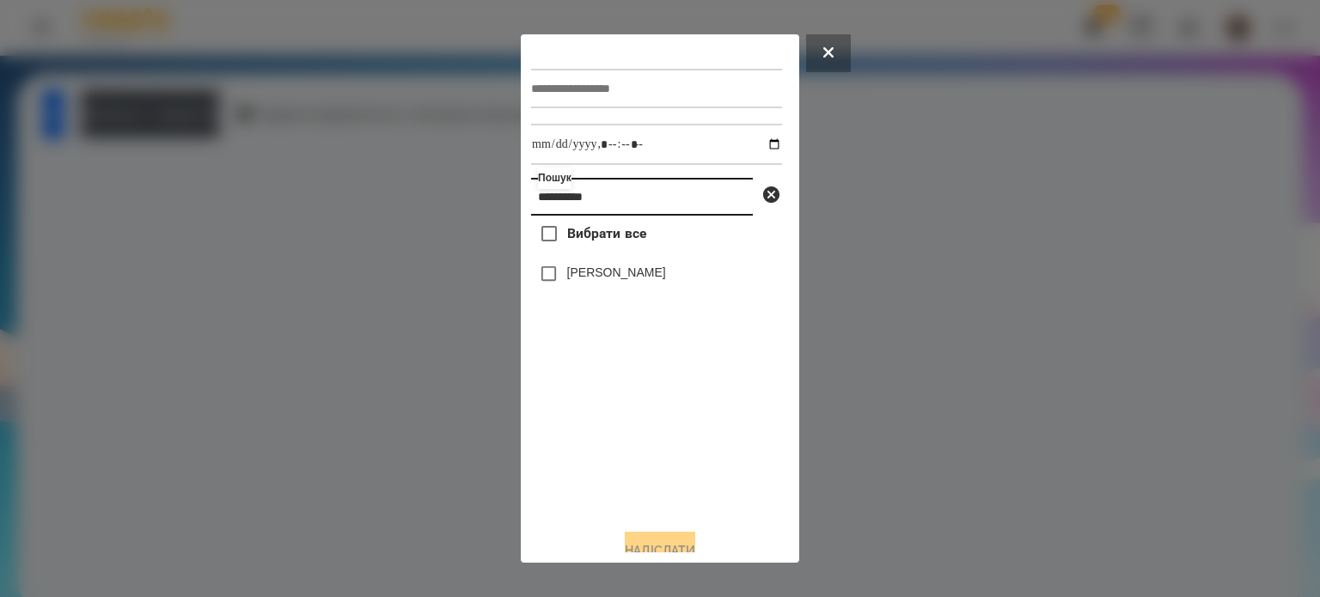
type input "**********"
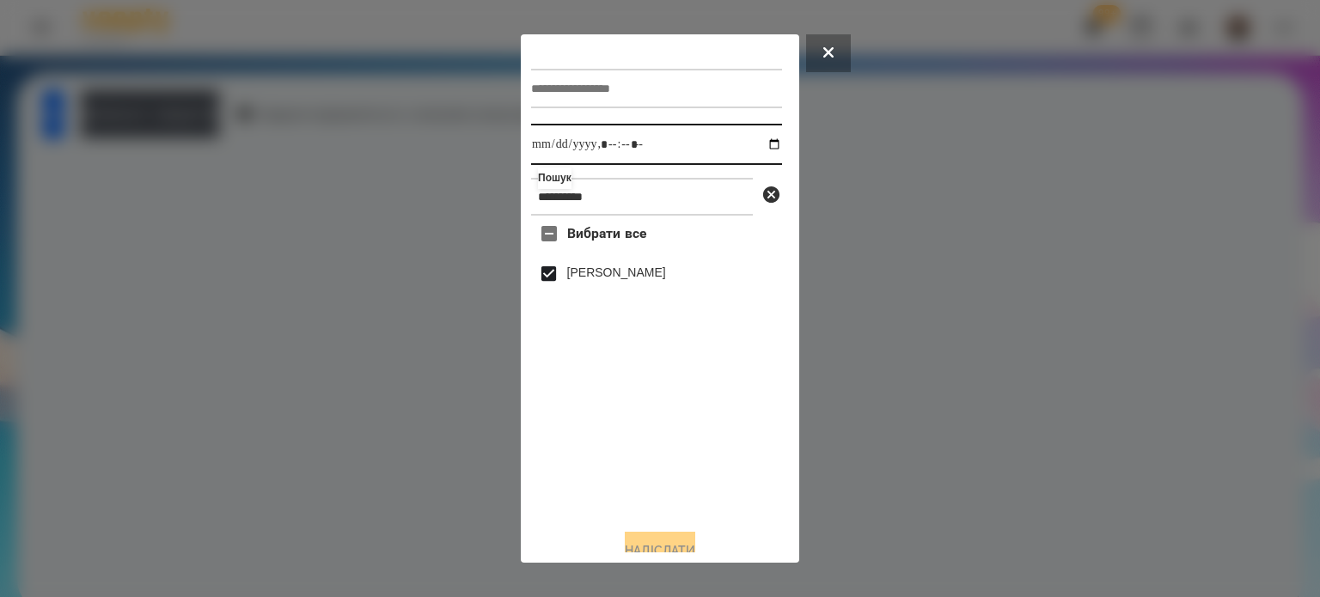
click at [756, 147] on input "datetime-local" at bounding box center [656, 144] width 251 height 41
type input "**********"
click at [458, 370] on div at bounding box center [660, 298] width 1320 height 597
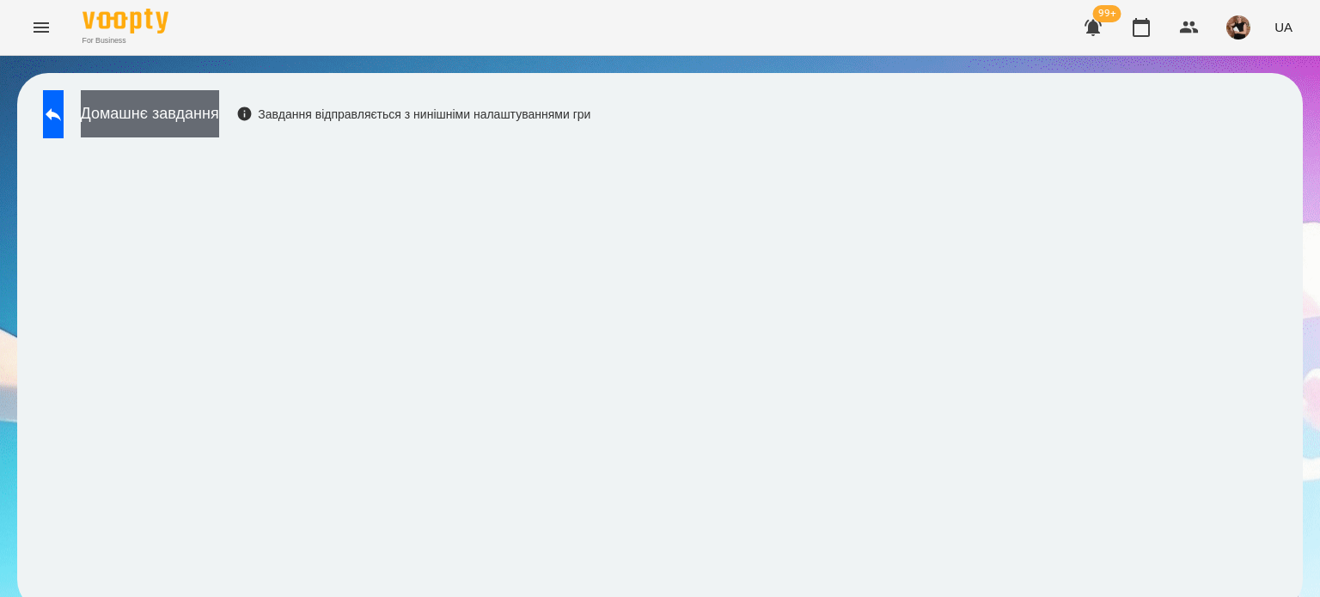
click at [219, 118] on button "Домашнє завдання" at bounding box center [150, 113] width 138 height 47
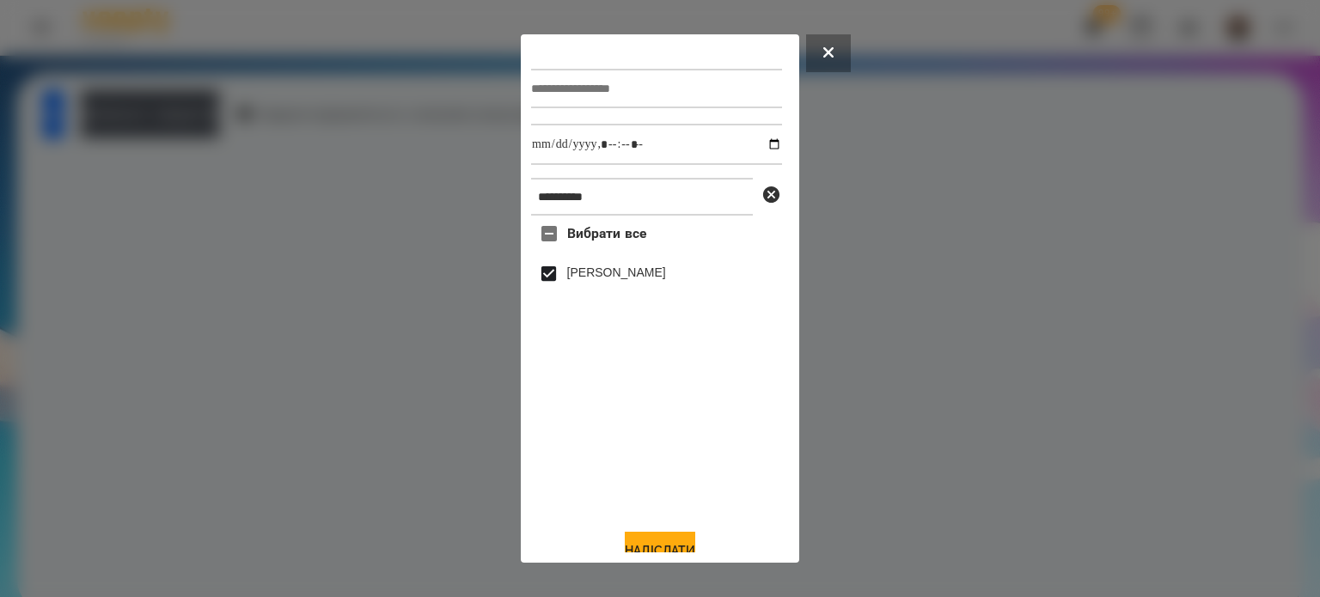
scroll to position [21, 0]
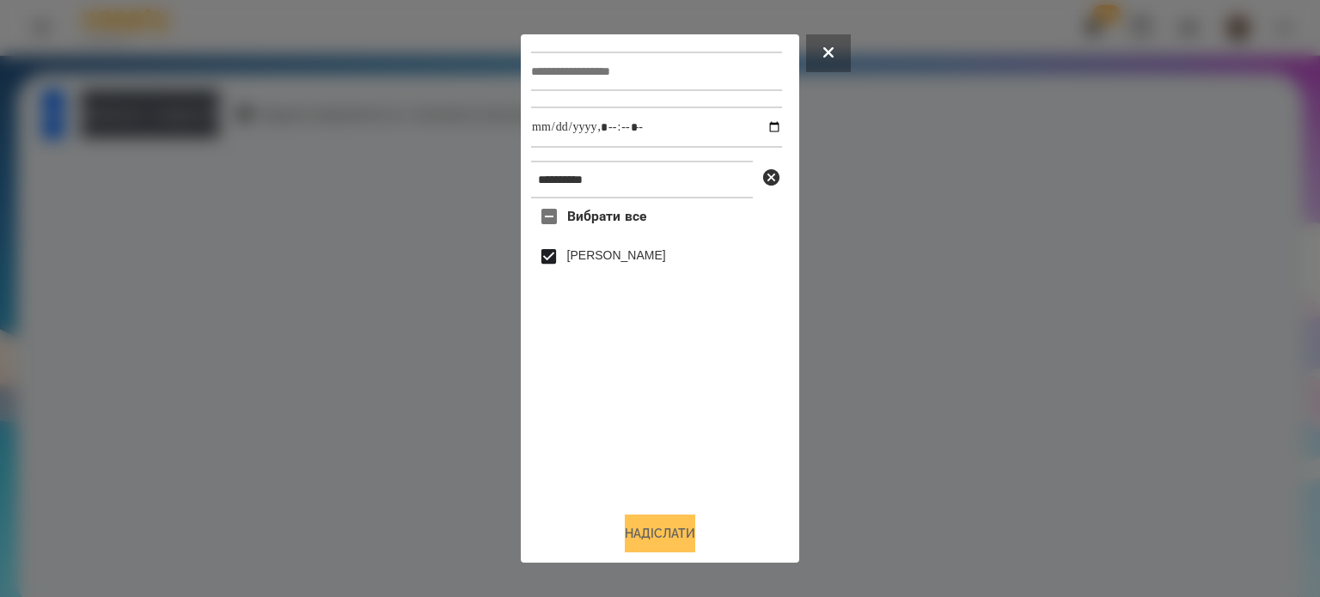
click at [656, 527] on button "Надіслати" at bounding box center [660, 534] width 70 height 38
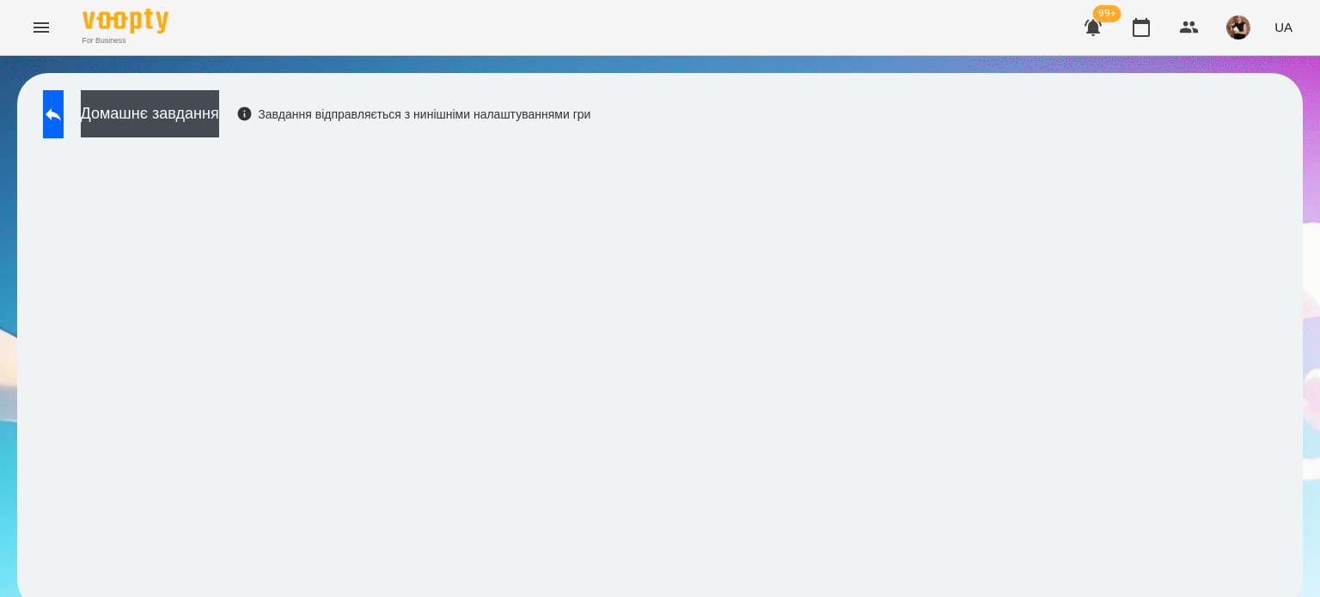
click at [42, 20] on icon "Menu" at bounding box center [41, 27] width 21 height 21
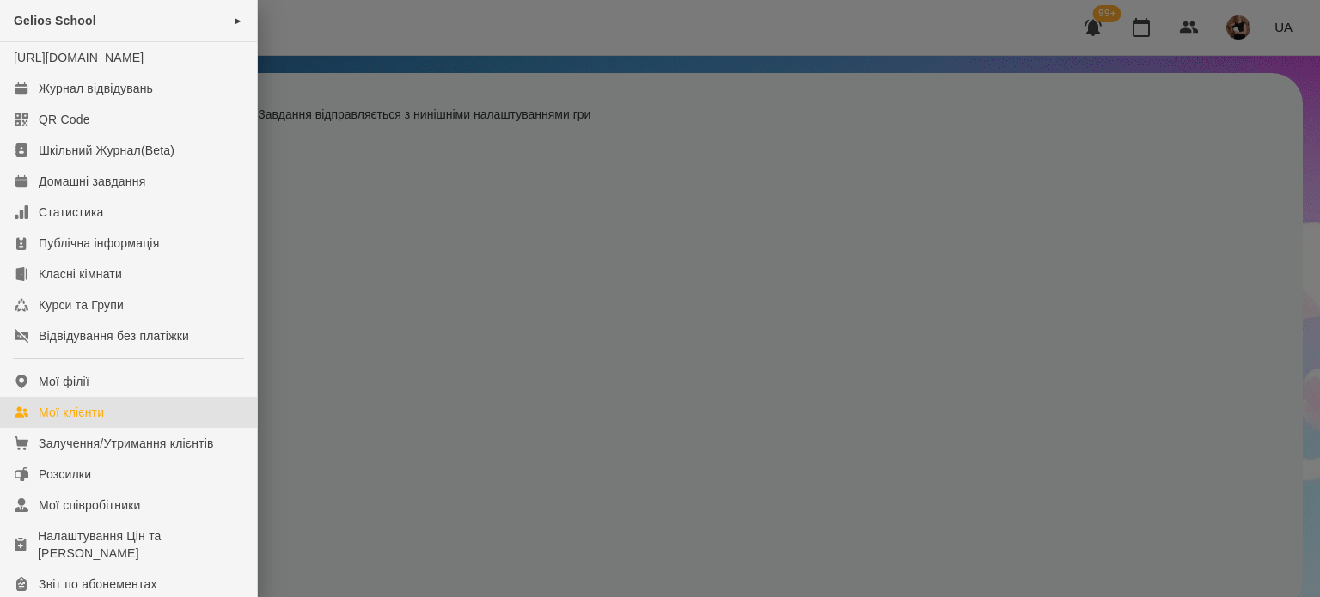
click at [93, 421] on div "Мої клієнти" at bounding box center [71, 412] width 65 height 17
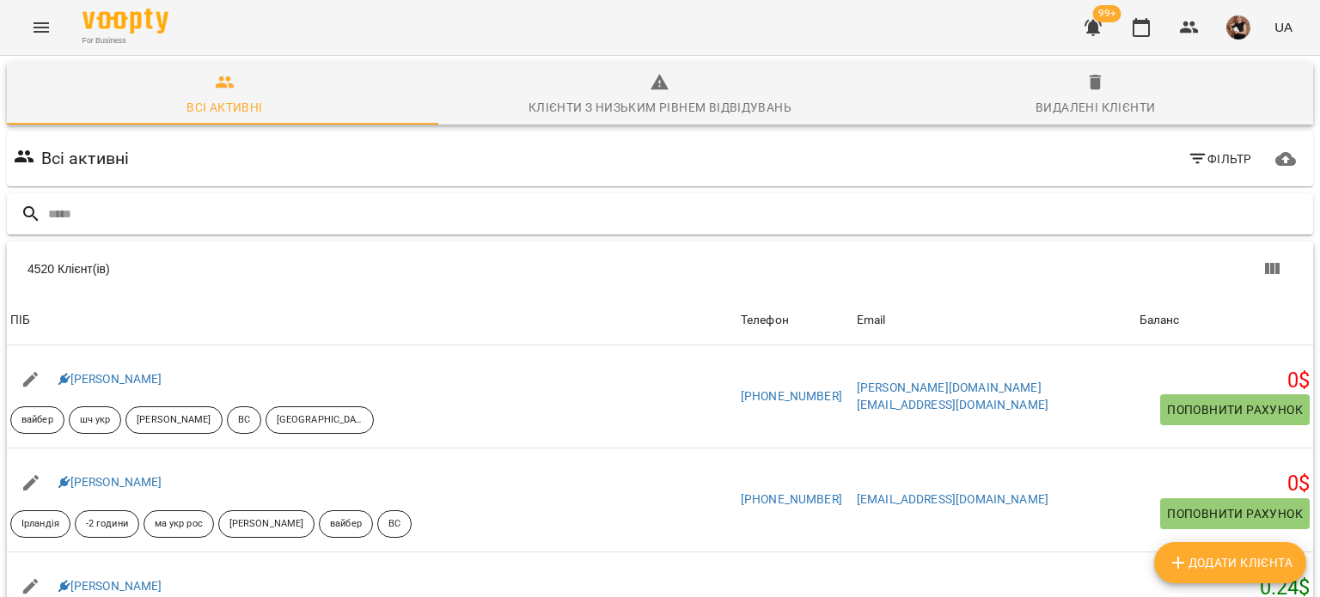
click at [68, 219] on input "text" at bounding box center [677, 214] width 1258 height 28
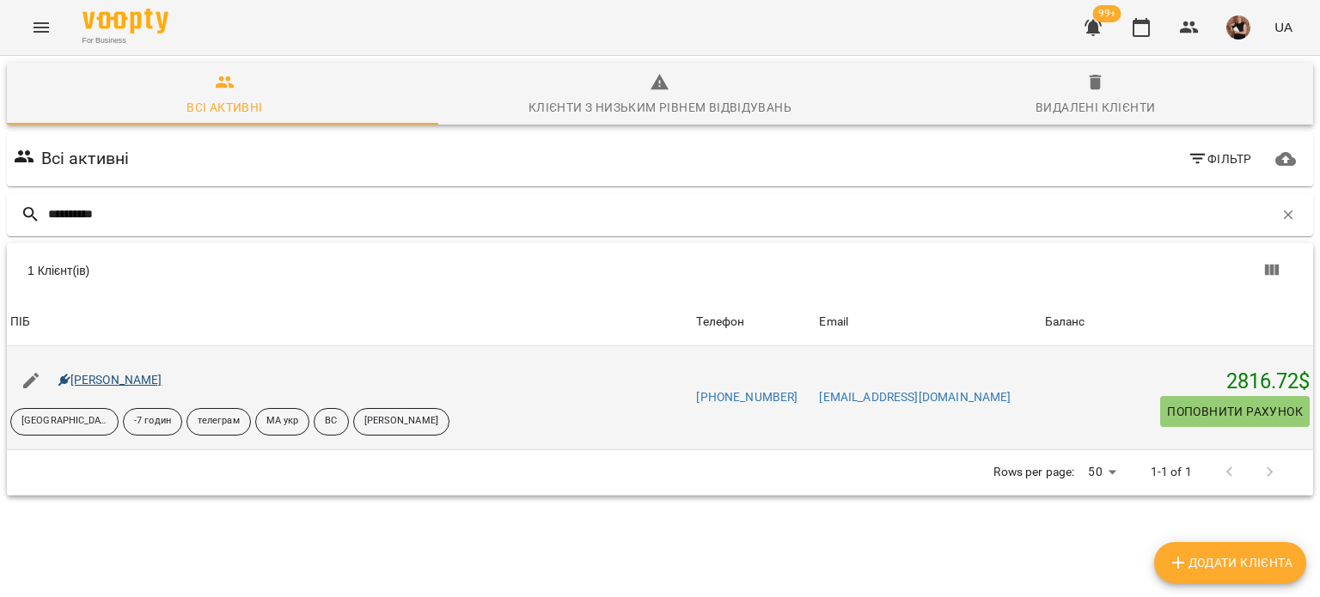
type input "**********"
click at [109, 381] on link "[PERSON_NAME]" at bounding box center [110, 380] width 104 height 14
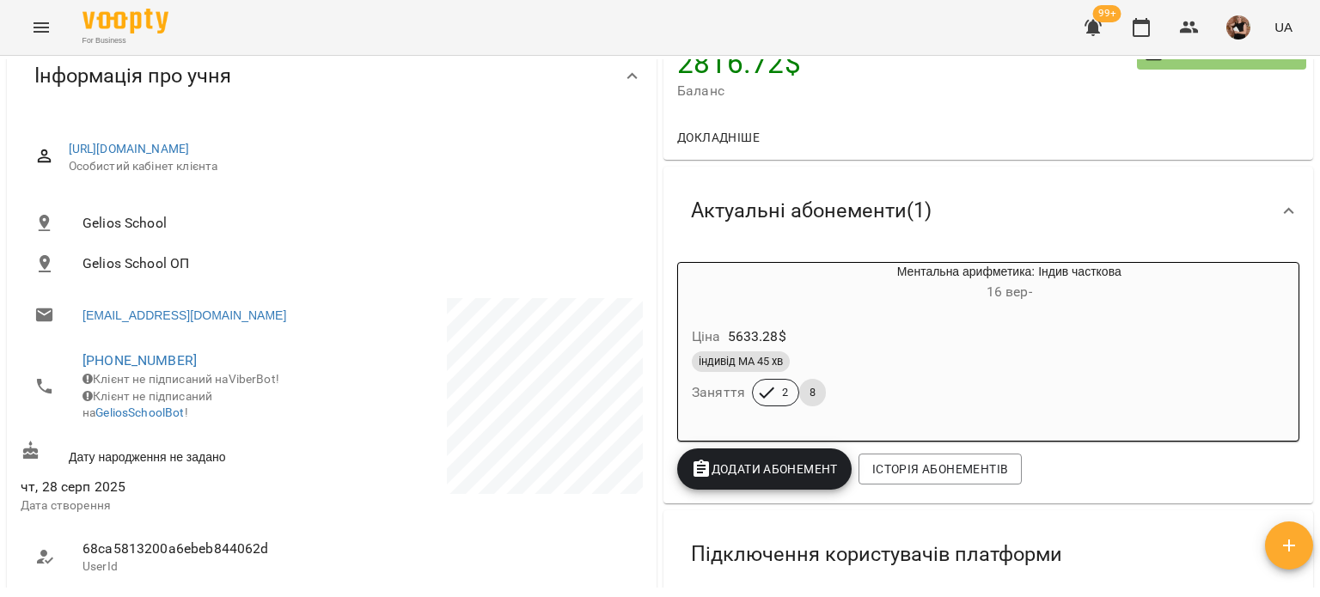
scroll to position [258, 0]
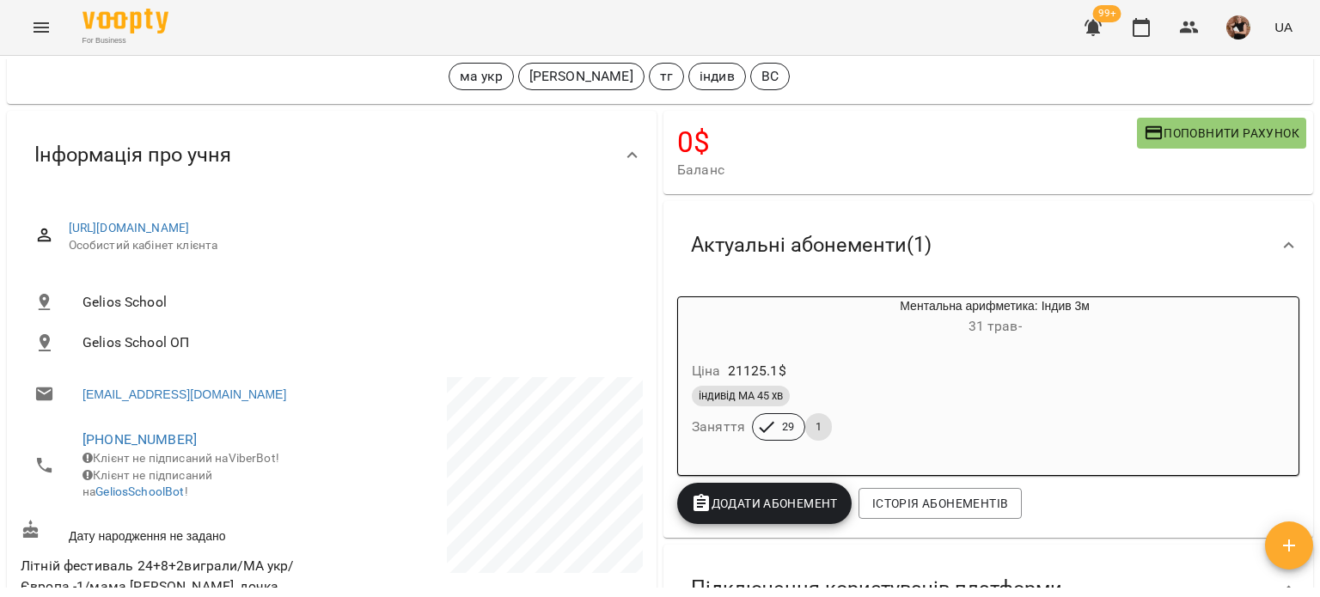
scroll to position [172, 0]
